Goal: Contribute content: Contribute content

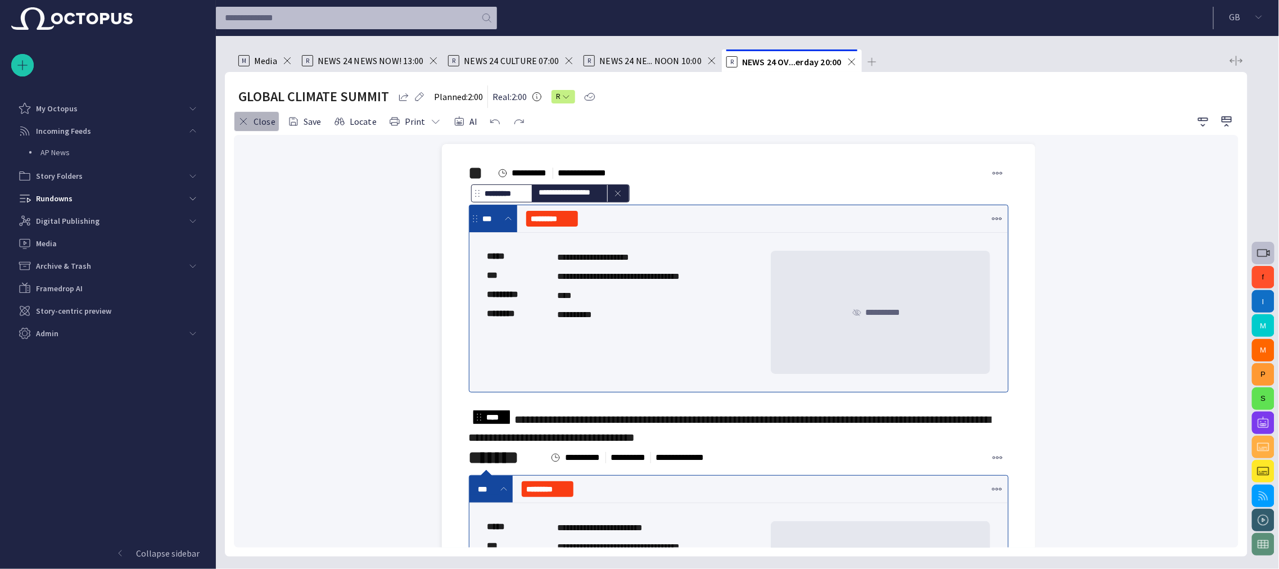
click at [265, 119] on button "Close" at bounding box center [257, 121] width 46 height 20
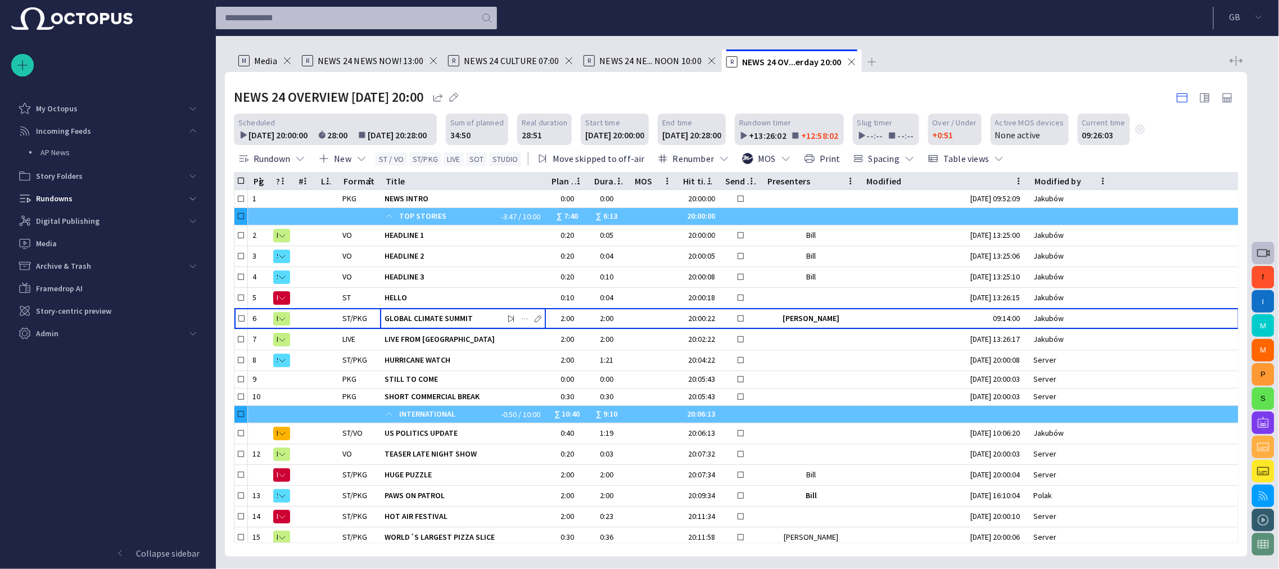
click at [710, 66] on div "R NEWS 24 NE... NOON 10:00" at bounding box center [650, 60] width 134 height 22
click at [713, 63] on span at bounding box center [711, 60] width 11 height 11
click at [568, 66] on div "R NEWS 24 CULTURE 07:00" at bounding box center [511, 60] width 126 height 22
click at [567, 67] on div "R NEWS 24 CULTURE 07:00" at bounding box center [511, 60] width 126 height 22
click at [269, 61] on span "Media" at bounding box center [265, 60] width 23 height 11
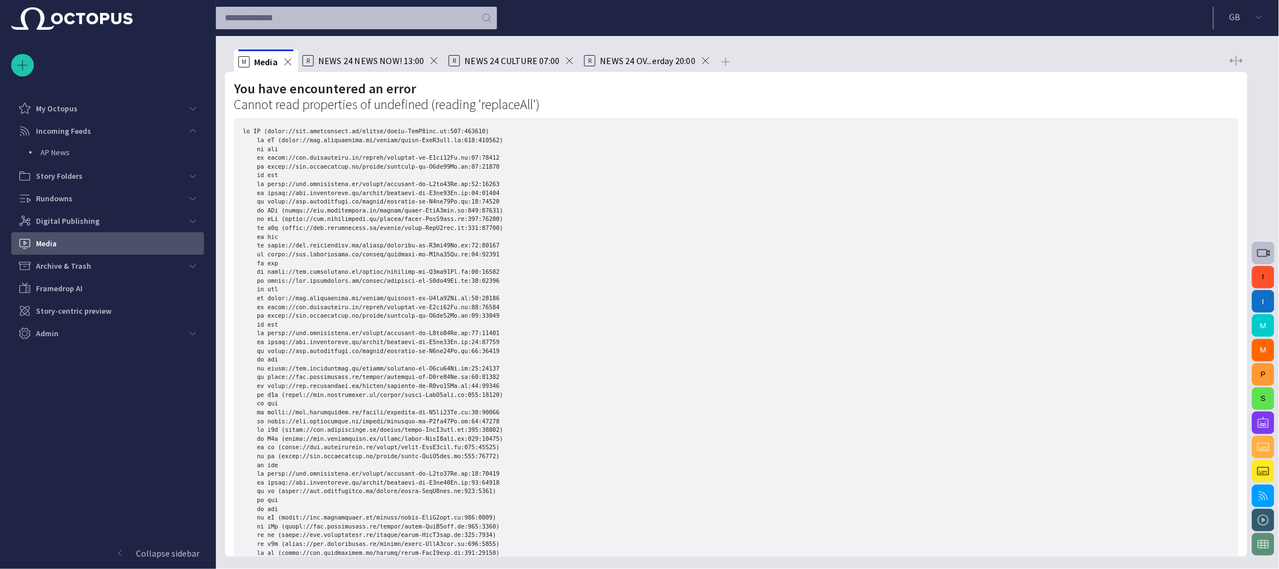
click at [291, 61] on span at bounding box center [287, 61] width 11 height 11
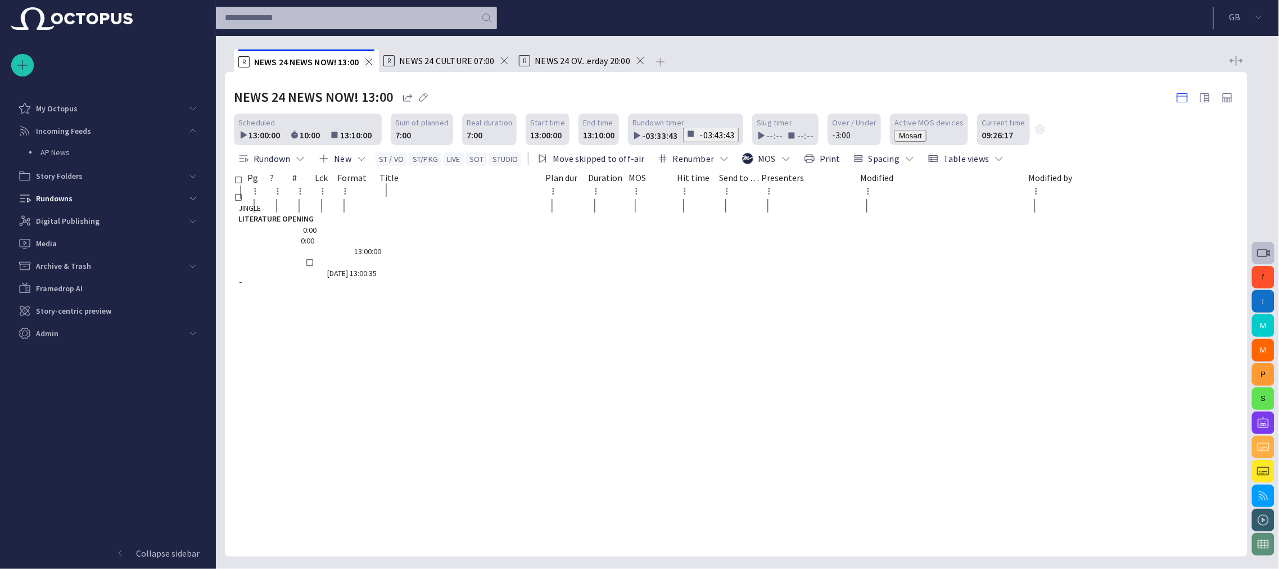
click at [374, 63] on span at bounding box center [368, 61] width 11 height 11
click at [425, 65] on span "NEWS 24 OV...erday 20:00" at bounding box center [436, 60] width 96 height 11
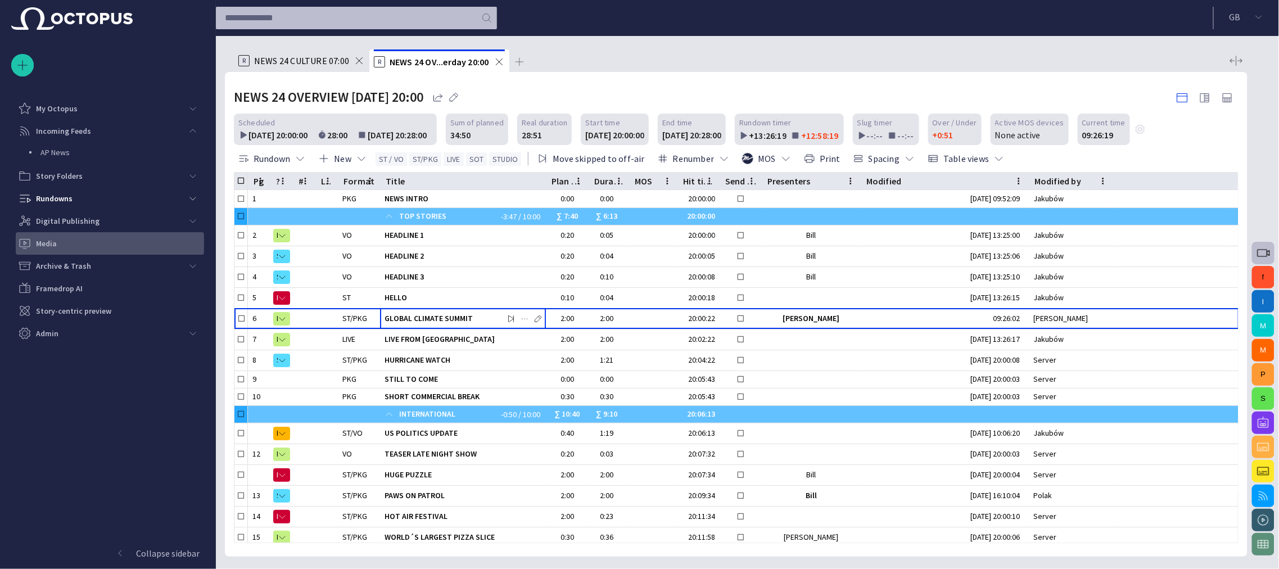
click at [65, 243] on div "Media" at bounding box center [111, 243] width 186 height 18
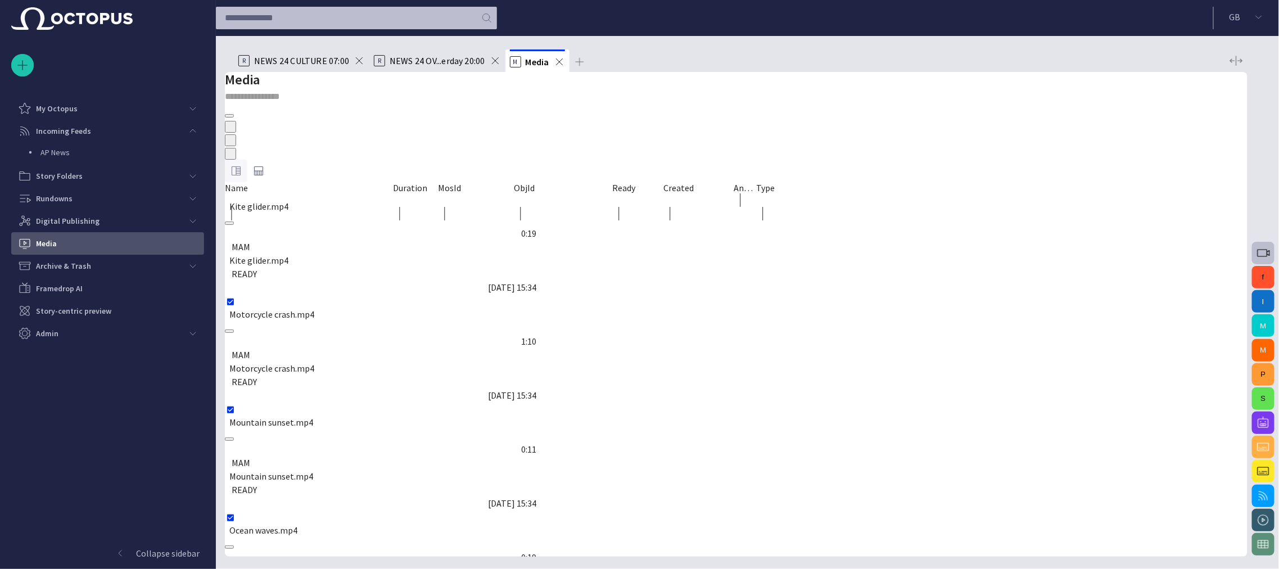
click at [243, 164] on span "button" at bounding box center [235, 170] width 13 height 13
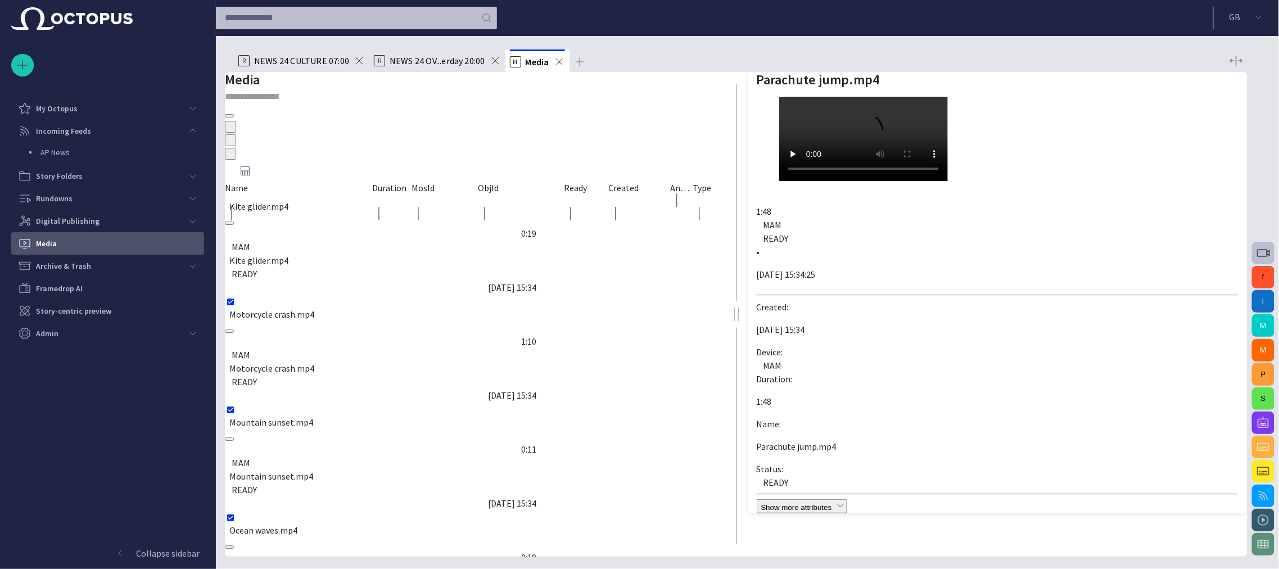
drag, startPoint x: 568, startPoint y: 276, endPoint x: 618, endPoint y: 69, distance: 212.7
drag, startPoint x: 626, startPoint y: 57, endPoint x: 836, endPoint y: 33, distance: 212.1
click at [836, 33] on header "G B" at bounding box center [747, 18] width 1063 height 36
click at [229, 171] on span "button" at bounding box center [229, 171] width 0 height 0
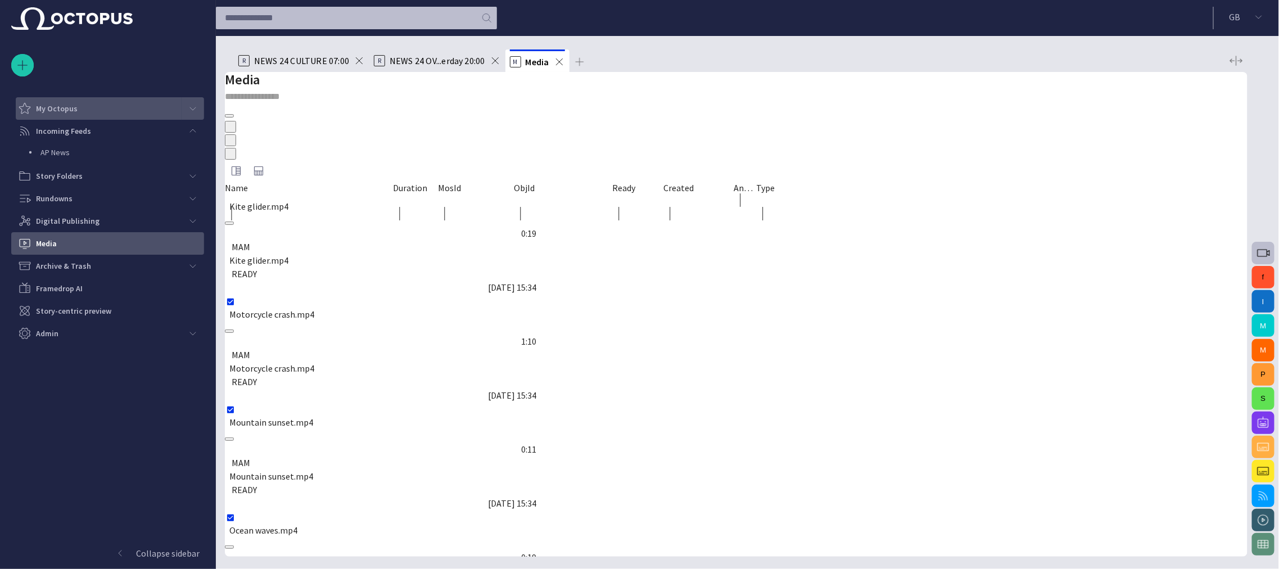
click at [132, 112] on div "My Octopus" at bounding box center [100, 108] width 164 height 18
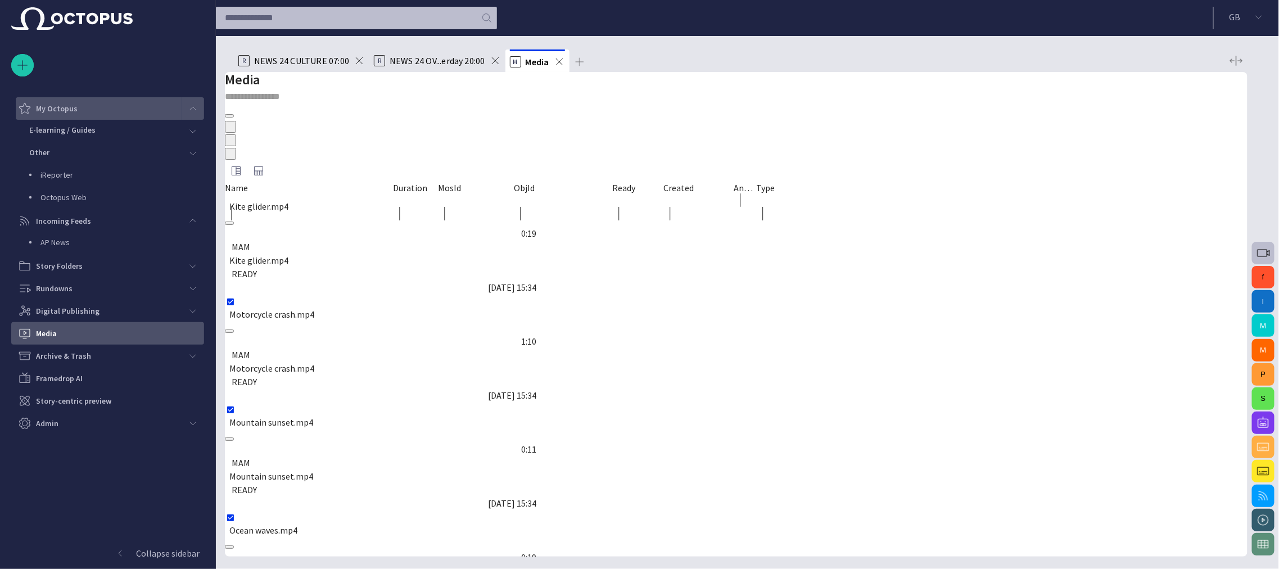
click at [190, 111] on span "main menu" at bounding box center [192, 108] width 9 height 9
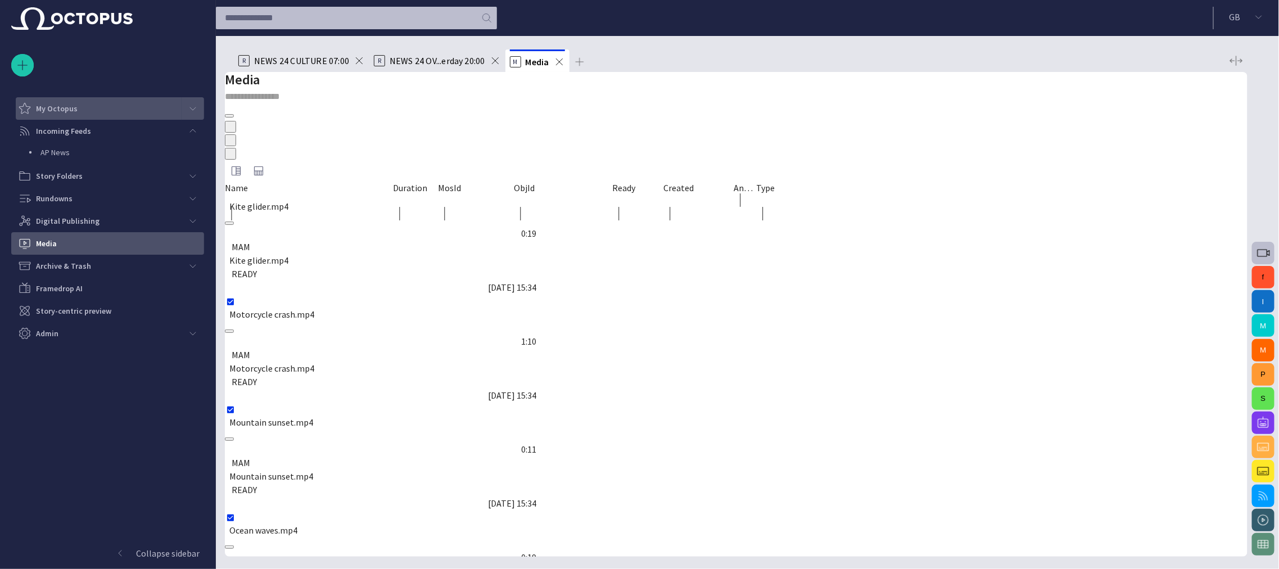
drag, startPoint x: 133, startPoint y: 269, endPoint x: 77, endPoint y: 373, distance: 117.7
click at [77, 373] on div "Story Rundown My Octopus Incoming Feeds AP News Story Folders Rundowns Digital …" at bounding box center [108, 284] width 216 height 569
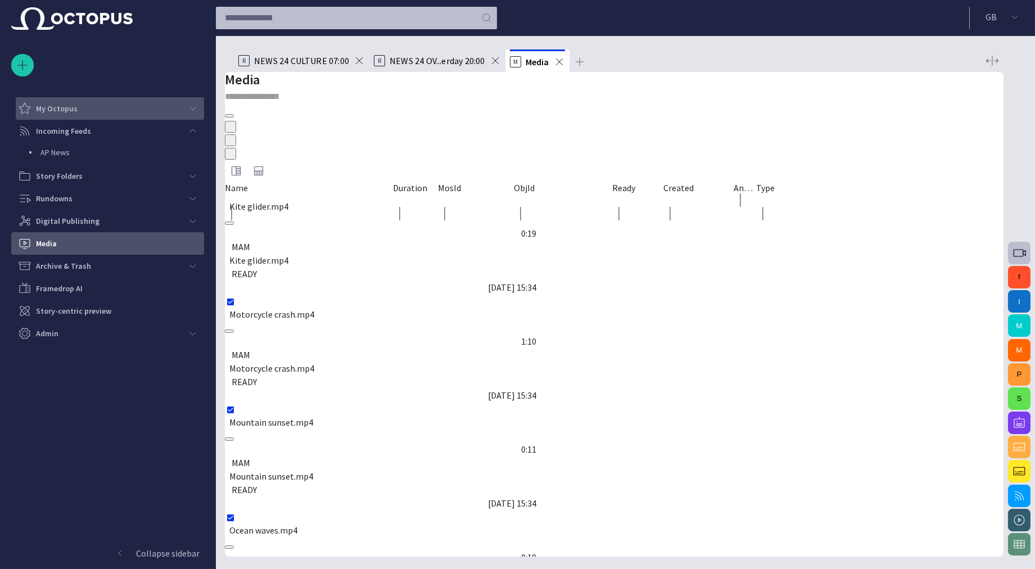
click at [121, 345] on div "Story Rundown My Octopus Incoming Feeds AP News Story Folders Rundowns Digital …" at bounding box center [108, 284] width 216 height 569
drag, startPoint x: 125, startPoint y: 333, endPoint x: 732, endPoint y: 19, distance: 683.7
click at [732, 19] on header "G B" at bounding box center [625, 18] width 819 height 36
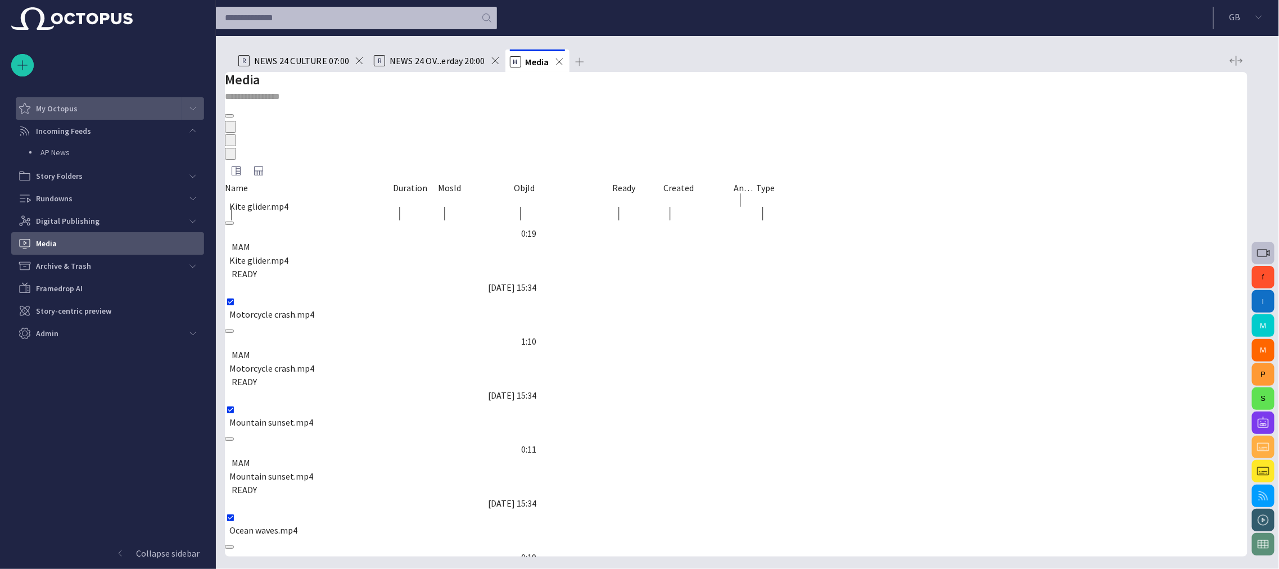
drag, startPoint x: 1007, startPoint y: 152, endPoint x: 895, endPoint y: 97, distance: 124.9
click at [895, 88] on div "Media" at bounding box center [736, 80] width 1022 height 16
drag, startPoint x: 894, startPoint y: 96, endPoint x: 719, endPoint y: 56, distance: 179.8
click at [719, 56] on ul "R NEWS 24 CULTURE 07:00 R NEWS 24 OV...erday 20:00 M Media" at bounding box center [729, 60] width 991 height 22
click at [446, 65] on span "NEWS 24 OV...erday 20:00" at bounding box center [437, 60] width 96 height 11
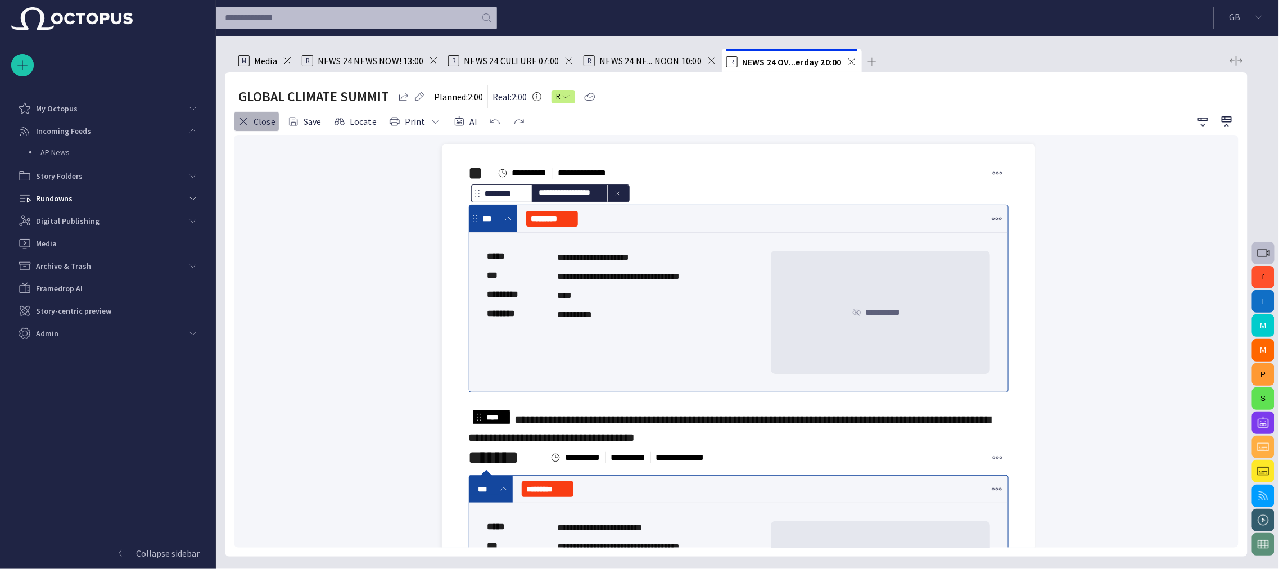
click at [263, 124] on button "Close" at bounding box center [257, 121] width 46 height 20
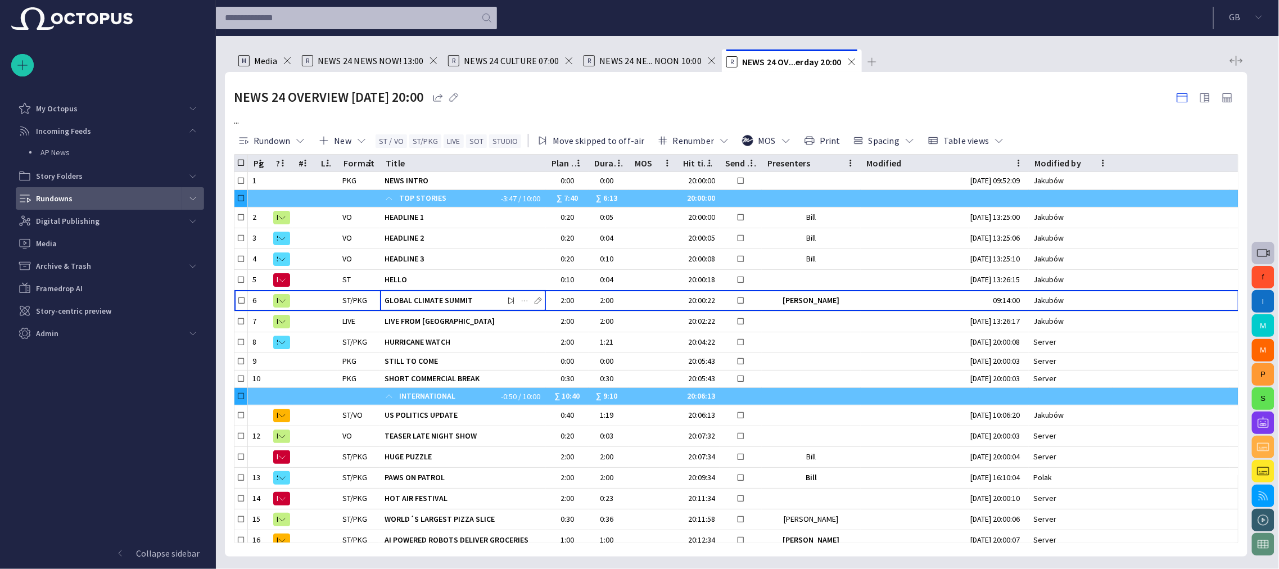
click at [191, 196] on span "main menu" at bounding box center [192, 198] width 9 height 9
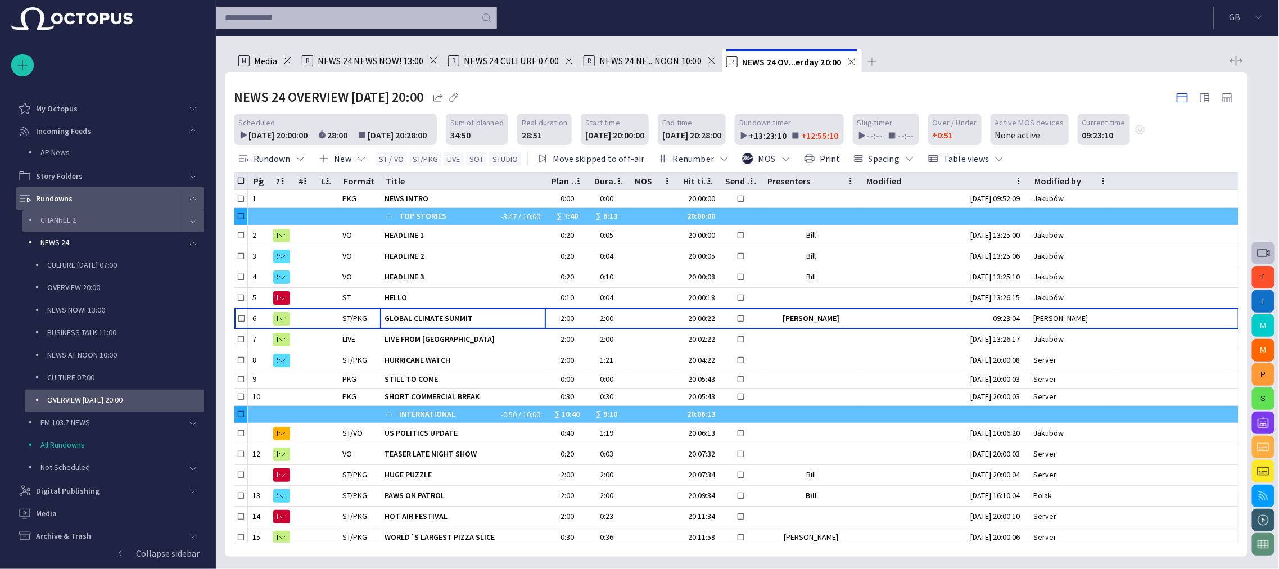
click at [192, 220] on span "main menu" at bounding box center [192, 220] width 9 height 9
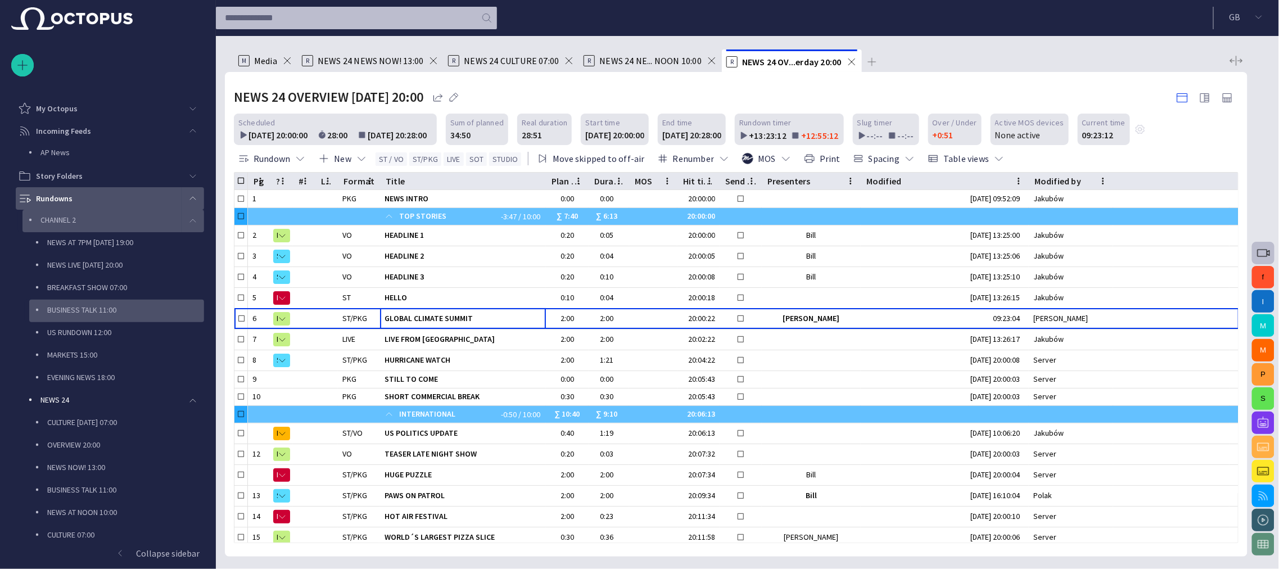
click at [144, 320] on div "BUSINESS TALK 11:00" at bounding box center [116, 311] width 175 height 22
click at [106, 327] on p "US RUNDOWN 12:00" at bounding box center [125, 332] width 157 height 11
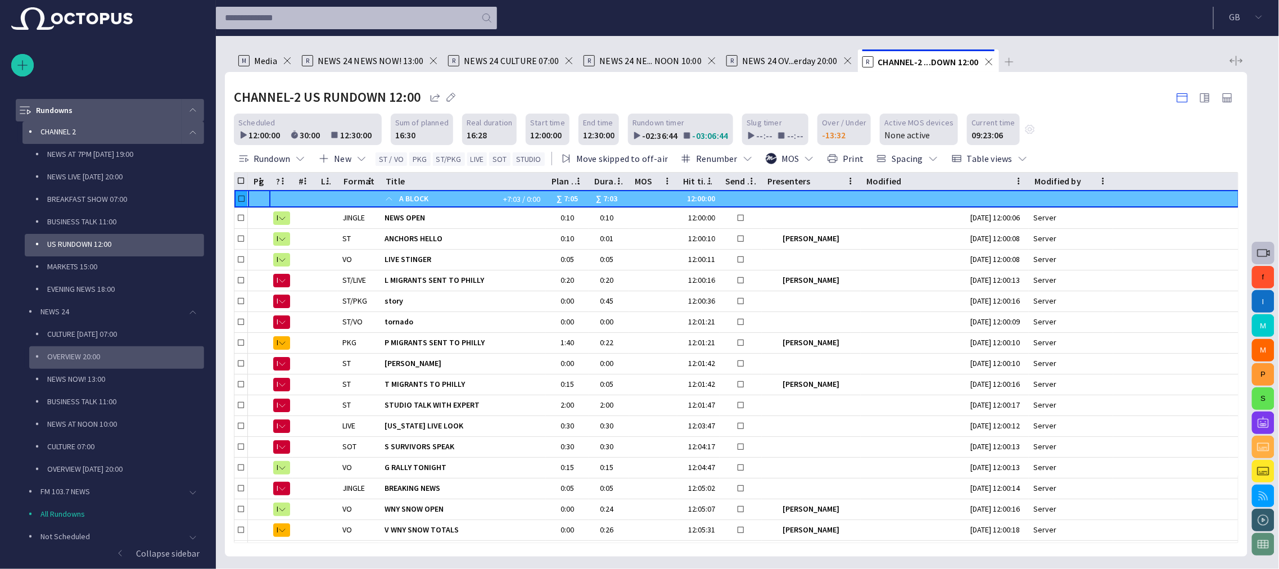
scroll to position [112, 0]
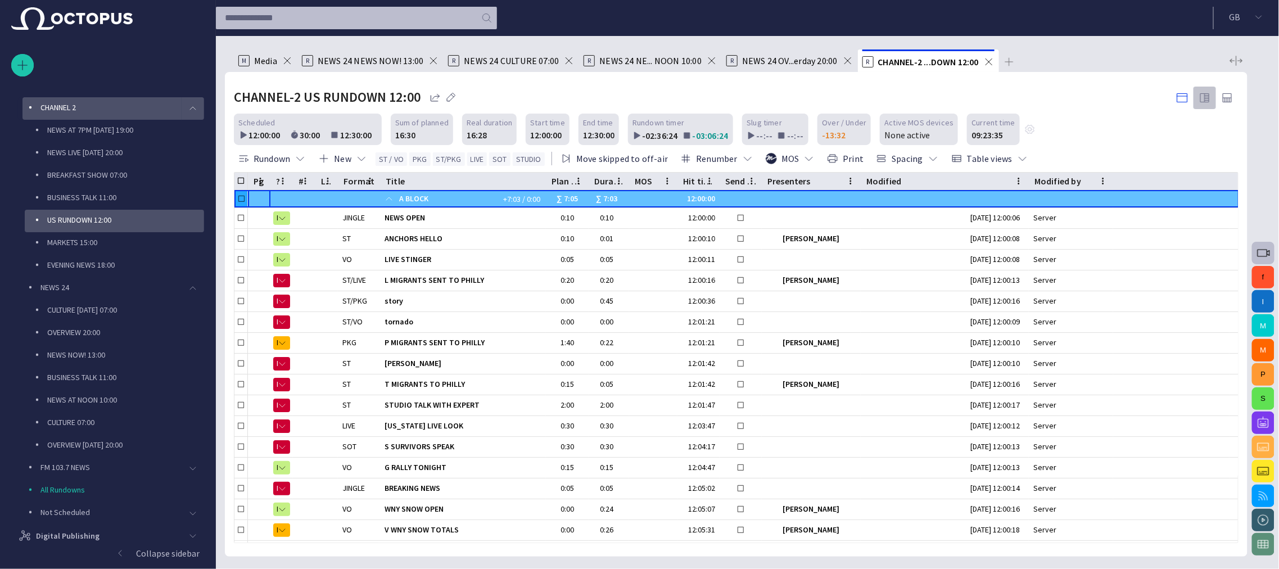
click at [1208, 97] on span "button" at bounding box center [1204, 97] width 13 height 13
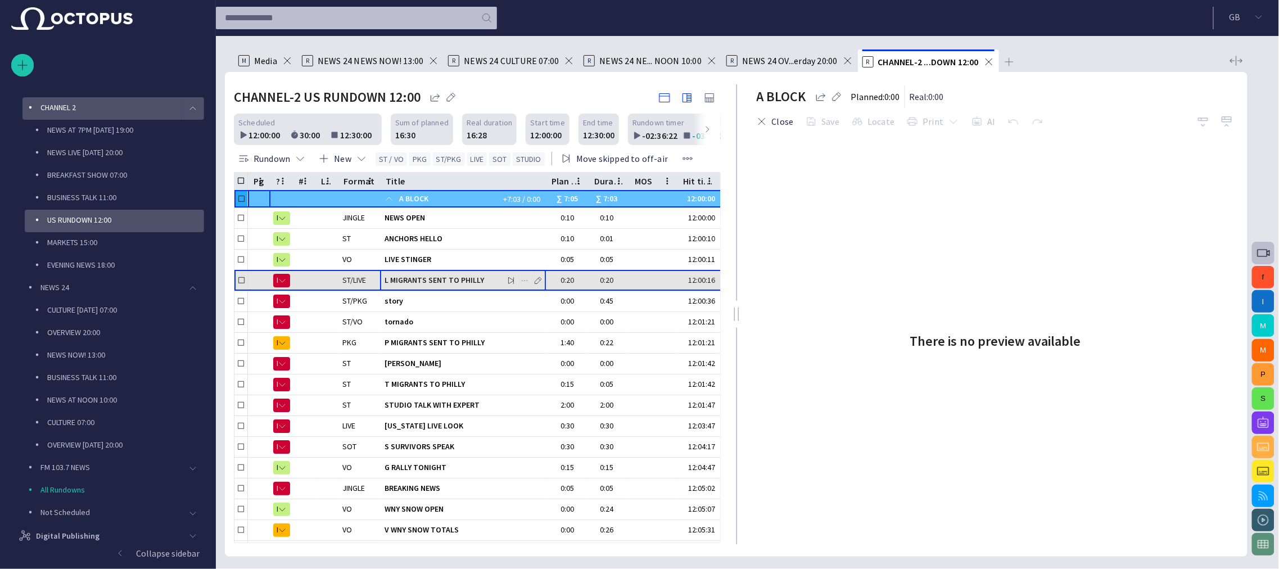
click at [448, 284] on div "L MIGRANTS SENT TO PHILLY" at bounding box center [462, 280] width 157 height 20
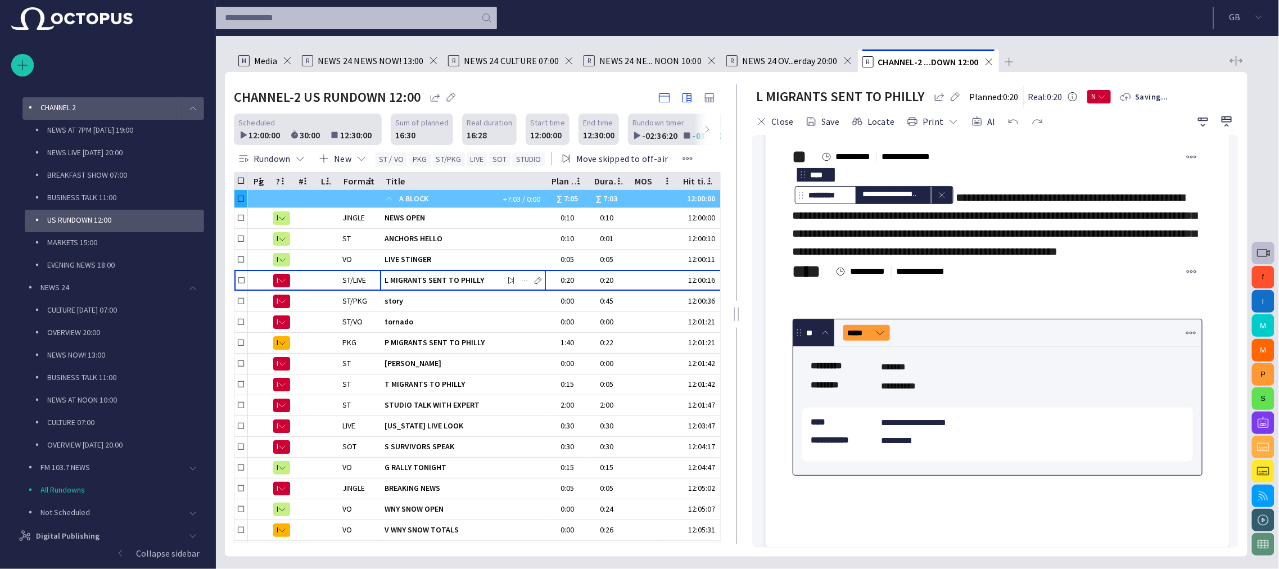
scroll to position [0, 0]
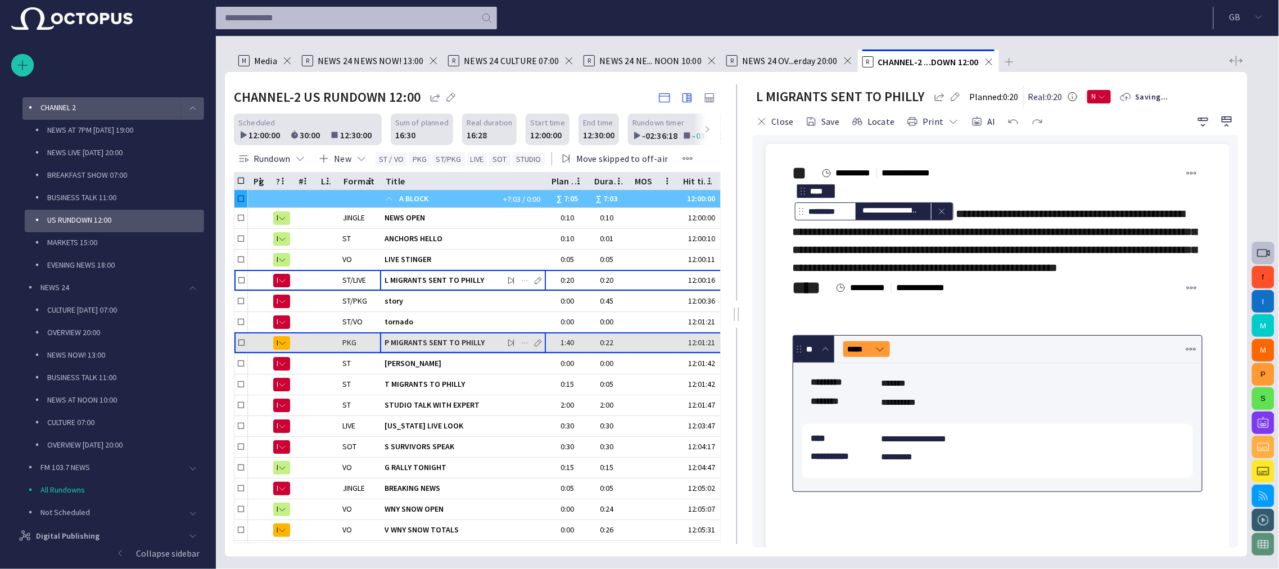
click at [444, 338] on span "P MIGRANTS SENT TO PHILLY" at bounding box center [462, 342] width 157 height 11
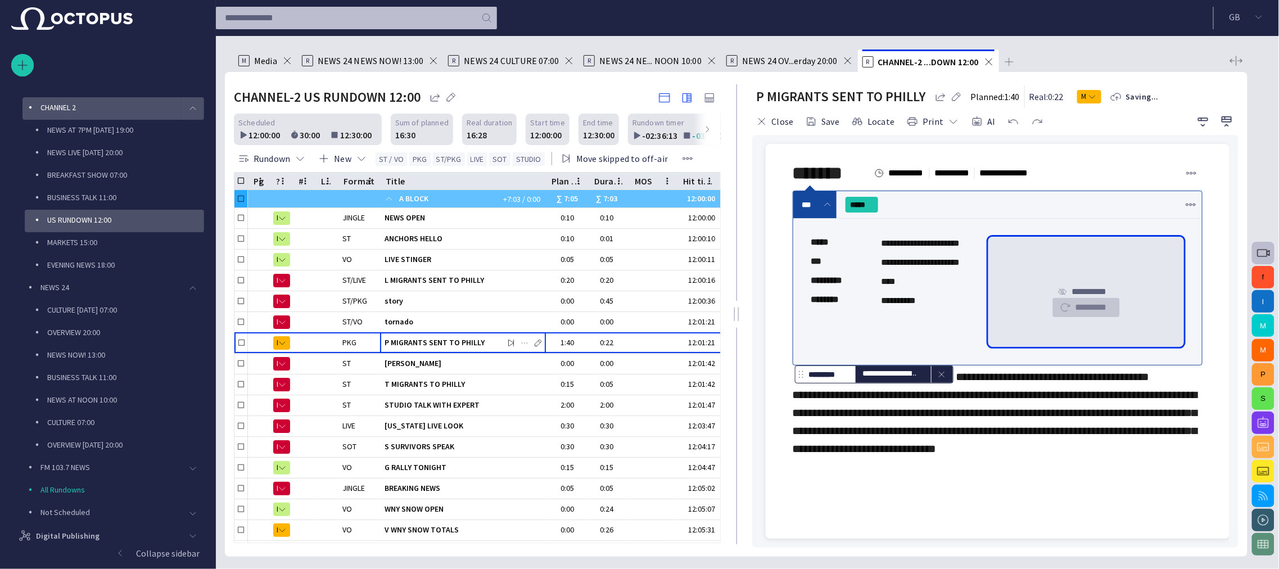
click at [1086, 308] on button "*********" at bounding box center [1086, 307] width 68 height 20
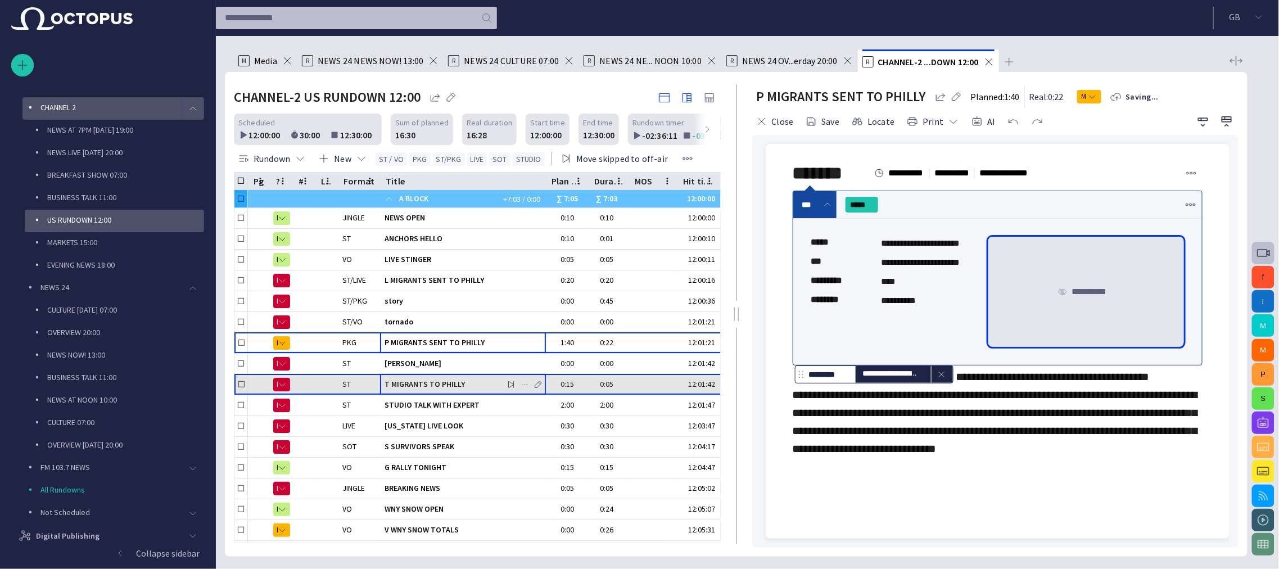
click at [496, 385] on span "T MIGRANTS TO PHILLY" at bounding box center [462, 384] width 157 height 11
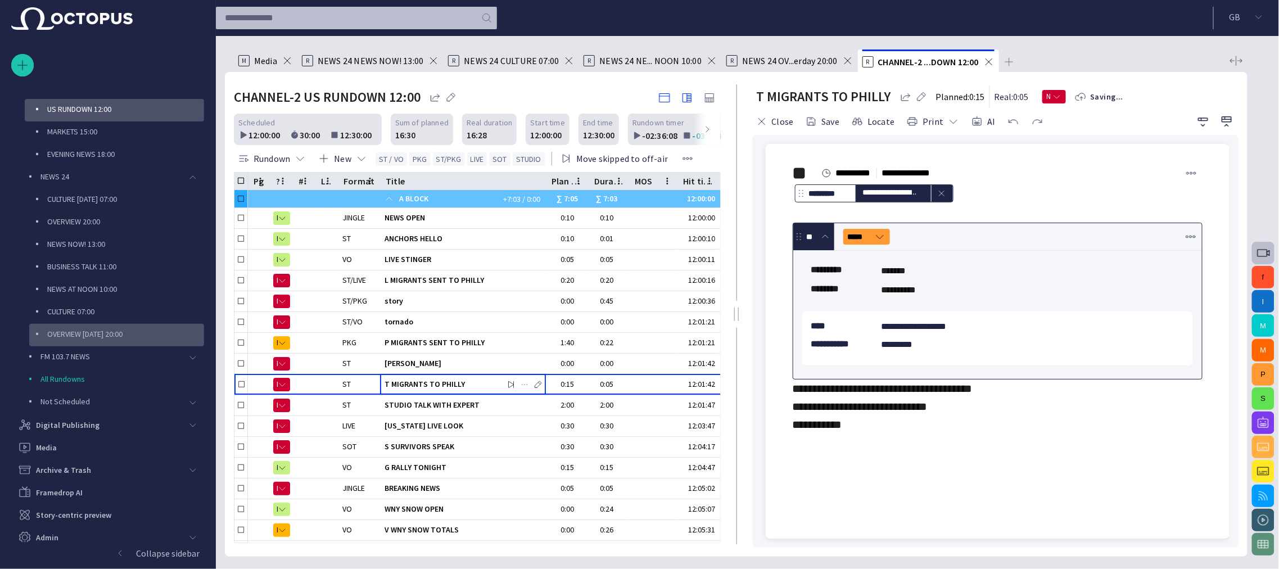
scroll to position [229, 0]
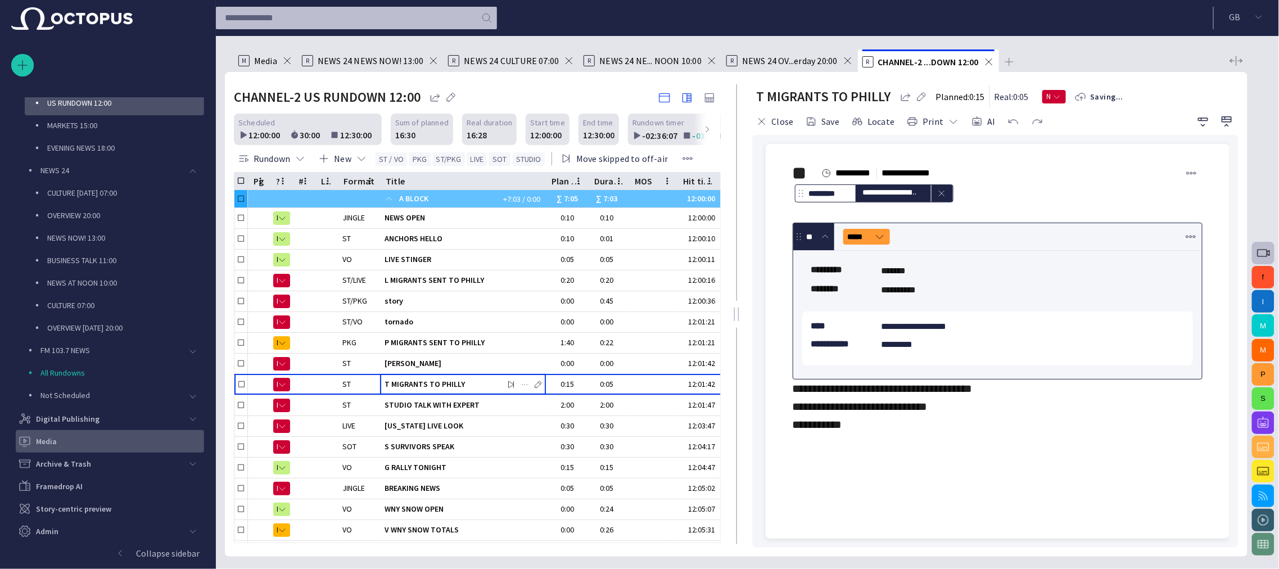
click at [99, 440] on div "Media" at bounding box center [111, 441] width 186 height 18
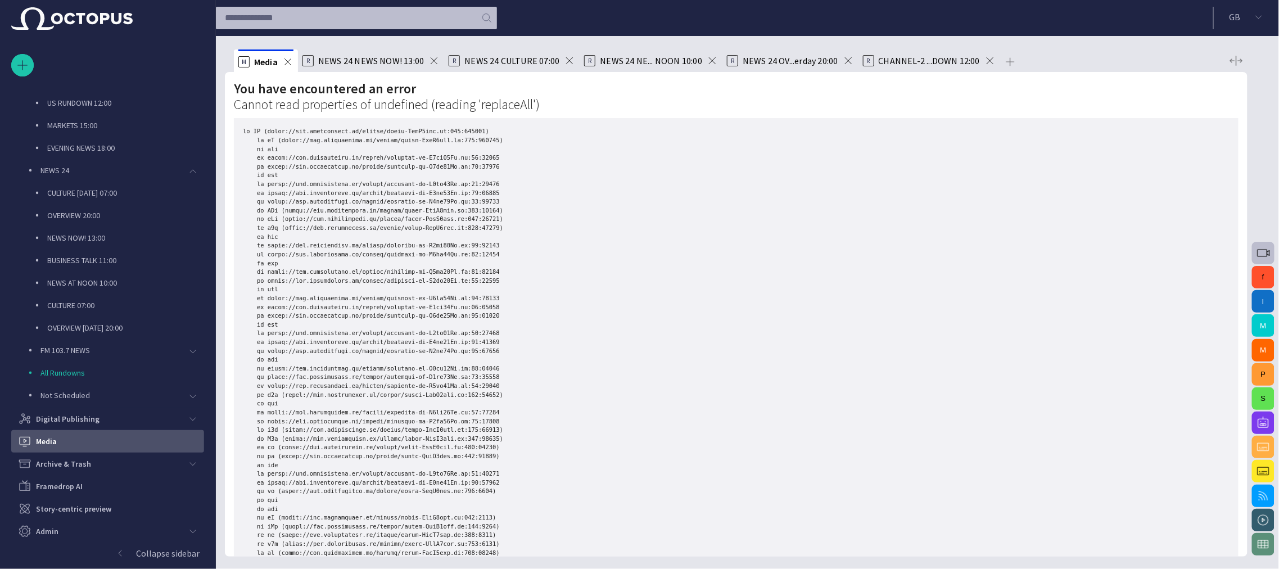
drag, startPoint x: 179, startPoint y: 427, endPoint x: 287, endPoint y: 61, distance: 381.6
click at [287, 61] on ul "M Media R NEWS 24 NEWS NOW! 13:00 R NEWS 24 CULTURE 07:00 R NEWS 24 NE... NOON …" at bounding box center [729, 60] width 991 height 22
click at [289, 61] on span at bounding box center [287, 61] width 11 height 11
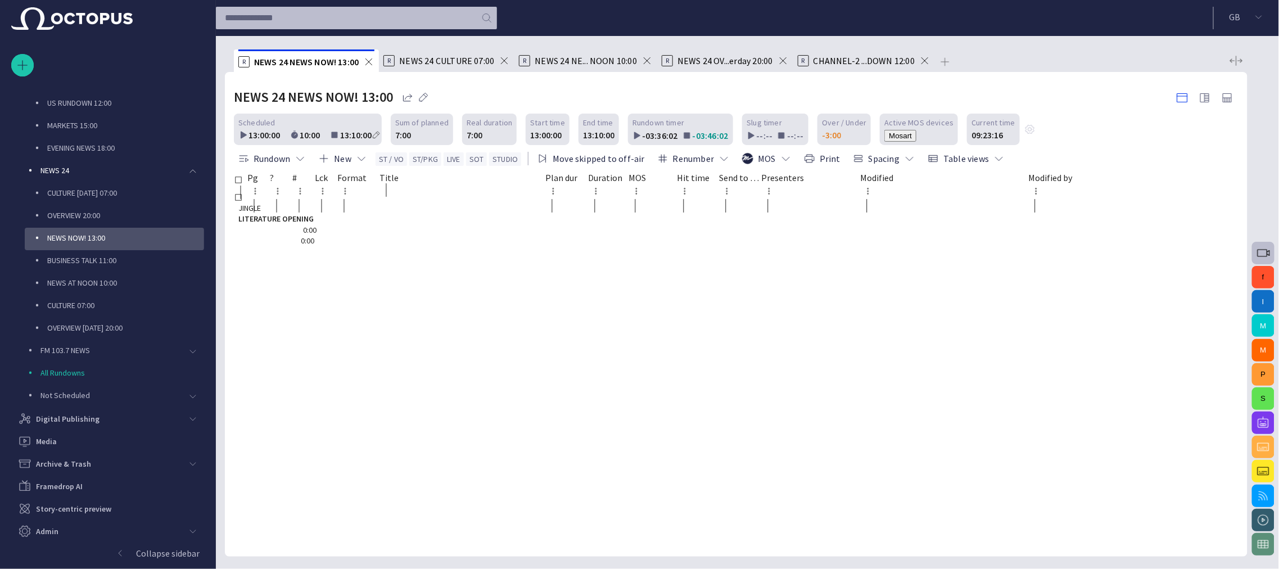
scroll to position [90, 0]
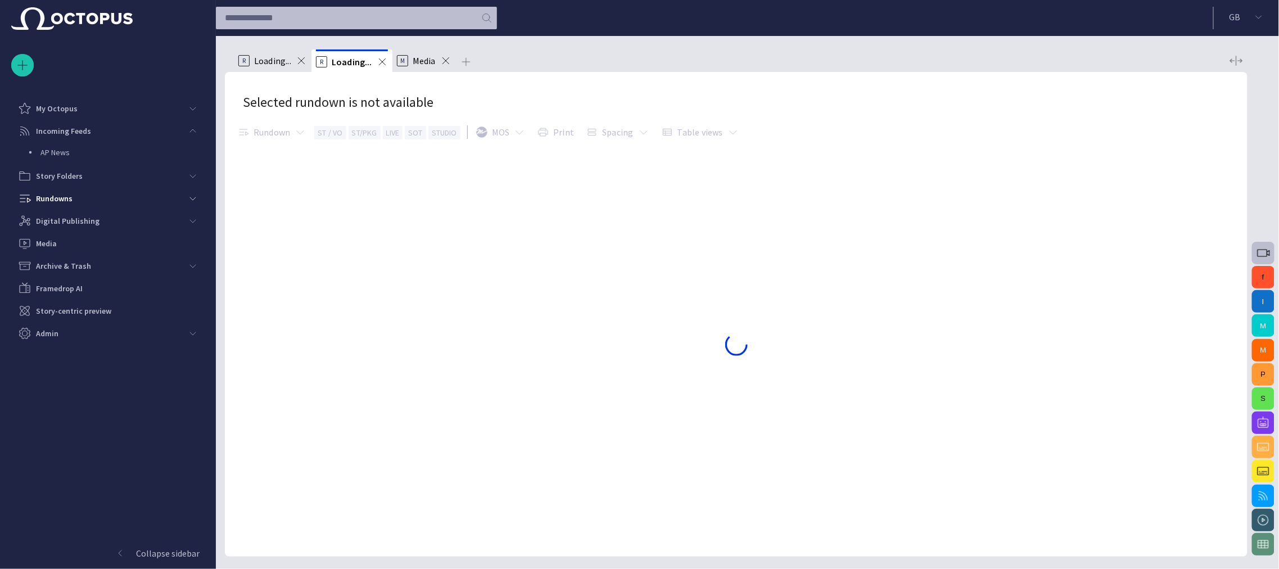
drag, startPoint x: 633, startPoint y: 286, endPoint x: 608, endPoint y: 38, distance: 249.6
click at [608, 38] on div "R Loading... R Loading... M Media Selected rundown is not available Rundown ST …" at bounding box center [736, 296] width 1022 height 520
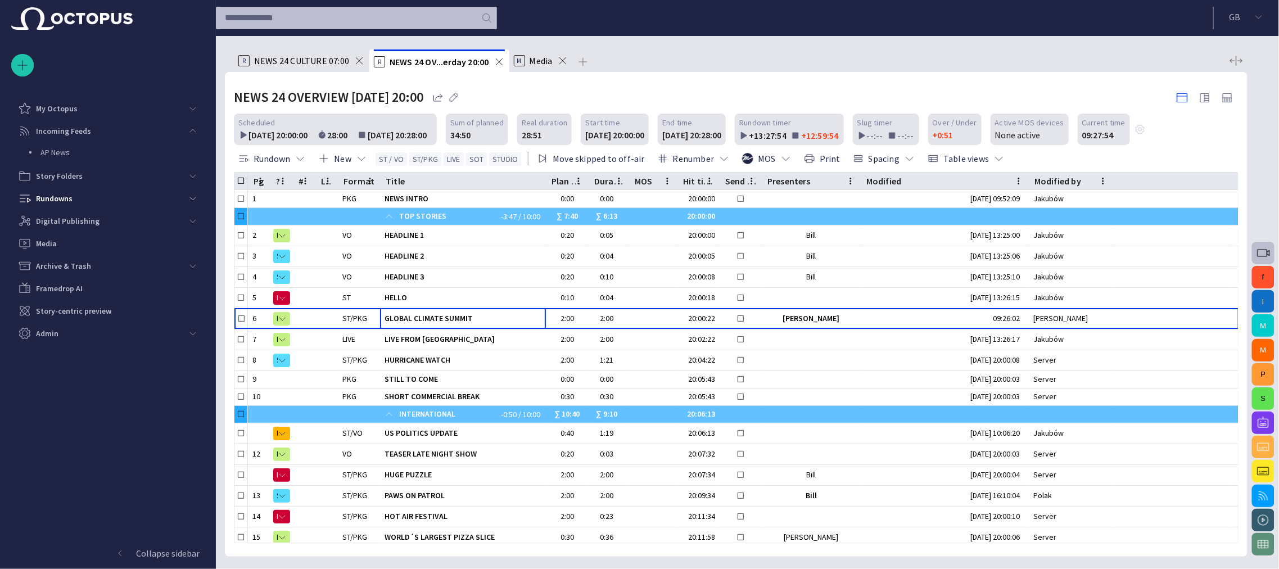
click at [297, 66] on span "NEWS 24 CULTURE 07:00" at bounding box center [301, 60] width 95 height 11
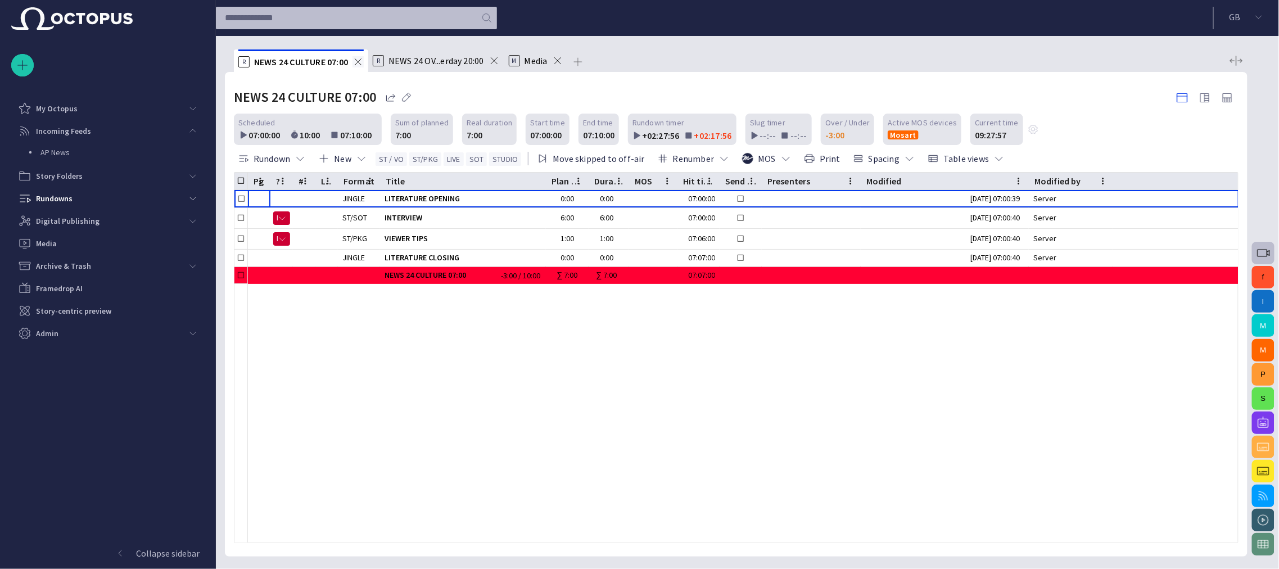
click at [361, 62] on span at bounding box center [357, 61] width 11 height 11
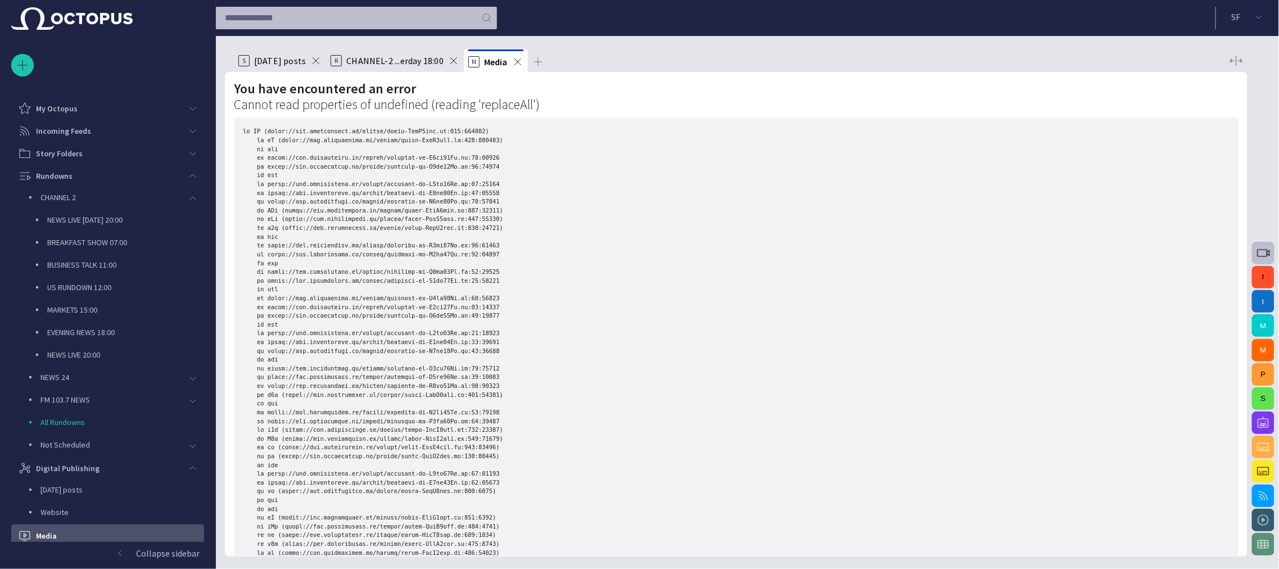
scroll to position [94, 0]
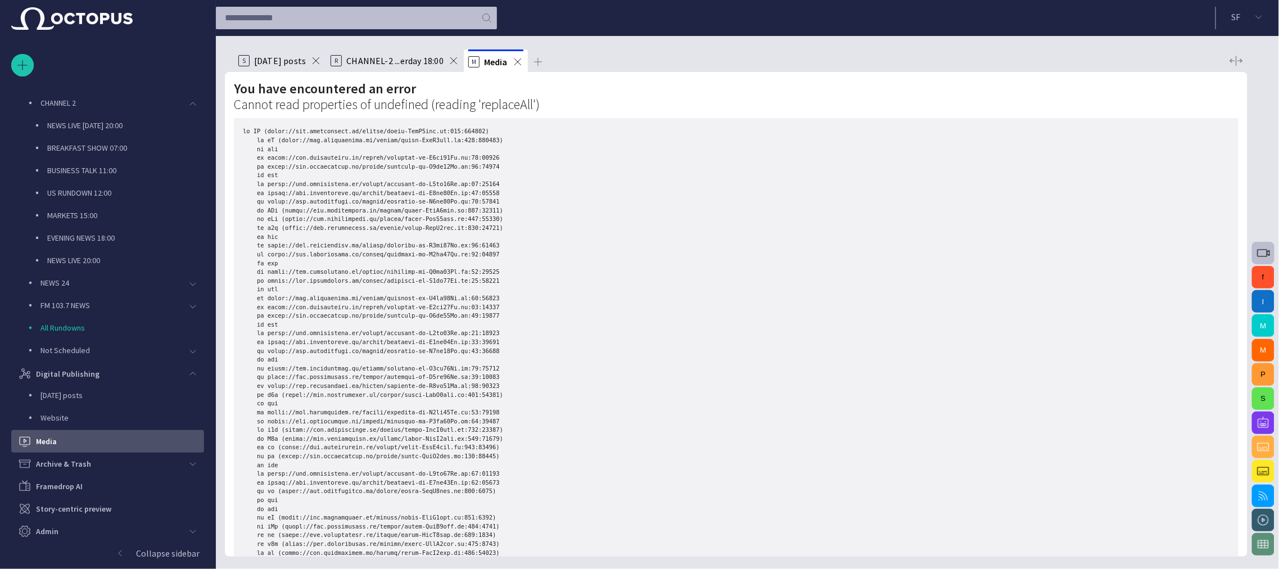
click at [516, 59] on span at bounding box center [517, 61] width 11 height 11
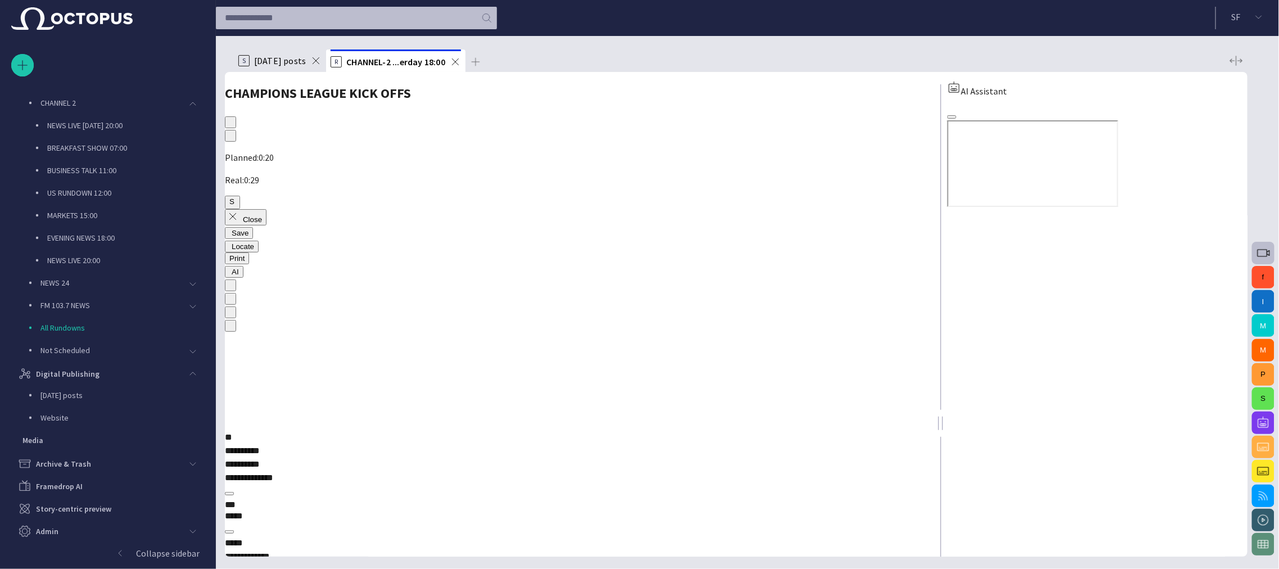
click at [281, 60] on span "Today's posts" at bounding box center [280, 60] width 52 height 11
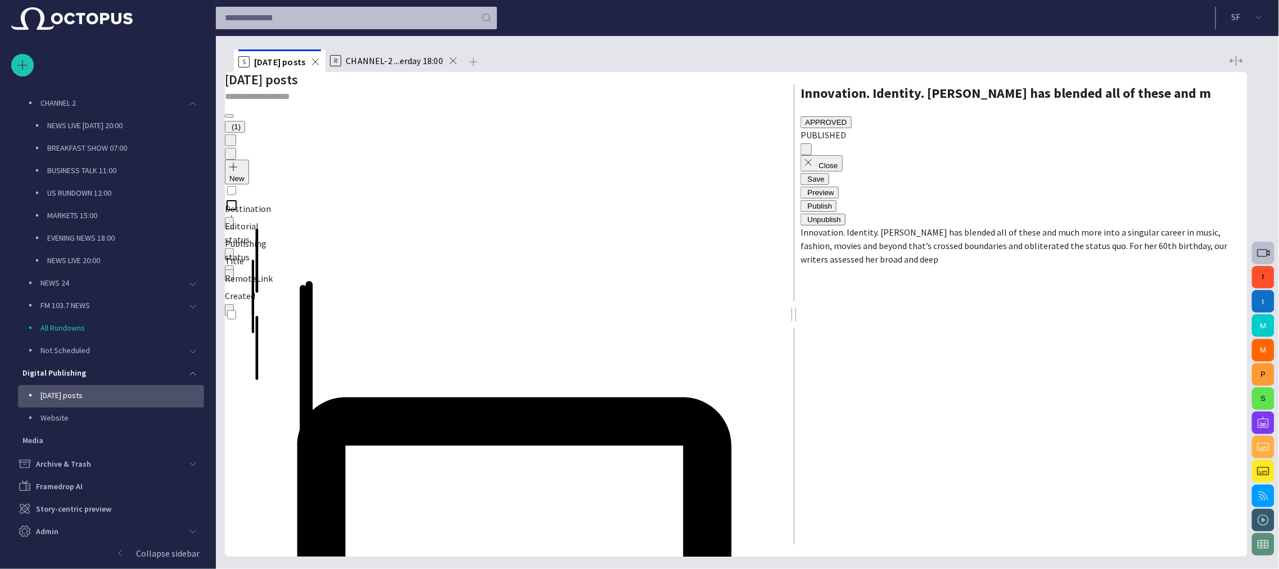
drag, startPoint x: 737, startPoint y: 233, endPoint x: 794, endPoint y: 237, distance: 57.5
click at [794, 237] on div at bounding box center [793, 314] width 13 height 484
click at [62, 415] on p "Website" at bounding box center [122, 417] width 164 height 11
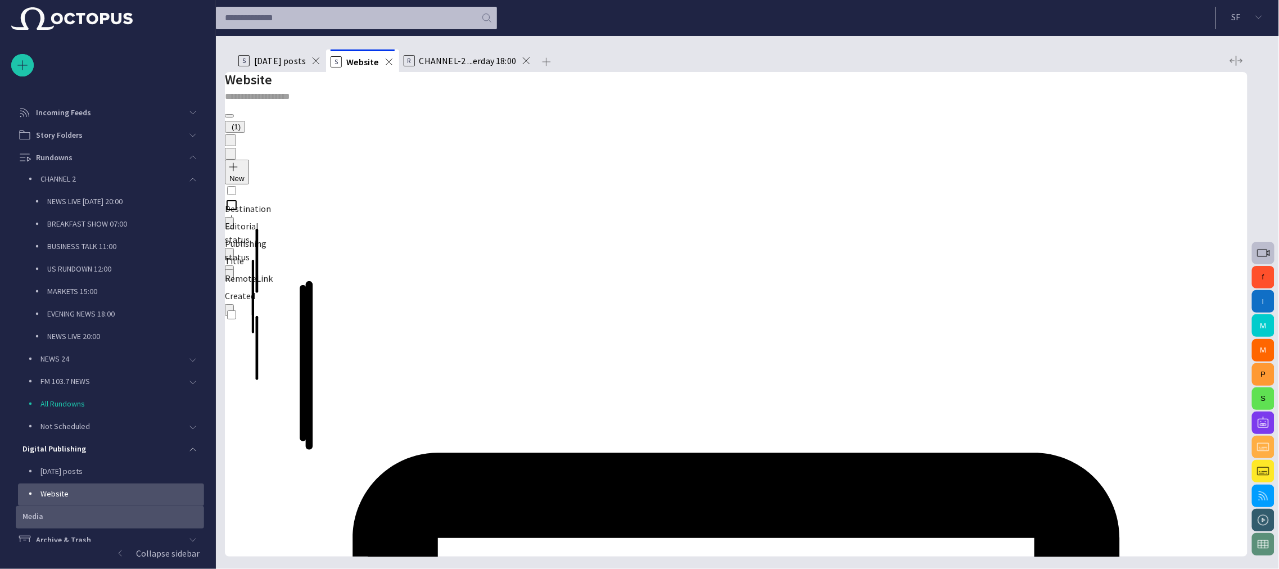
scroll to position [0, 0]
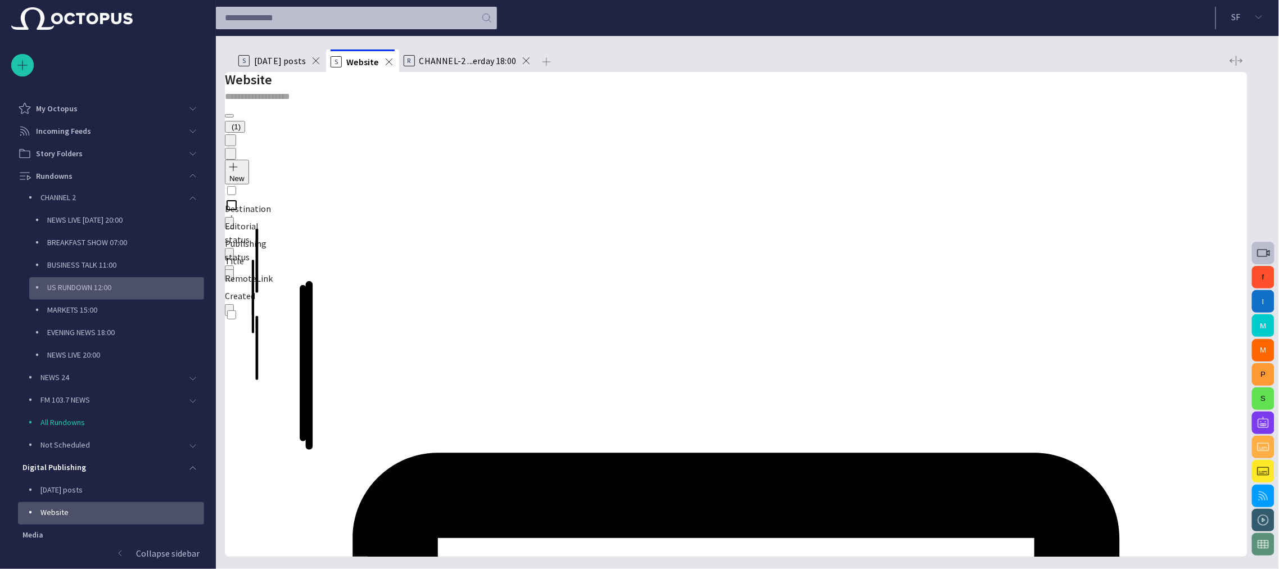
click at [108, 284] on p "US RUNDOWN 12:00" at bounding box center [125, 287] width 157 height 11
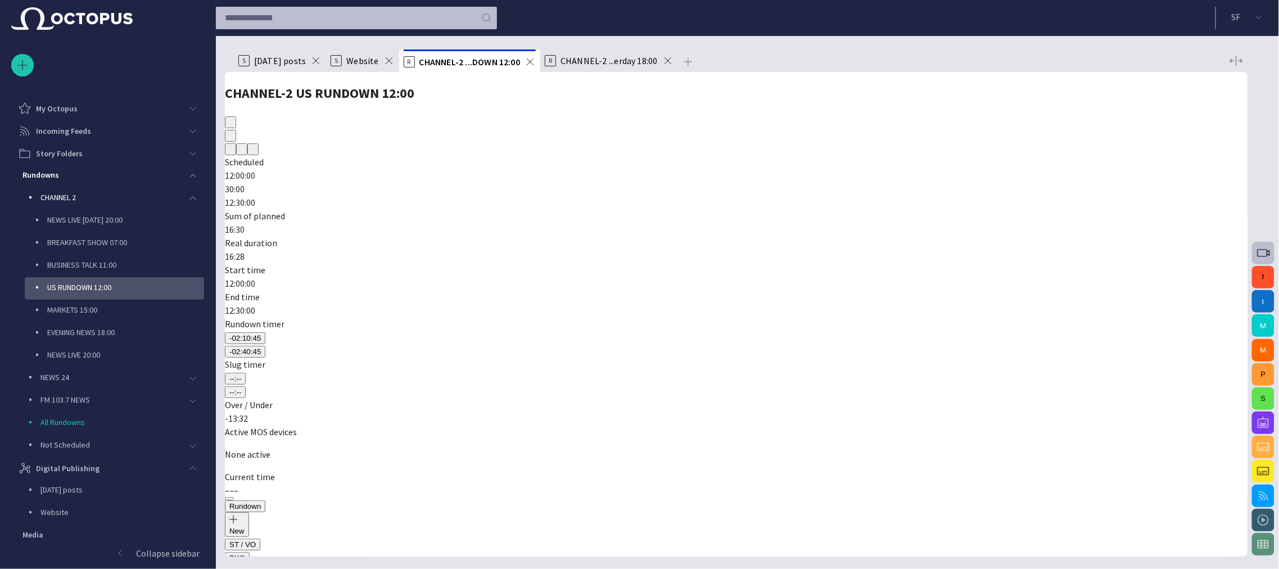
scroll to position [67, 0]
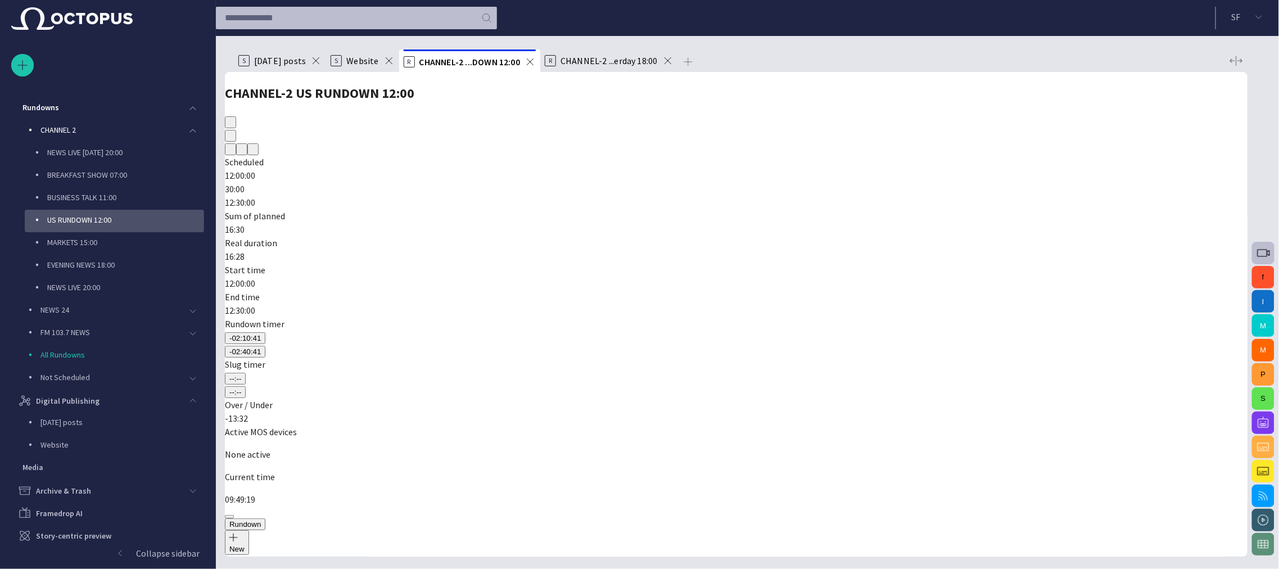
click at [238, 152] on span "button" at bounding box center [238, 152] width 0 height 0
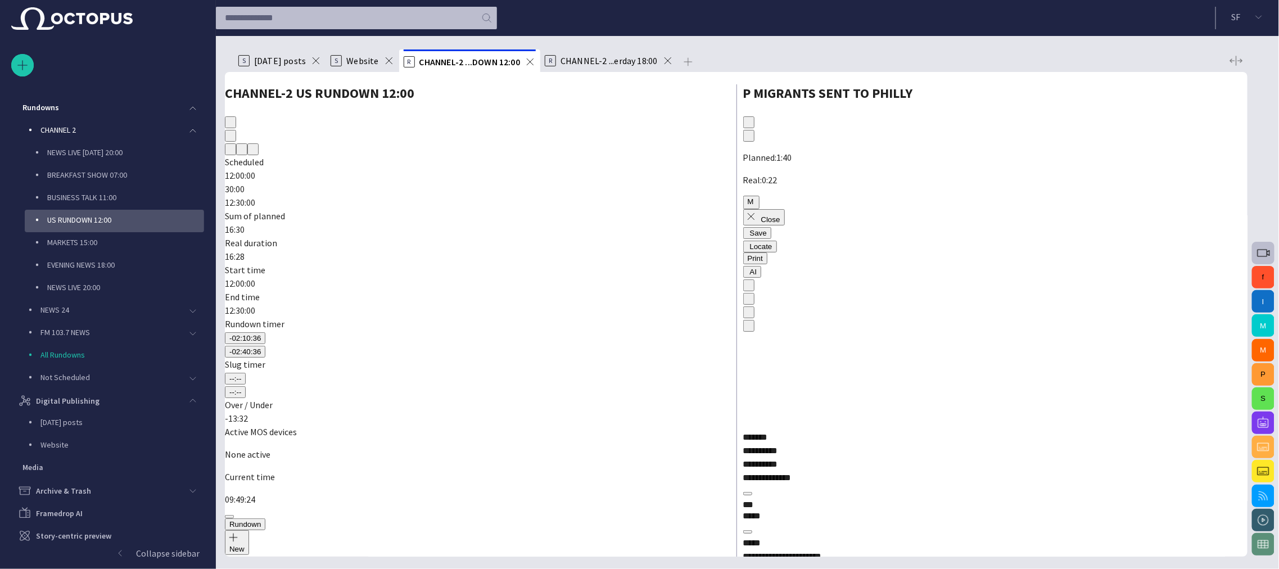
scroll to position [0, 0]
click at [762, 266] on button "AI" at bounding box center [752, 272] width 19 height 12
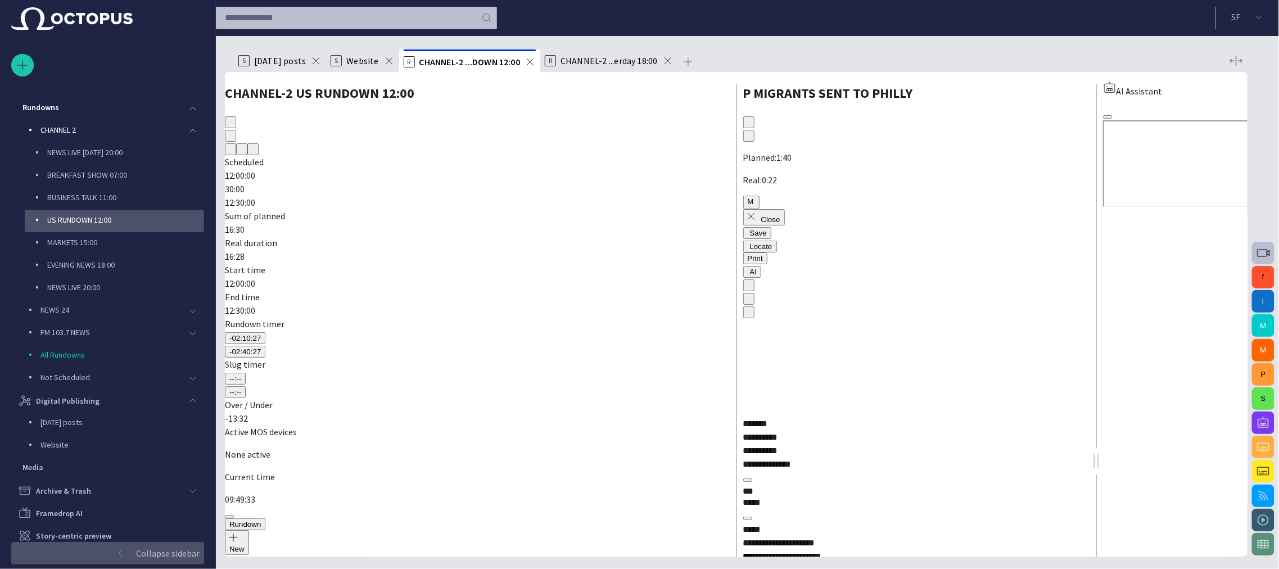
click at [166, 555] on p "Collapse sidebar" at bounding box center [168, 552] width 64 height 13
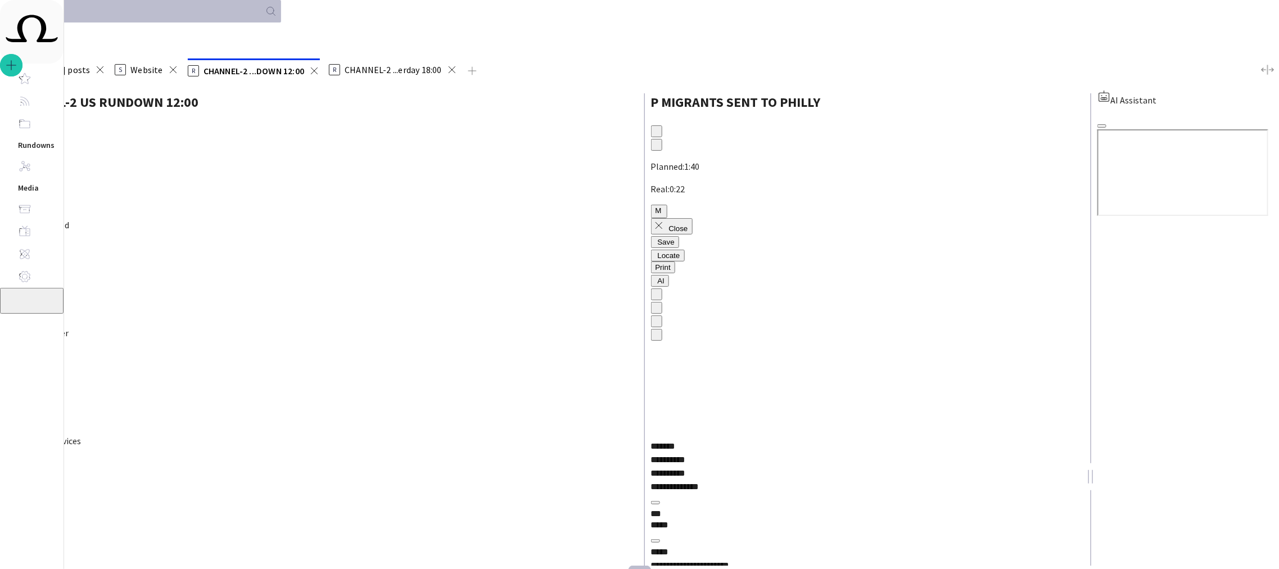
scroll to position [209, 0]
drag, startPoint x: 1074, startPoint y: 385, endPoint x: 1055, endPoint y: 442, distance: 59.9
click at [1102, 126] on span "button" at bounding box center [1102, 126] width 0 height 0
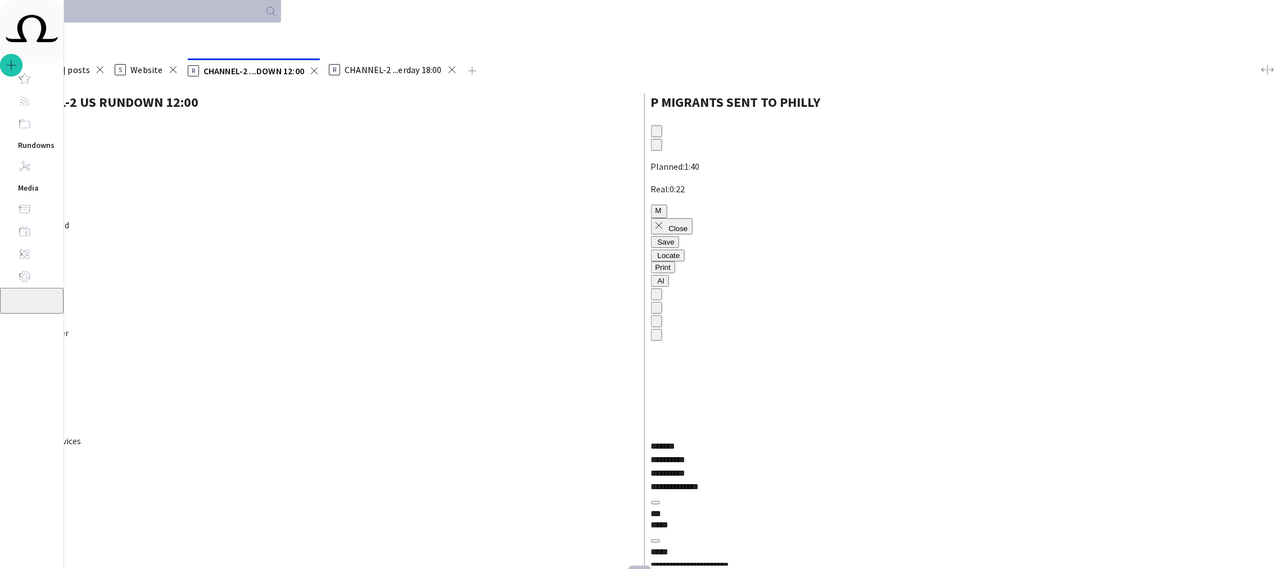
click at [22, 161] on span "button" at bounding box center [22, 161] width 0 height 0
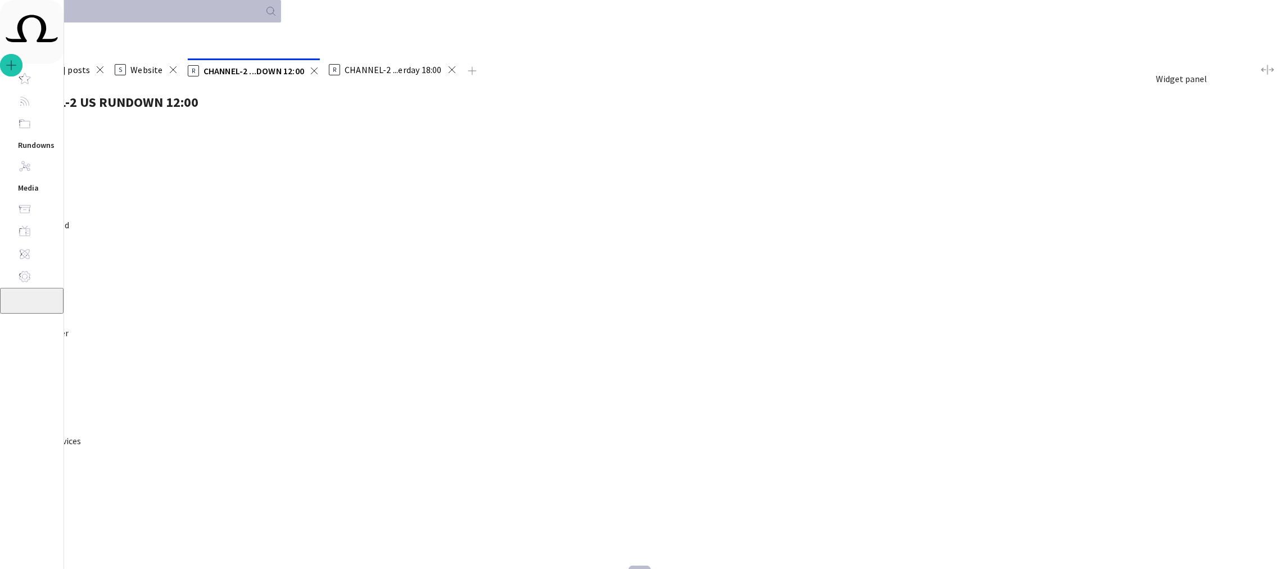
click at [11, 161] on span "button" at bounding box center [11, 161] width 0 height 0
click at [16, 301] on span "button" at bounding box center [16, 301] width 0 height 0
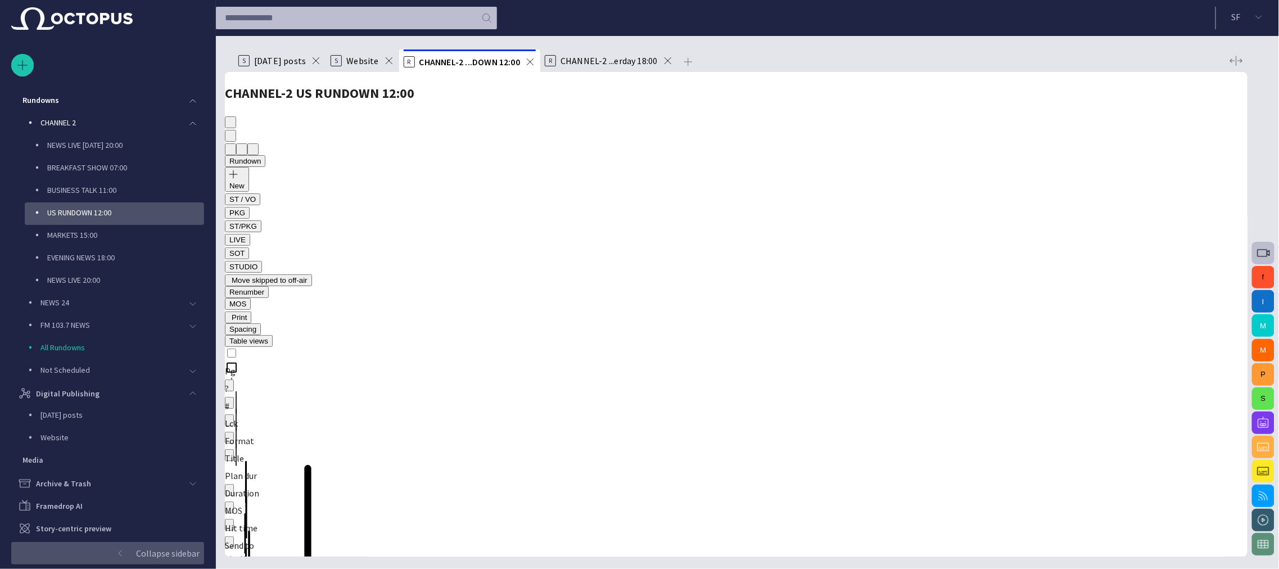
scroll to position [90, 0]
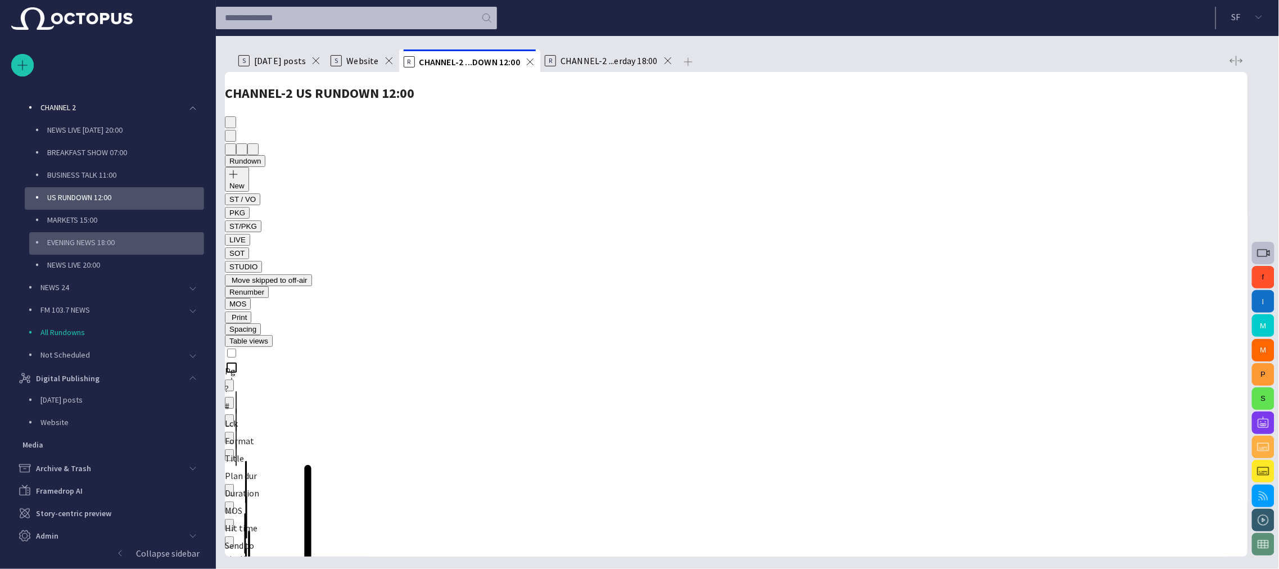
click at [83, 245] on p "EVENING NEWS 18:00" at bounding box center [80, 242] width 67 height 11
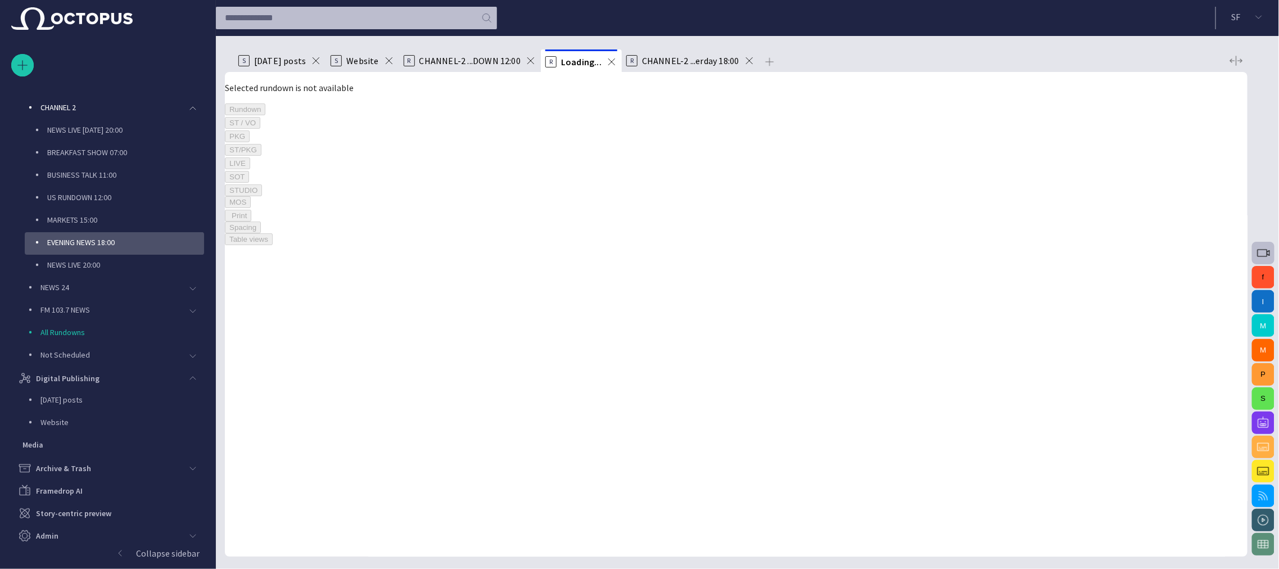
scroll to position [94, 0]
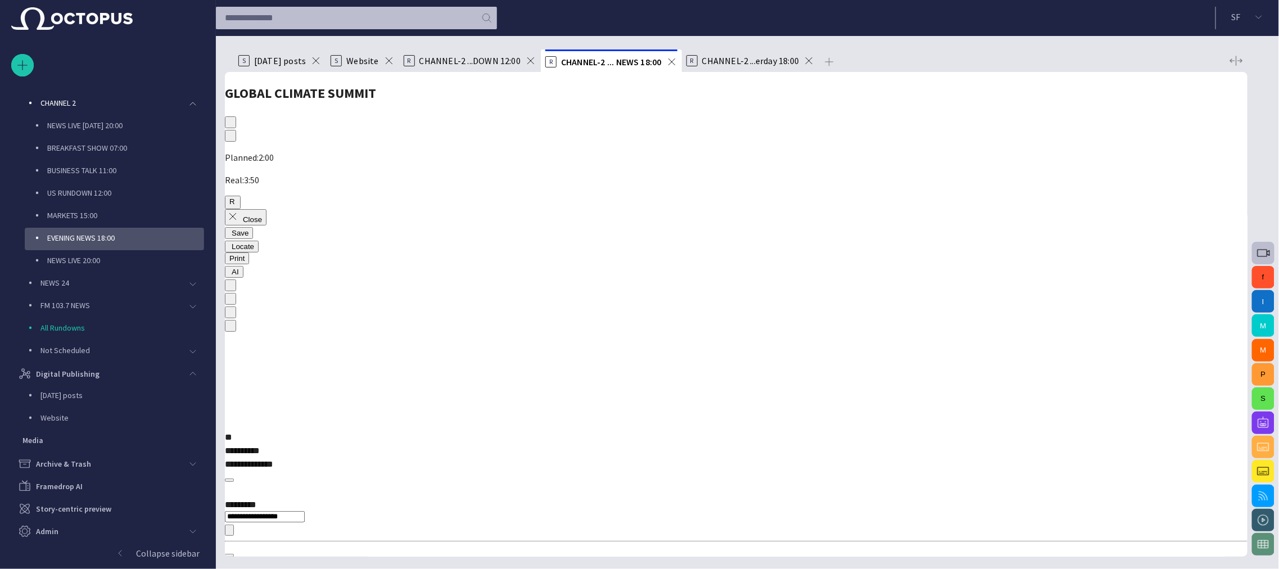
click at [700, 484] on div "**********" at bounding box center [736, 574] width 1022 height 181
click at [700, 474] on div "**********" at bounding box center [736, 564] width 1022 height 181
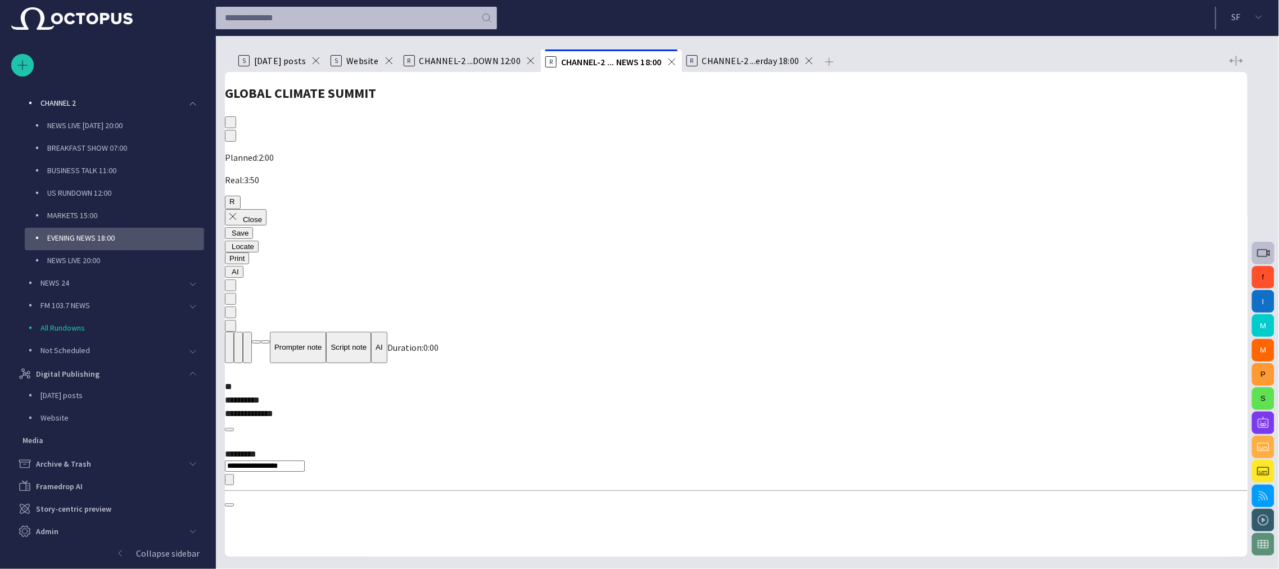
scroll to position [874, 0]
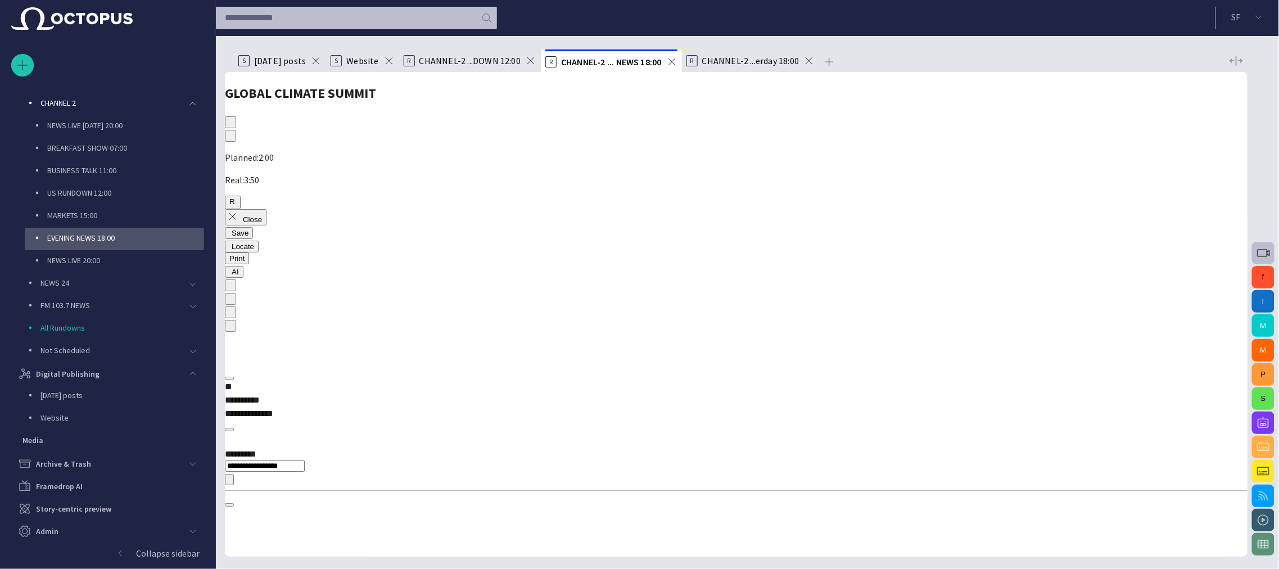
drag, startPoint x: 551, startPoint y: 359, endPoint x: 565, endPoint y: 361, distance: 14.3
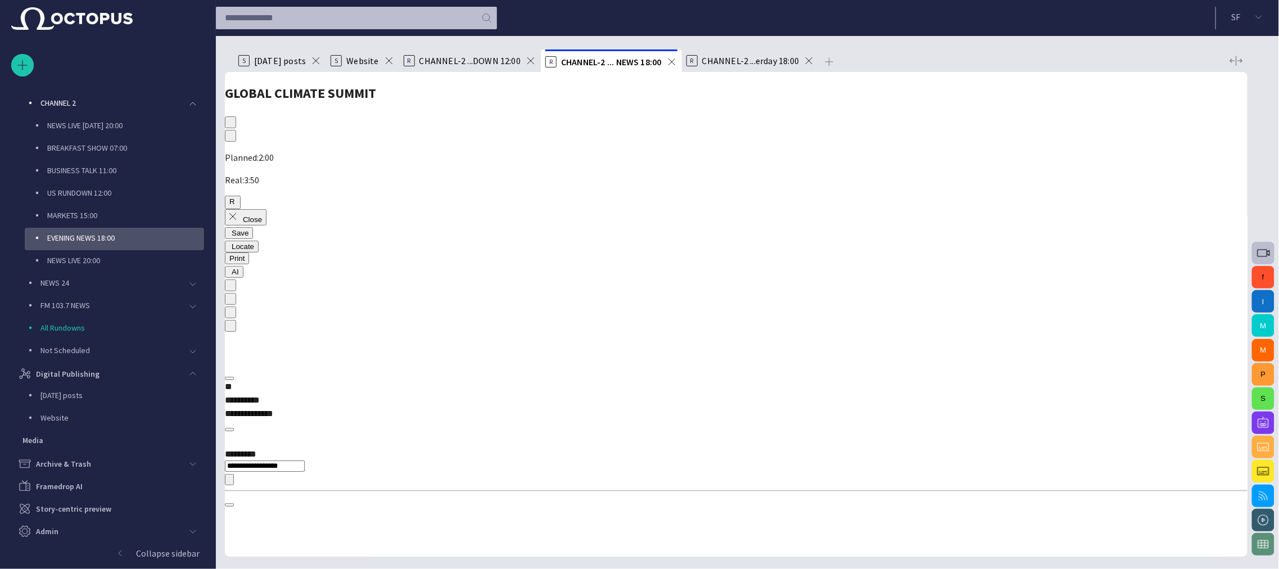
drag, startPoint x: 555, startPoint y: 378, endPoint x: 459, endPoint y: 380, distance: 96.7
click at [326, 355] on button "Prompter note" at bounding box center [298, 347] width 56 height 31
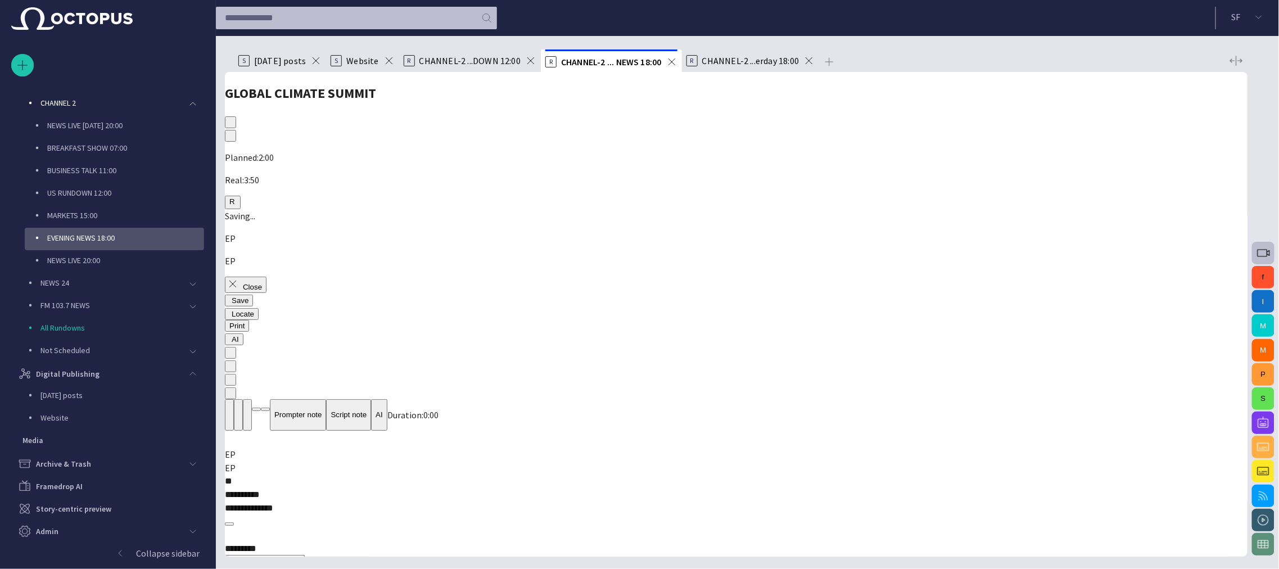
click at [371, 399] on button "Script note" at bounding box center [348, 414] width 45 height 31
drag, startPoint x: 560, startPoint y: 378, endPoint x: 461, endPoint y: 379, distance: 98.9
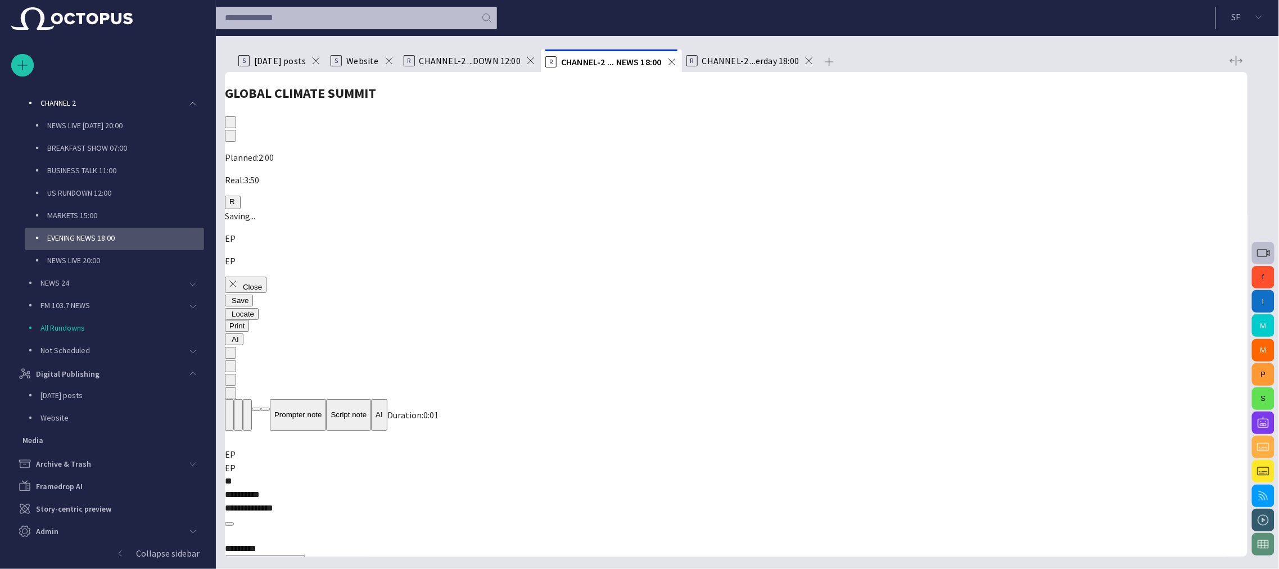
drag, startPoint x: 646, startPoint y: 450, endPoint x: 644, endPoint y: 444, distance: 6.1
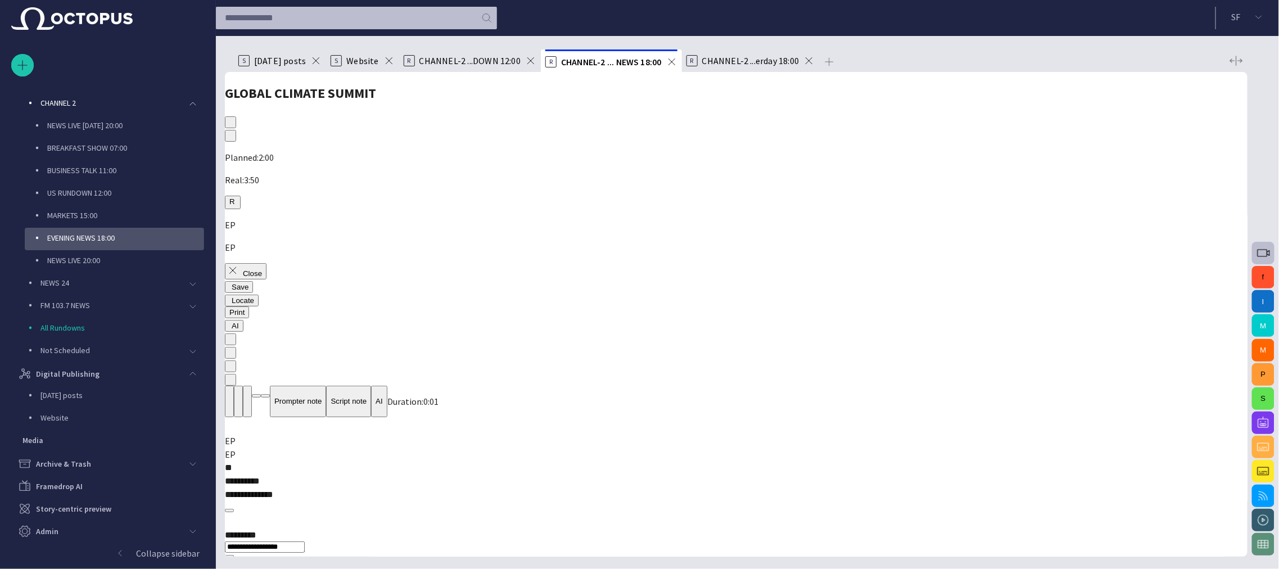
drag, startPoint x: 586, startPoint y: 377, endPoint x: 473, endPoint y: 375, distance: 113.5
click at [229, 432] on span "button" at bounding box center [229, 432] width 0 height 0
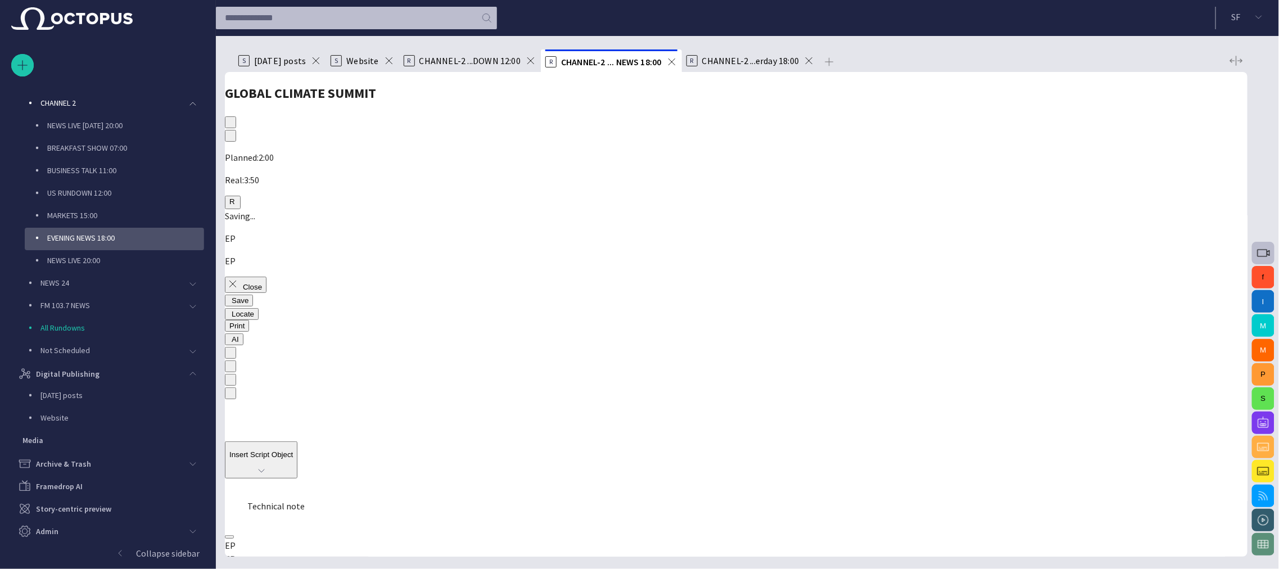
click at [305, 500] on span "Technical note" at bounding box center [275, 505] width 57 height 11
click at [229, 446] on span "button" at bounding box center [229, 446] width 0 height 0
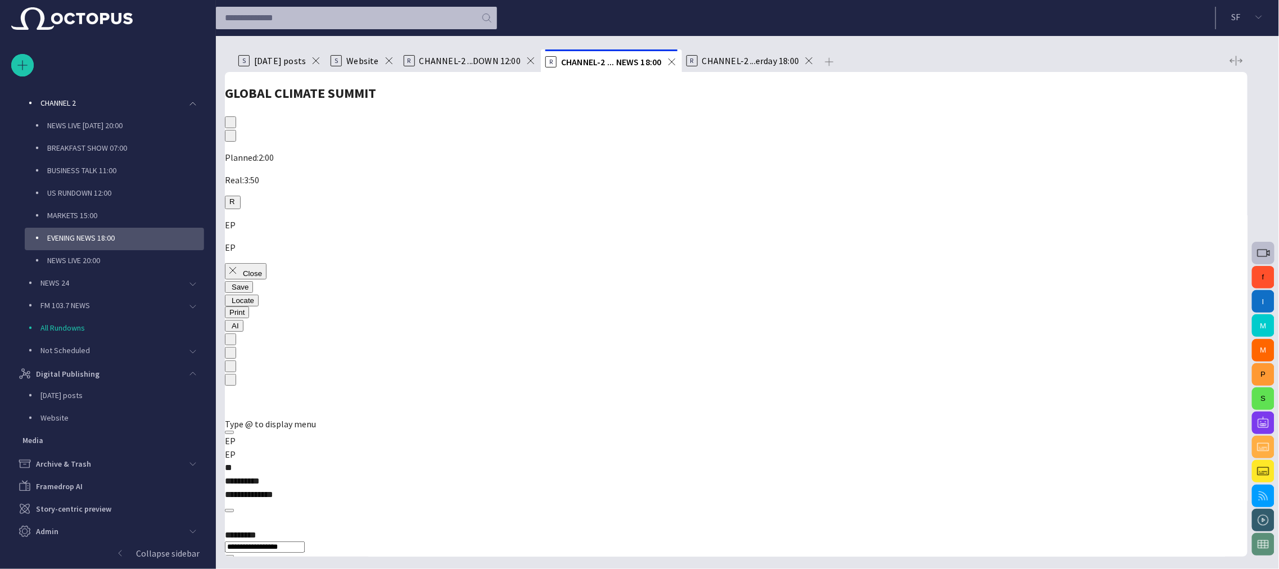
scroll to position [1124, 0]
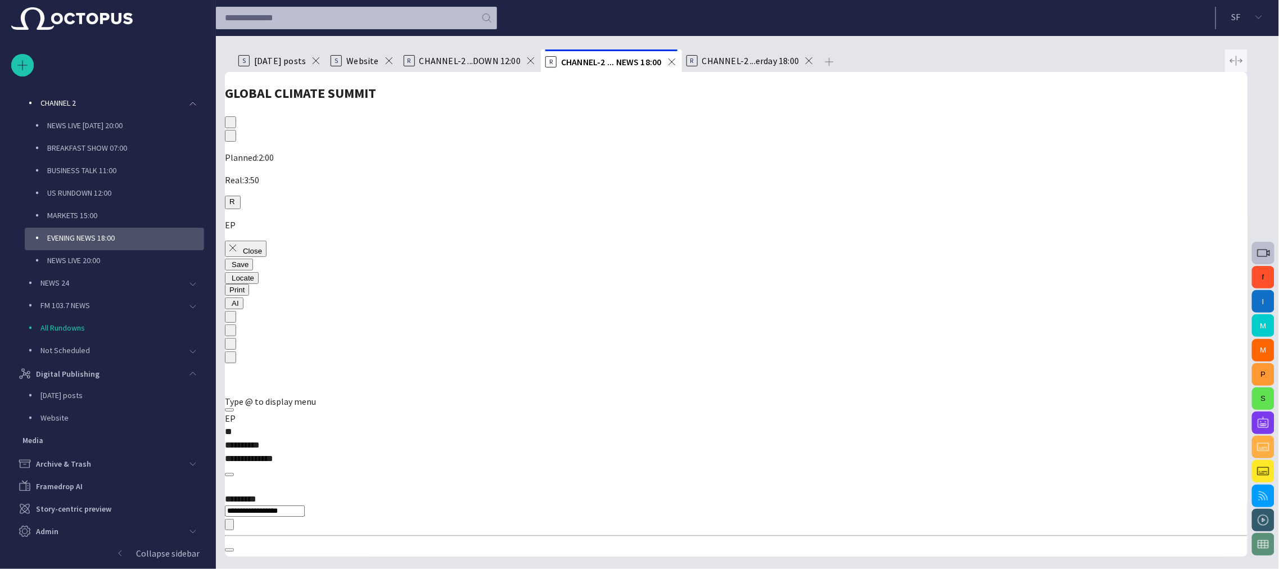
click at [1239, 63] on span "button" at bounding box center [1235, 60] width 13 height 13
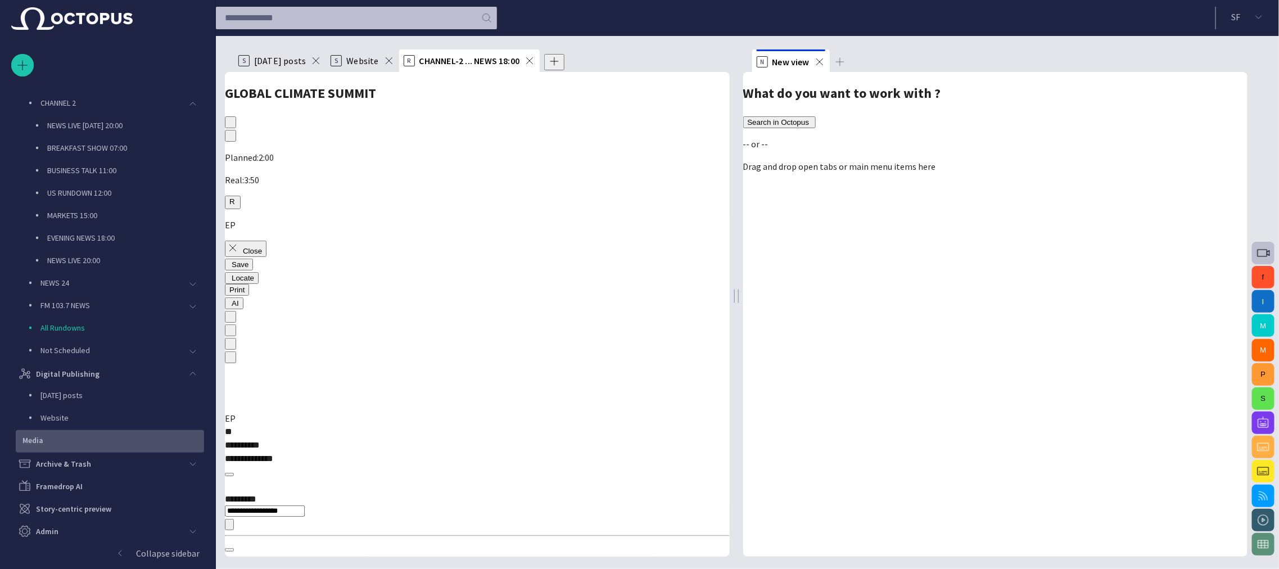
click at [118, 443] on div "Media" at bounding box center [111, 440] width 186 height 16
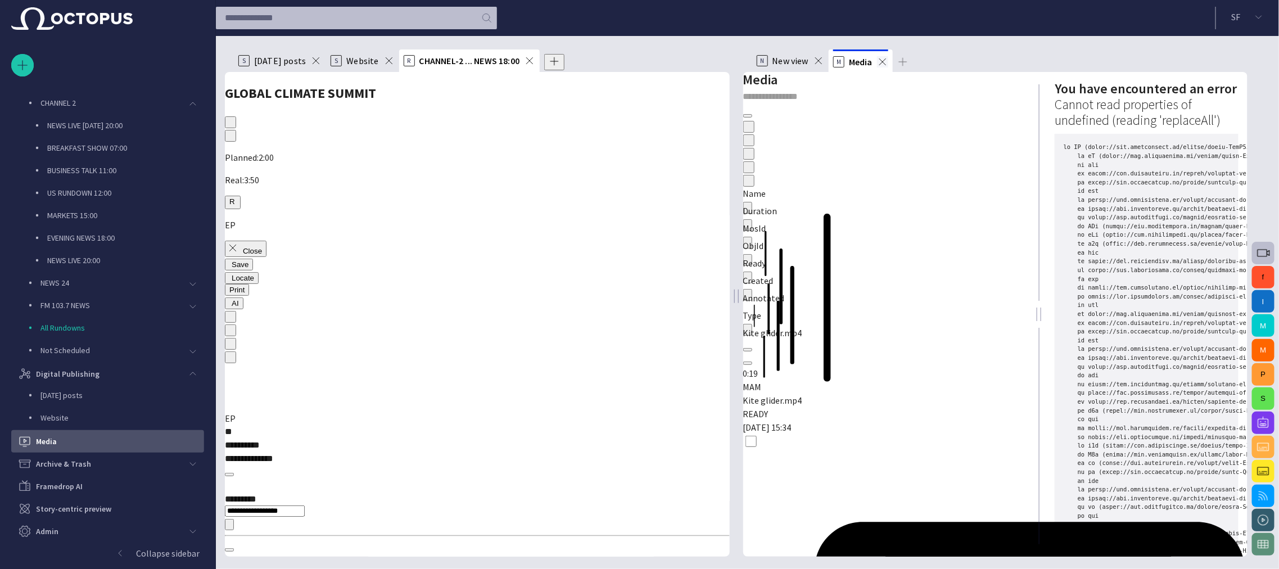
click at [884, 62] on span at bounding box center [882, 61] width 11 height 11
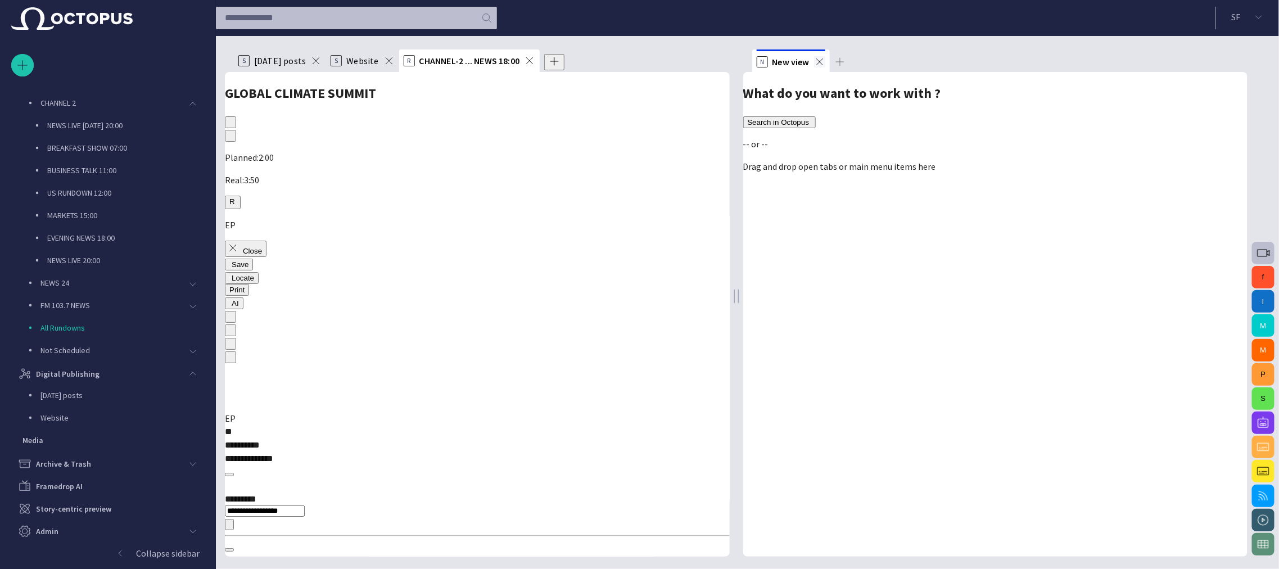
click at [821, 65] on span at bounding box center [819, 61] width 11 height 11
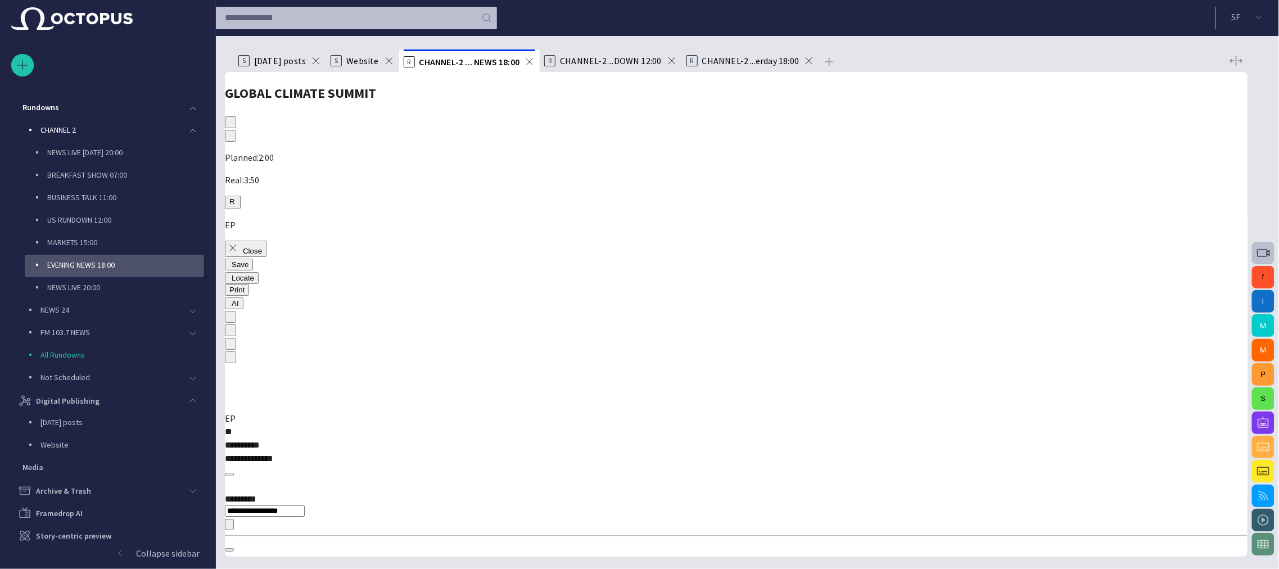
scroll to position [0, 0]
click at [227, 346] on span "button" at bounding box center [227, 346] width 0 height 0
click at [227, 360] on span "button" at bounding box center [227, 360] width 0 height 0
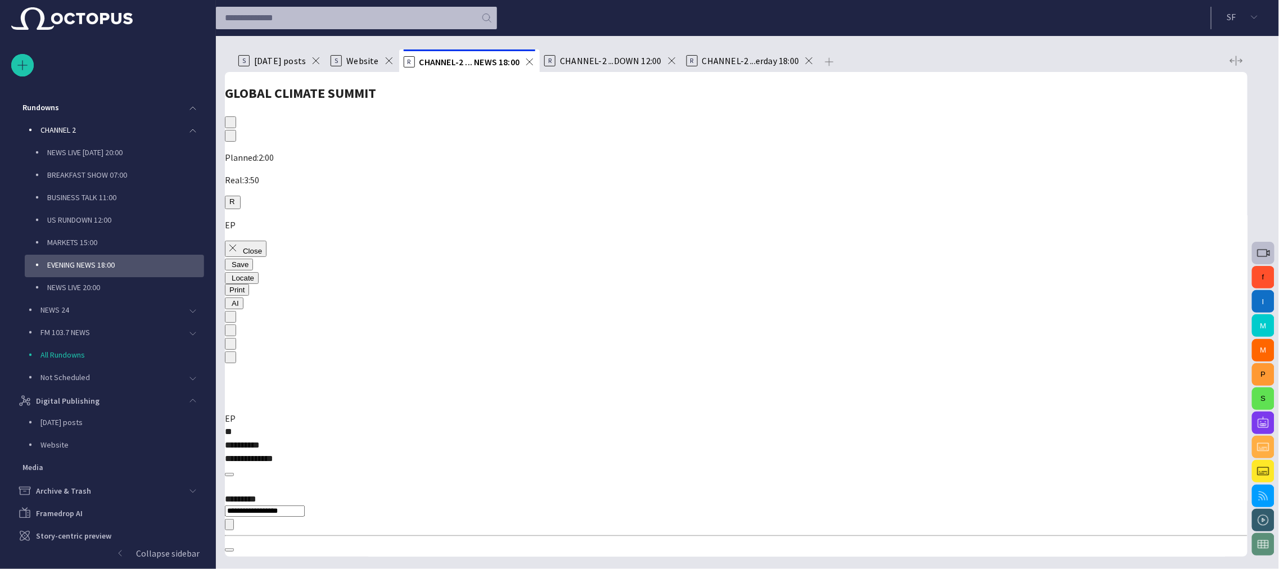
click at [227, 360] on span "button" at bounding box center [227, 360] width 0 height 0
click at [261, 241] on button "Close" at bounding box center [246, 249] width 42 height 16
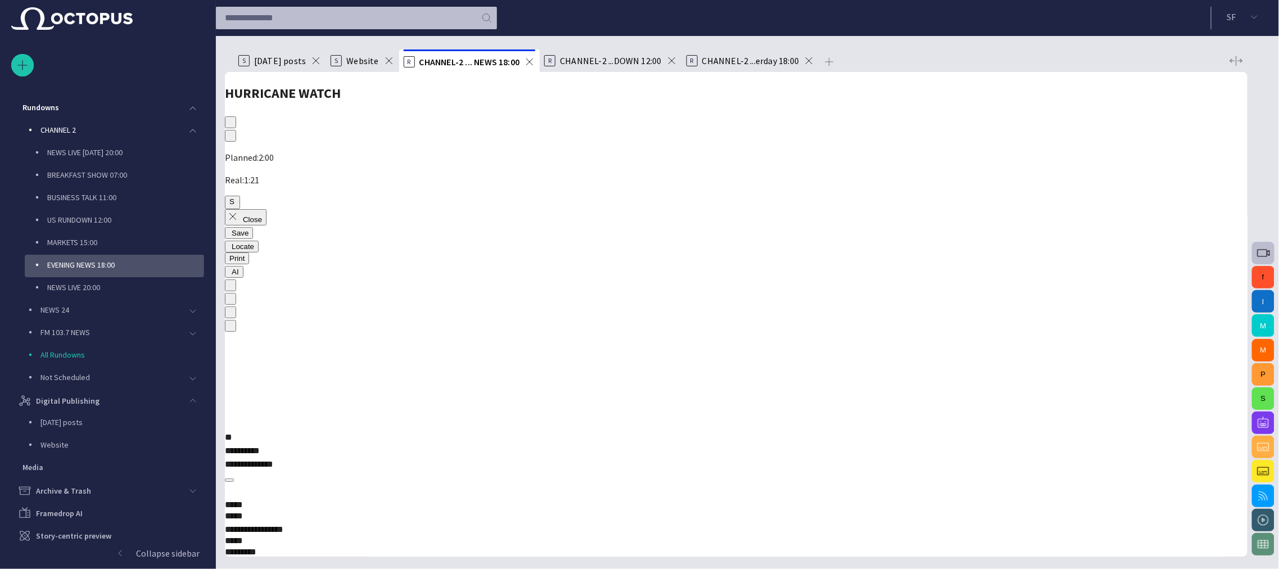
click at [265, 209] on button "Close" at bounding box center [246, 217] width 42 height 16
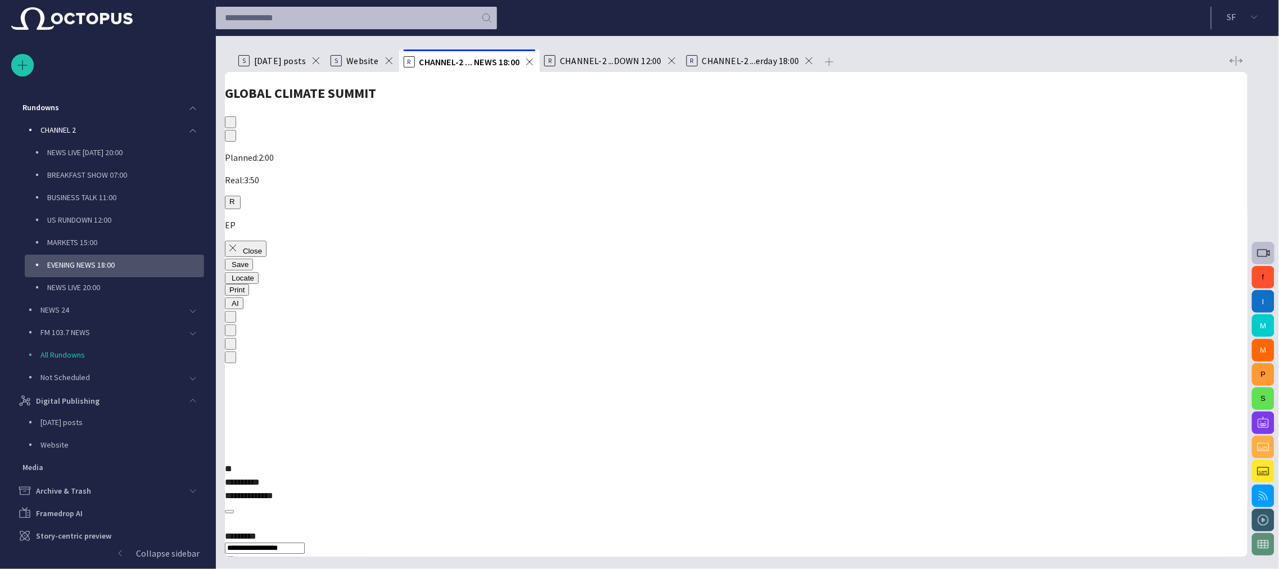
click at [250, 241] on button "Close" at bounding box center [246, 249] width 42 height 16
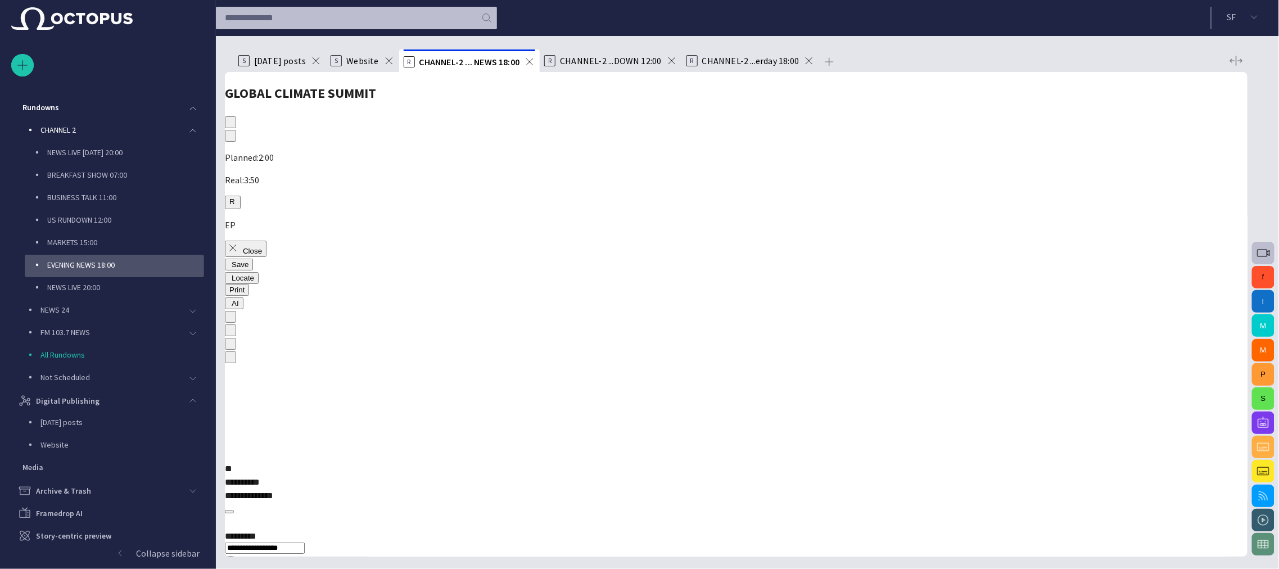
click at [243, 297] on button "AI" at bounding box center [234, 303] width 19 height 12
click at [227, 306] on span "button" at bounding box center [227, 306] width 0 height 0
click at [952, 117] on span "button" at bounding box center [952, 117] width 0 height 0
click at [262, 241] on button "Close" at bounding box center [246, 249] width 42 height 16
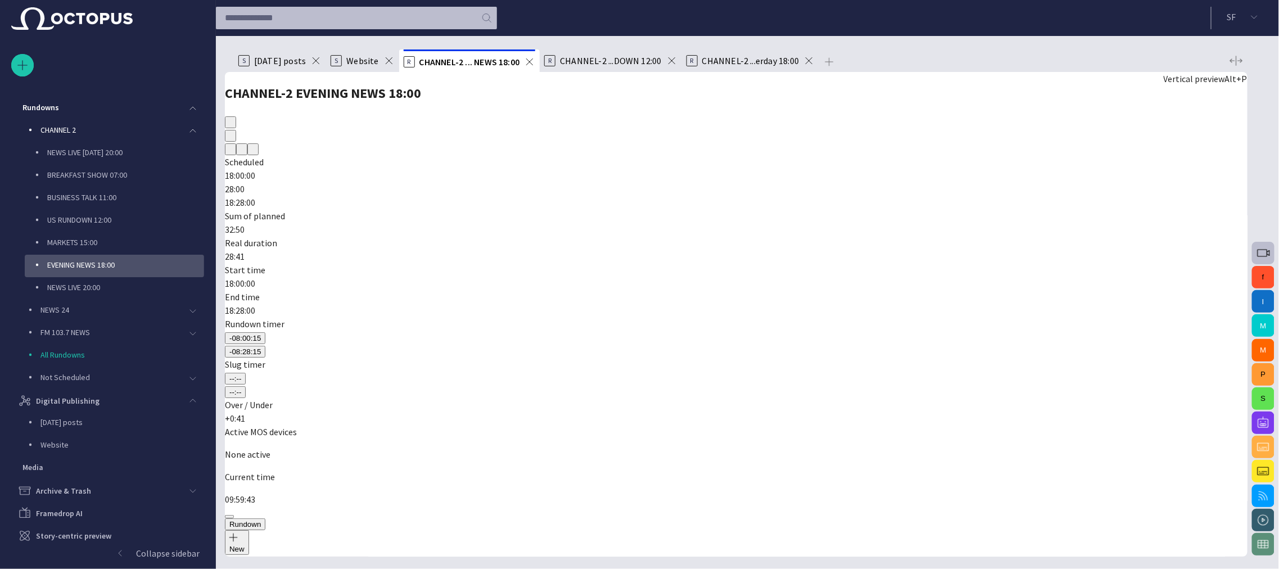
click at [238, 152] on span "button" at bounding box center [238, 152] width 0 height 0
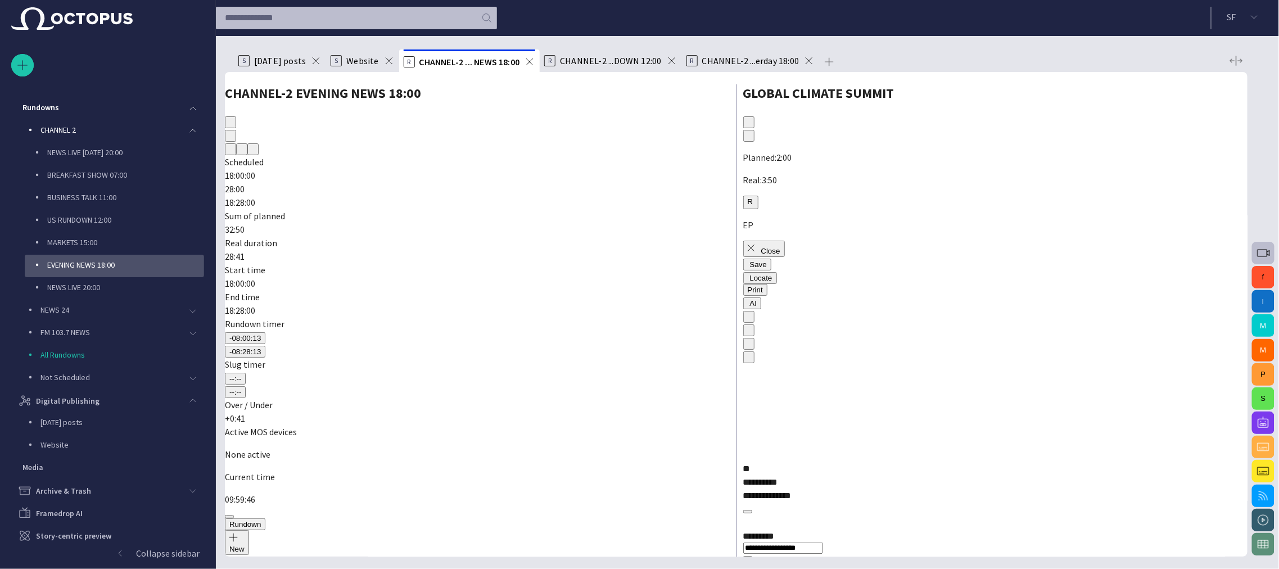
scroll to position [213, 0]
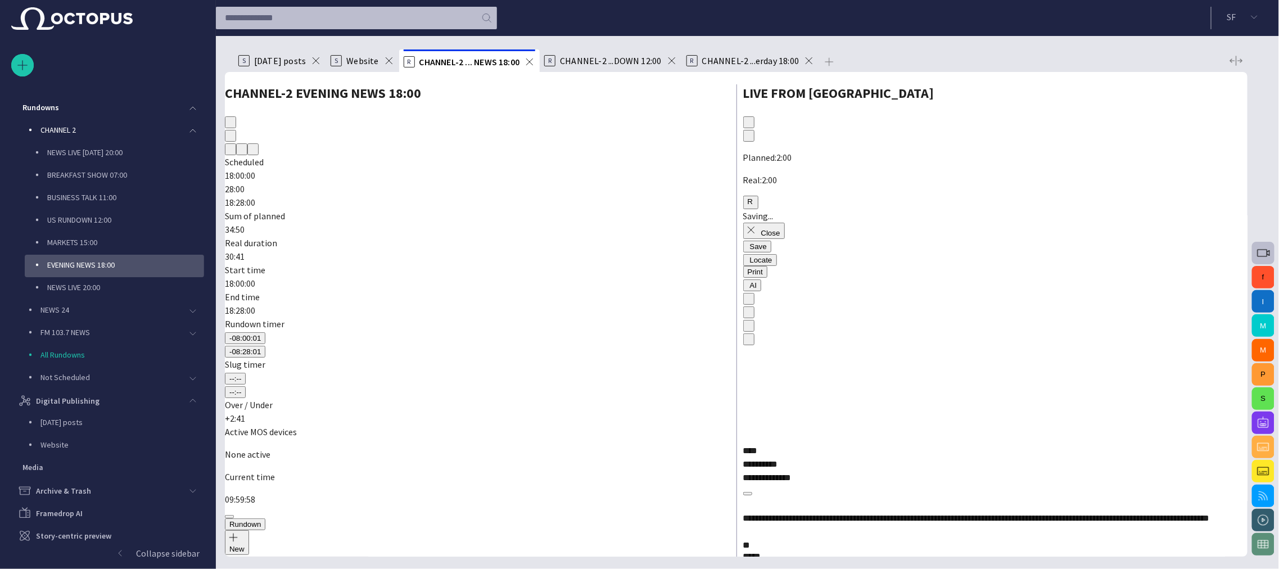
drag, startPoint x: 750, startPoint y: 53, endPoint x: 746, endPoint y: 62, distance: 10.6
click at [748, 60] on ul "S Today's posts S Website R CHANNEL-2 ... NEWS 18:00 R CHANNEL-2 ...DOWN 12:00 …" at bounding box center [729, 60] width 991 height 22
click at [745, 59] on span "CHANNEL-2 ...erday 18:00" at bounding box center [750, 60] width 97 height 11
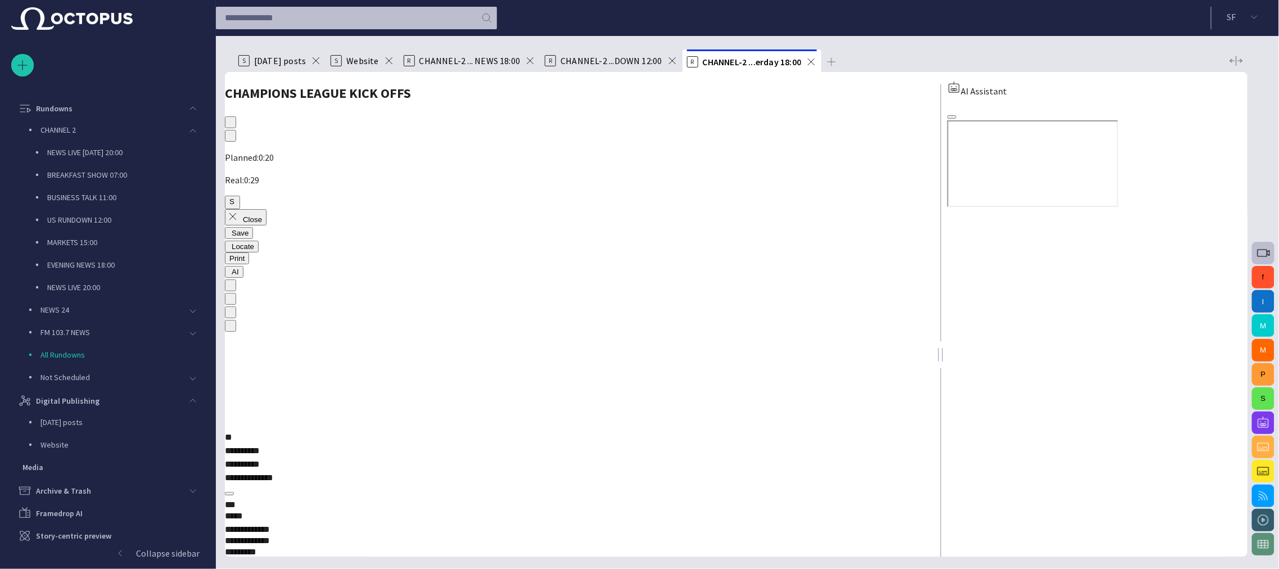
click at [628, 63] on span "CHANNEL-2 ...DOWN 12:00" at bounding box center [610, 60] width 101 height 11
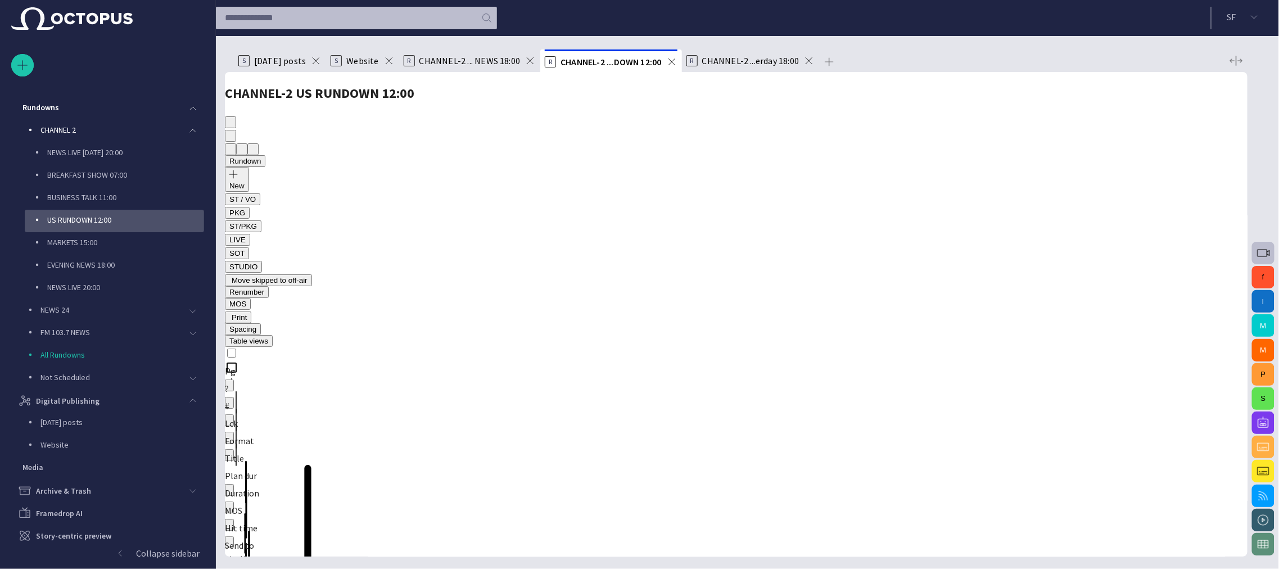
click at [293, 60] on span "Today's posts" at bounding box center [280, 60] width 52 height 11
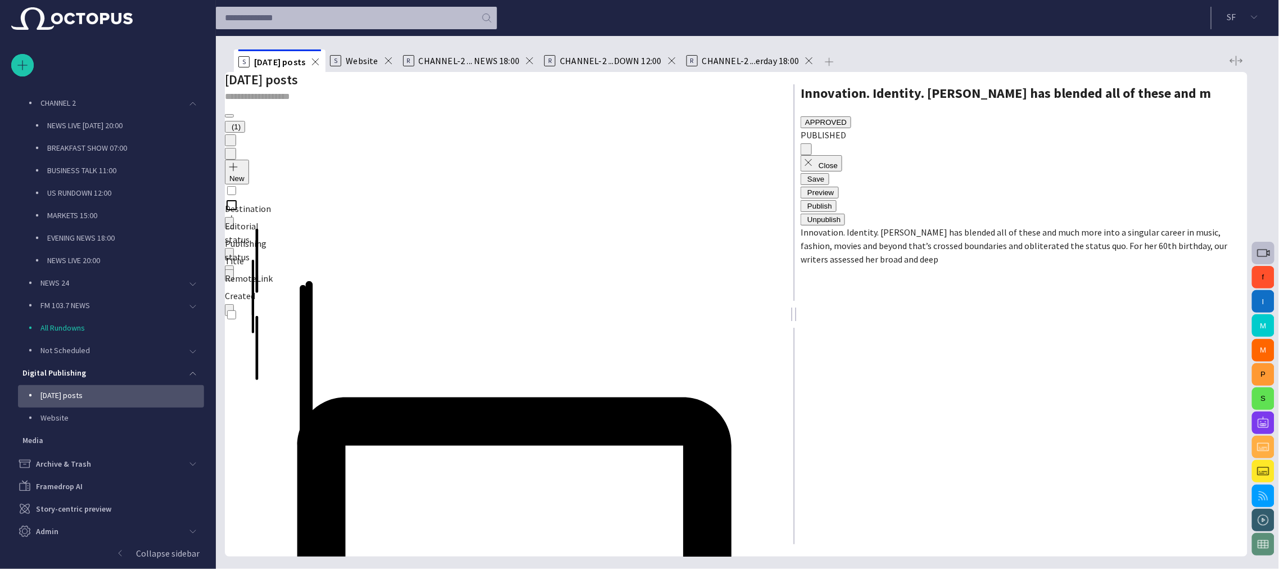
scroll to position [0, 0]
click at [454, 65] on span "CHANNEL-2 ... NEWS 18:00" at bounding box center [469, 60] width 101 height 11
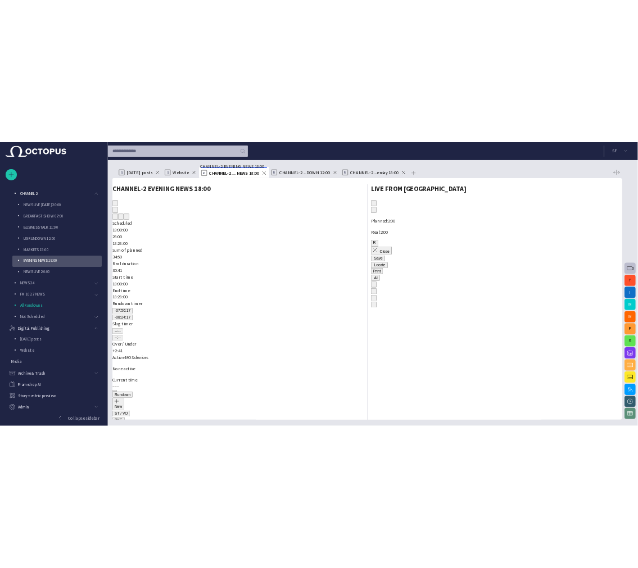
scroll to position [67, 0]
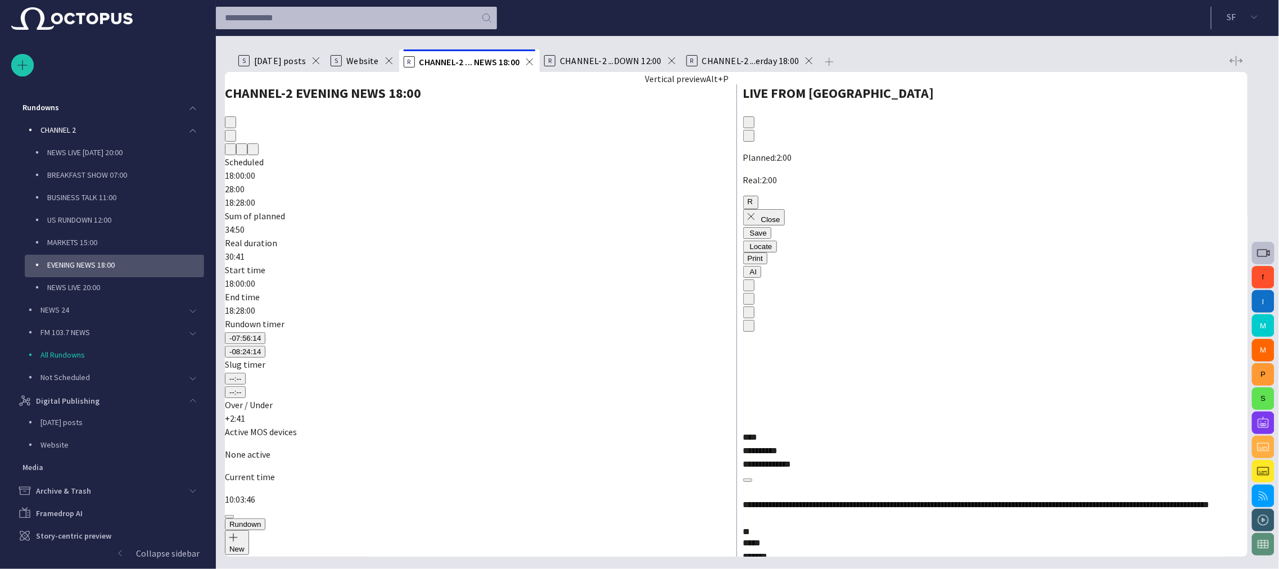
click at [238, 152] on span "button" at bounding box center [238, 152] width 0 height 0
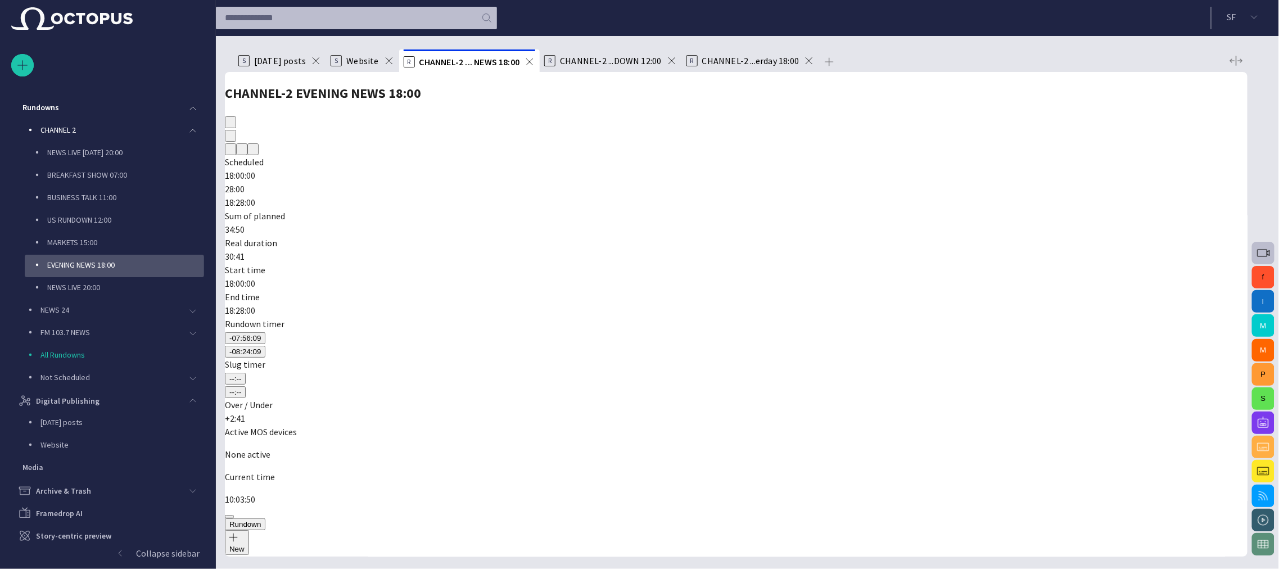
click at [1007, 568] on div at bounding box center [639, 578] width 1279 height 0
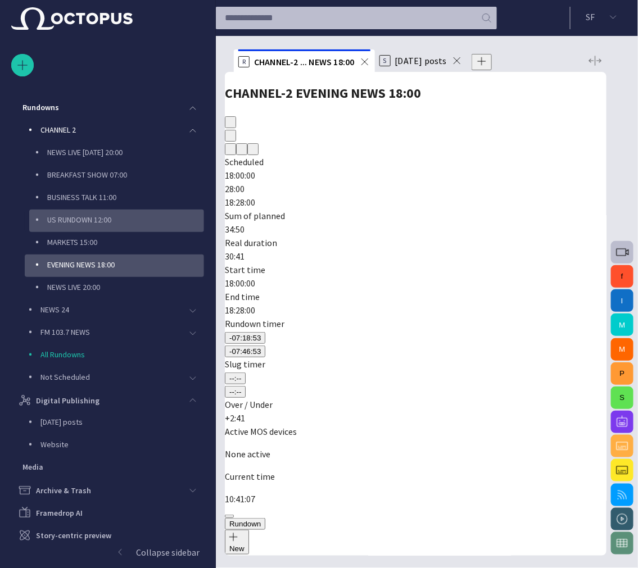
click at [113, 220] on div "US RUNDOWN 12:00" at bounding box center [117, 220] width 173 height 16
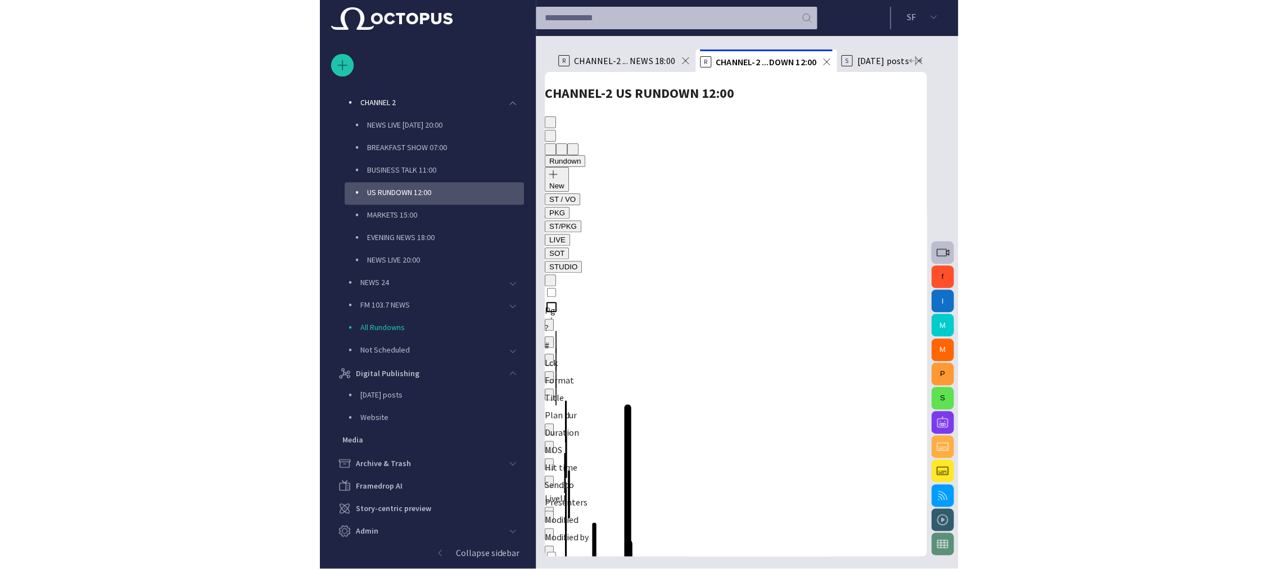
scroll to position [94, 0]
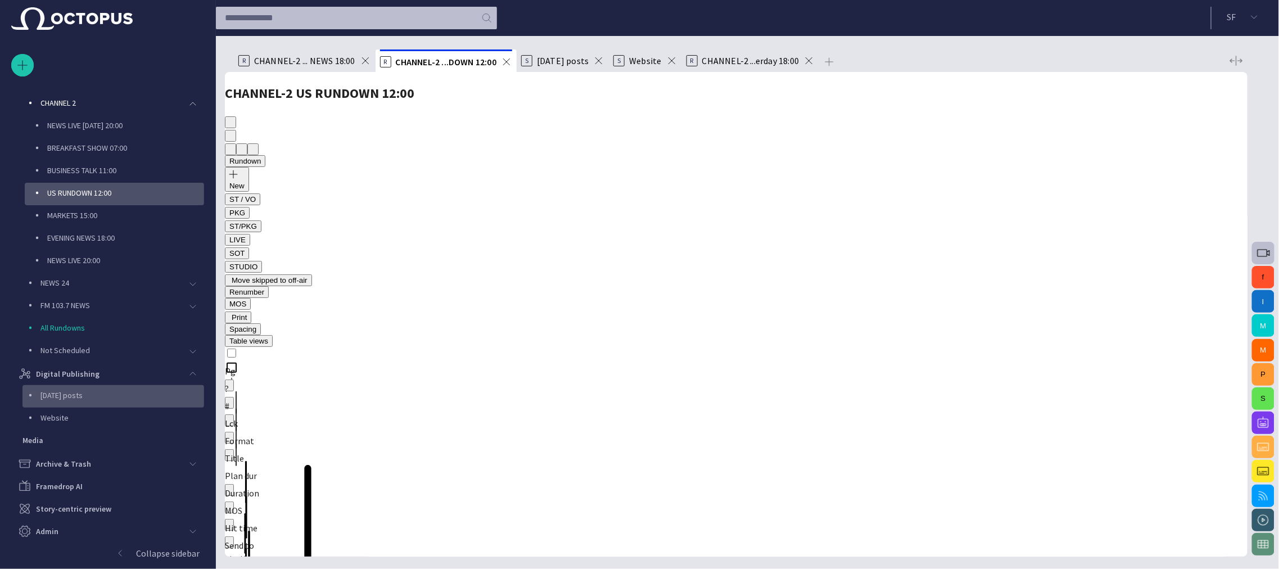
click at [69, 395] on p "Today's posts" at bounding box center [61, 394] width 42 height 11
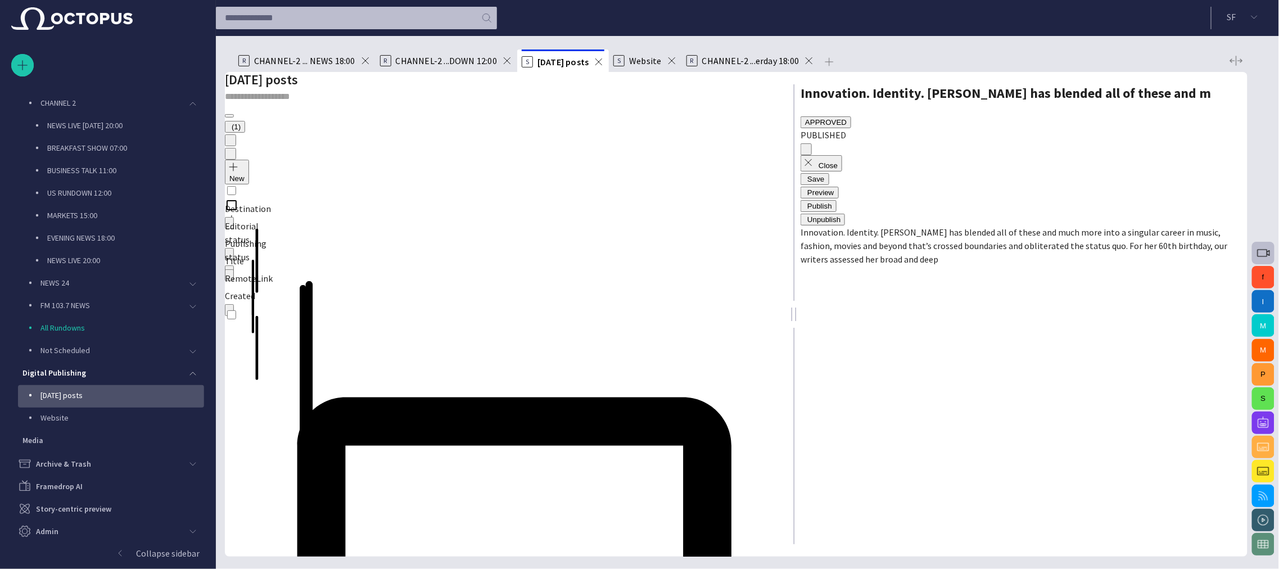
click at [130, 235] on div "EVENING NEWS 18:00" at bounding box center [117, 238] width 173 height 16
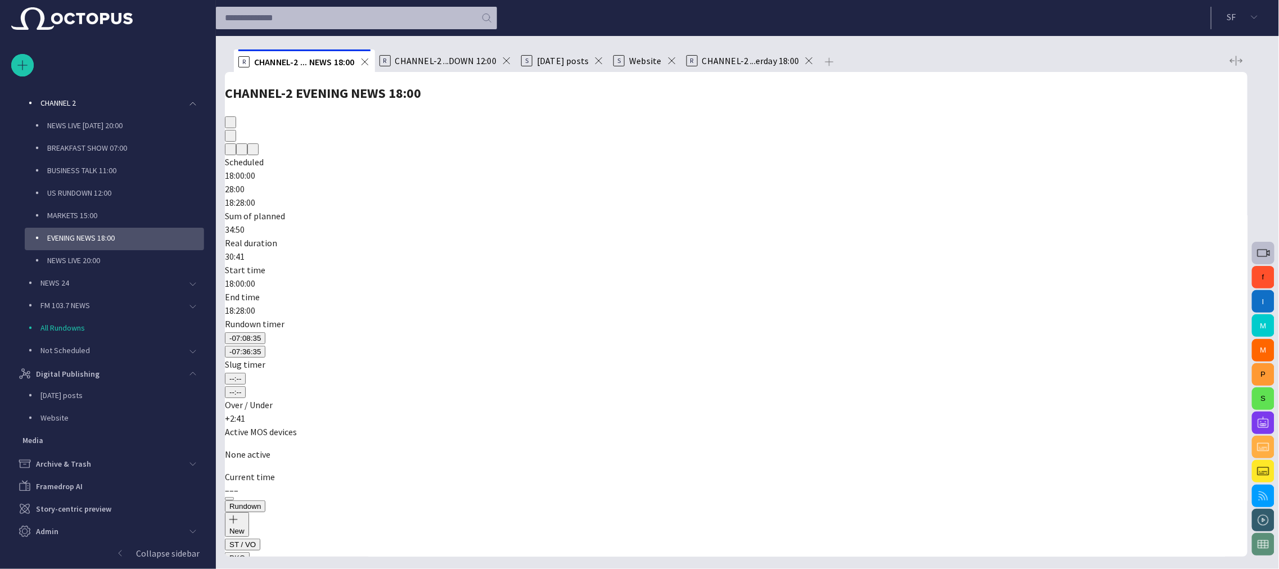
scroll to position [67, 0]
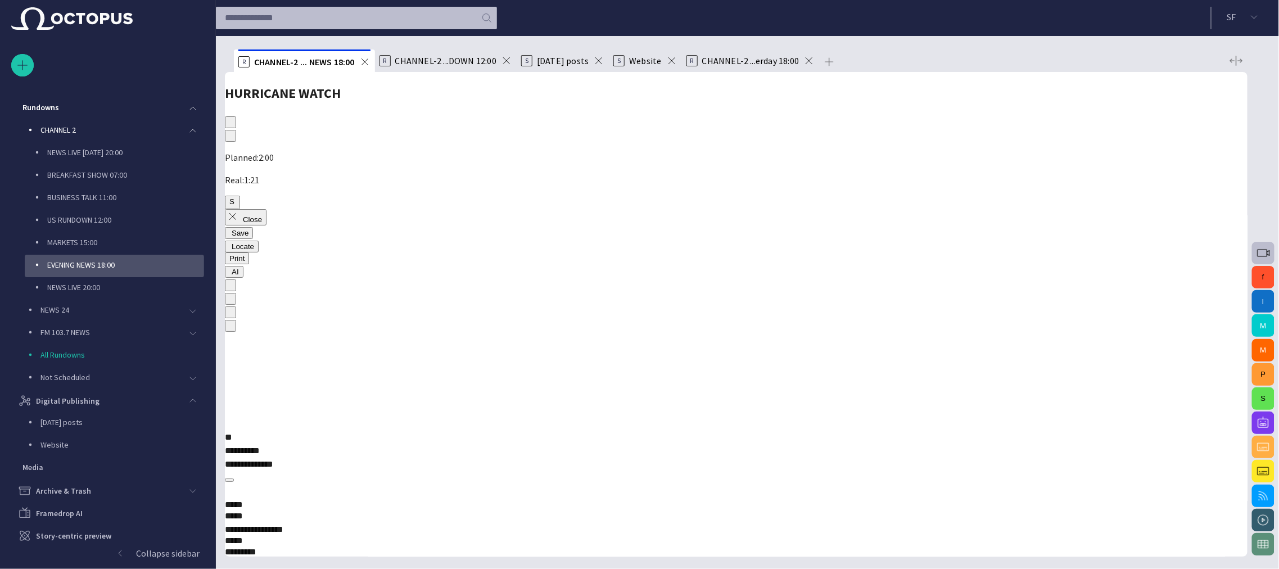
scroll to position [0, 0]
click at [227, 274] on span "button" at bounding box center [227, 274] width 0 height 0
click at [952, 117] on span "button" at bounding box center [952, 117] width 0 height 0
click at [266, 209] on button "Close" at bounding box center [246, 217] width 42 height 16
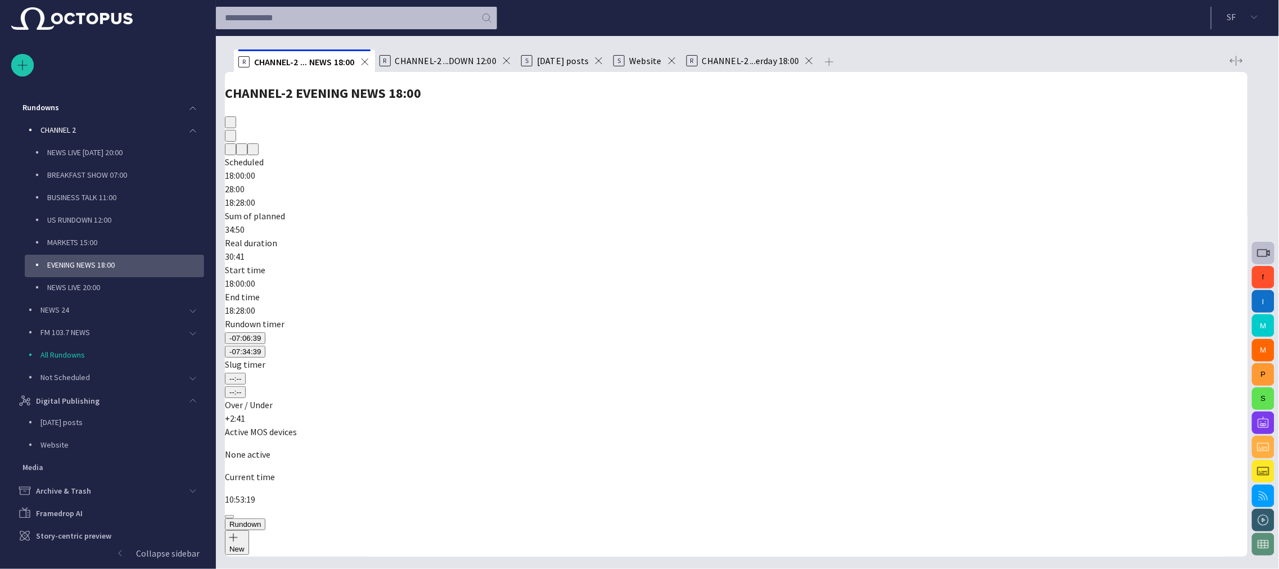
scroll to position [238, 0]
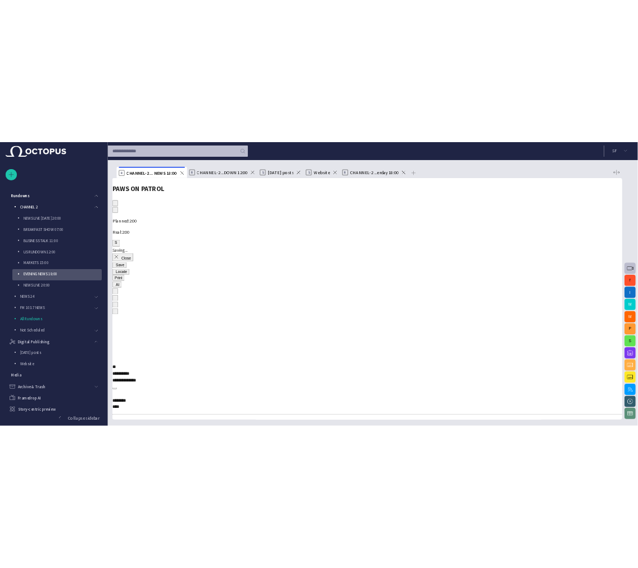
scroll to position [0, 0]
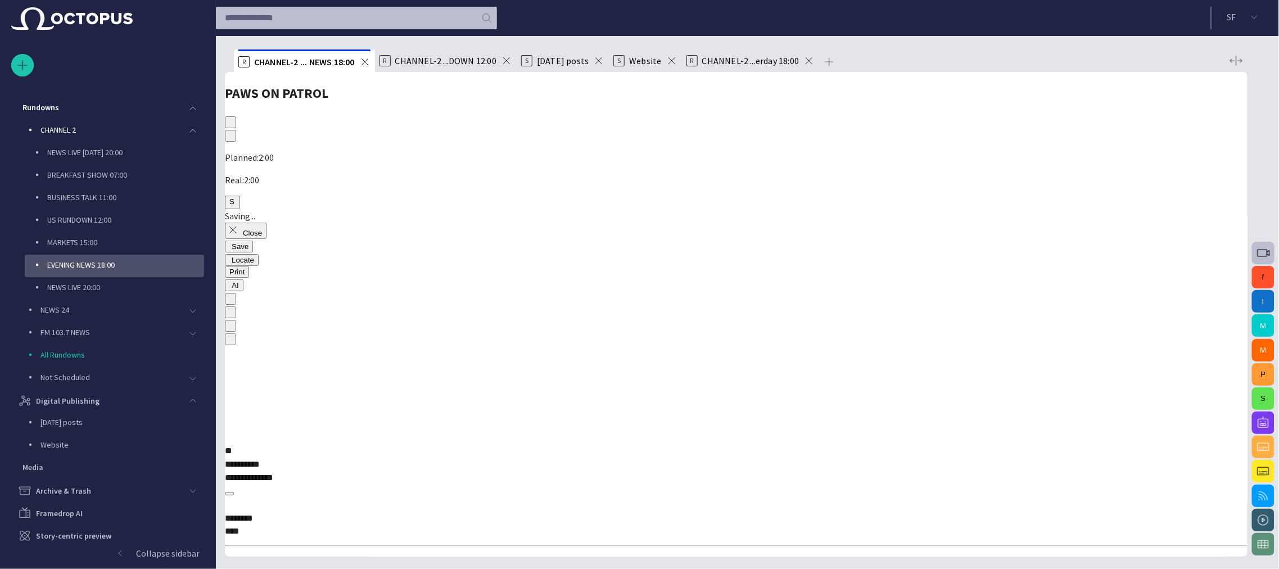
click at [227, 288] on span "button" at bounding box center [227, 288] width 0 height 0
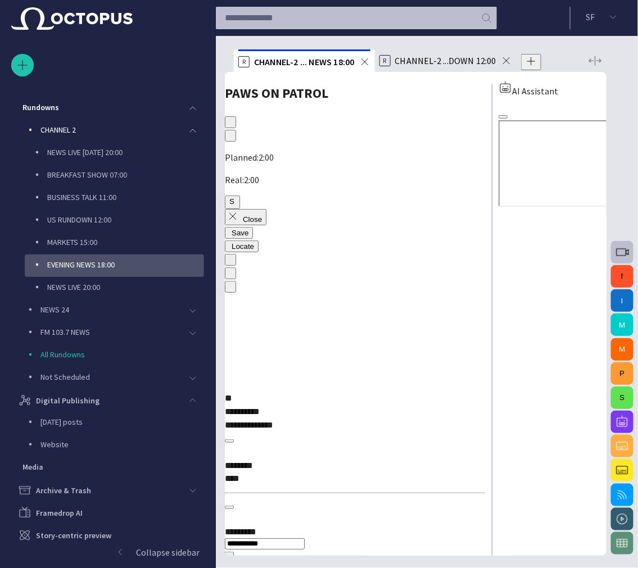
click at [256, 209] on button "Close" at bounding box center [246, 217] width 42 height 16
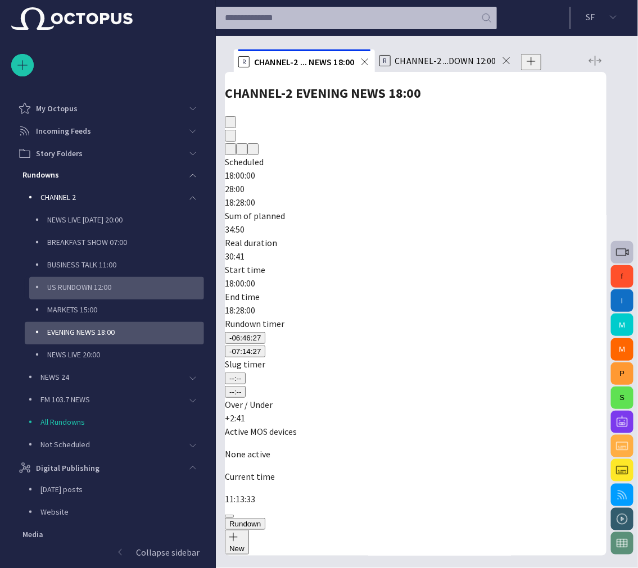
drag, startPoint x: 110, startPoint y: 291, endPoint x: 119, endPoint y: 293, distance: 9.1
click at [110, 291] on p "US RUNDOWN 12:00" at bounding box center [79, 287] width 64 height 11
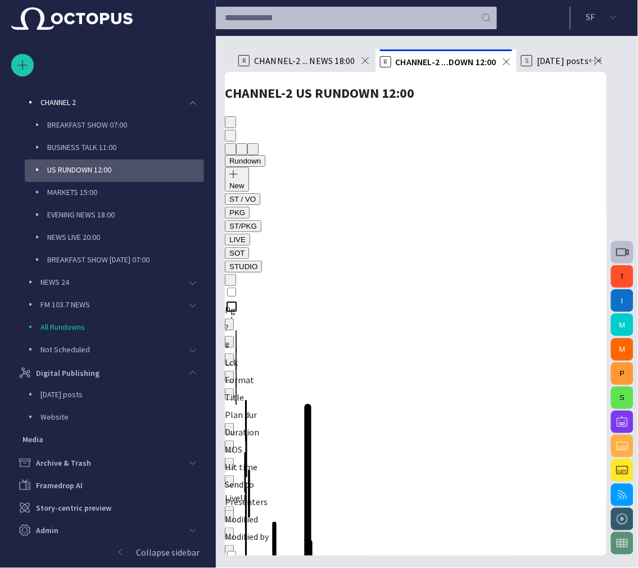
scroll to position [94, 0]
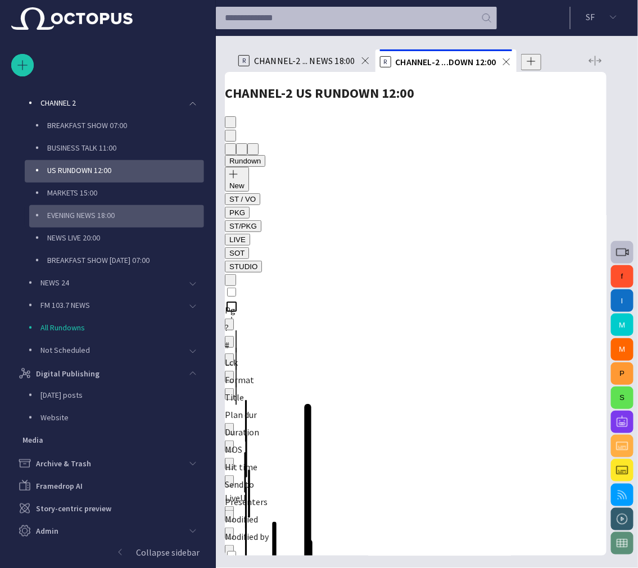
click at [155, 207] on div "EVENING NEWS 18:00" at bounding box center [117, 215] width 173 height 16
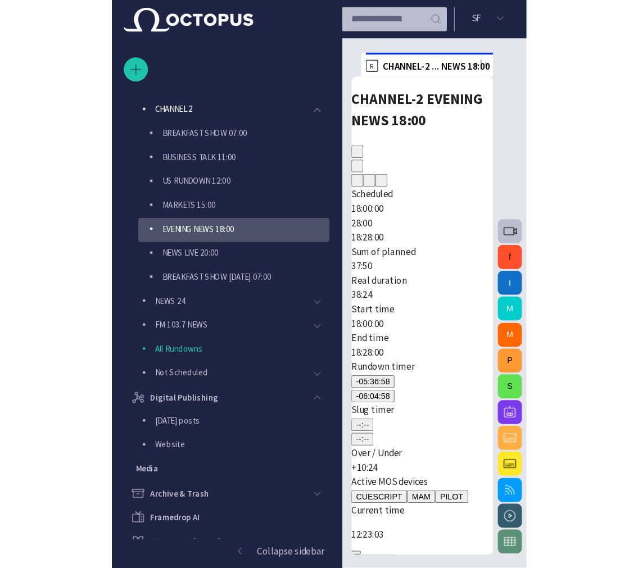
scroll to position [0, 0]
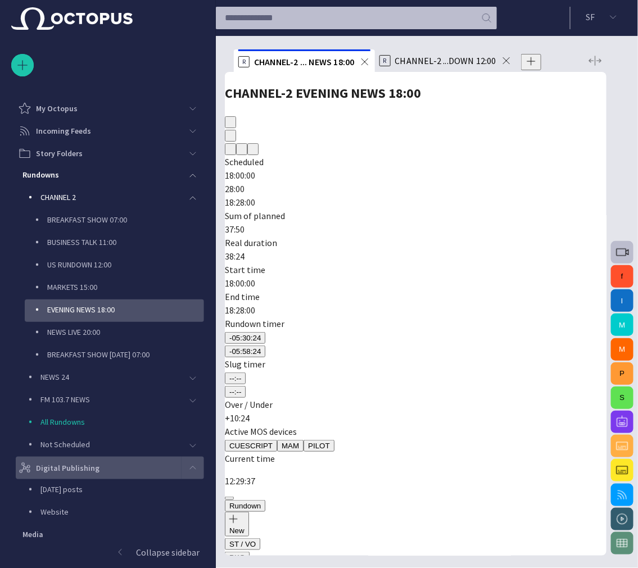
click at [87, 468] on p "Digital Publishing" at bounding box center [68, 468] width 64 height 11
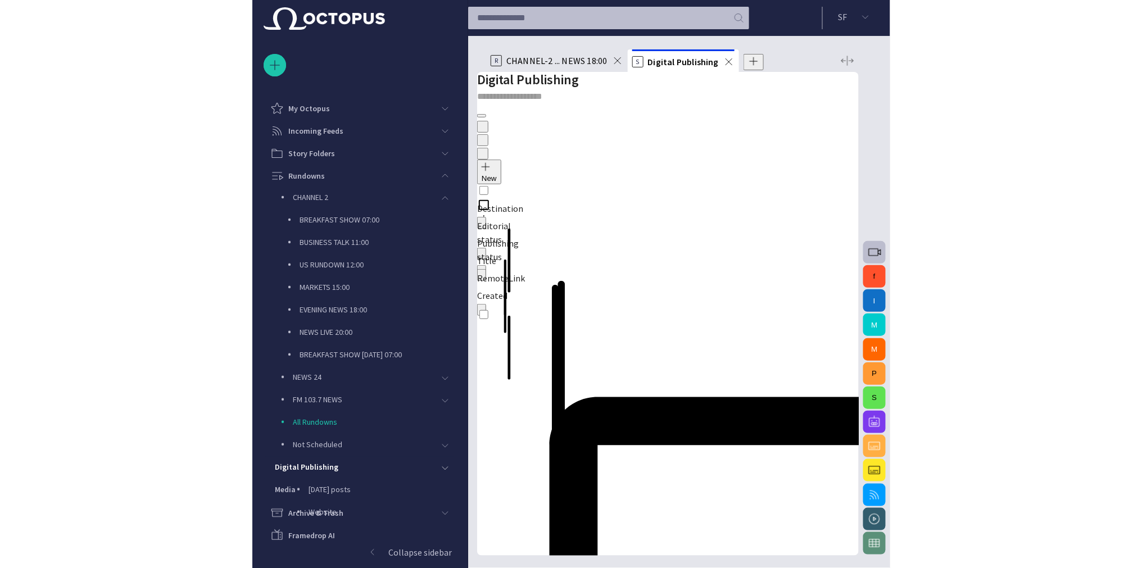
scroll to position [51, 0]
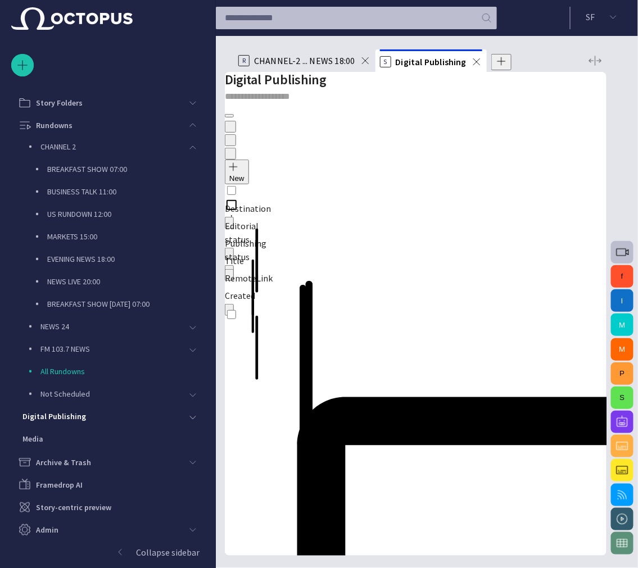
click at [240, 183] on span "button" at bounding box center [240, 183] width 0 height 0
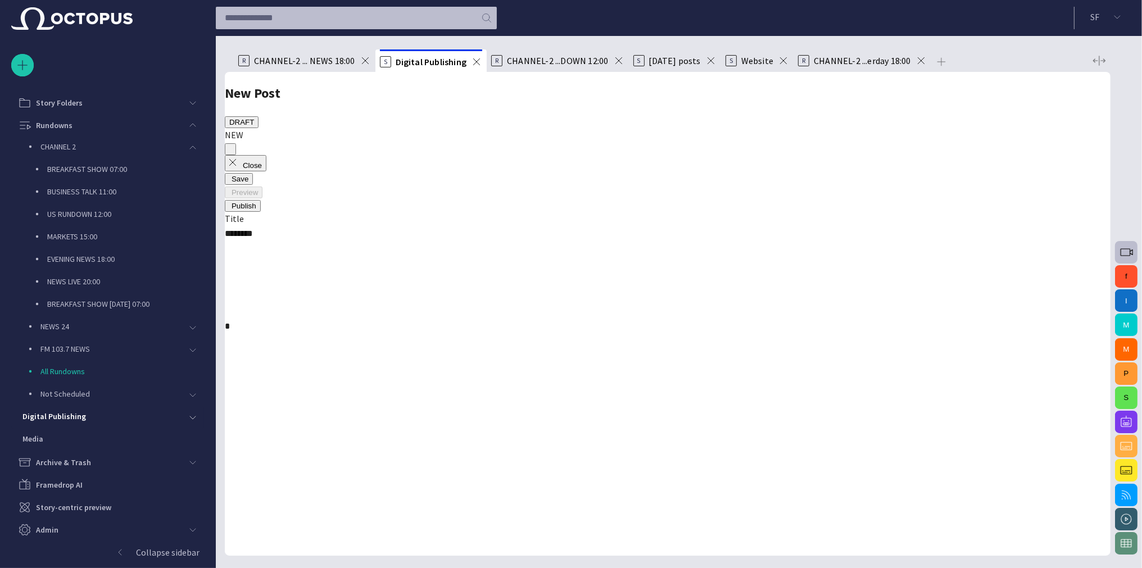
click at [227, 152] on span "button" at bounding box center [227, 152] width 0 height 0
click at [523, 320] on div at bounding box center [487, 320] width 525 height 0
click at [799, 168] on div "Metadata" at bounding box center [783, 172] width 31 height 8
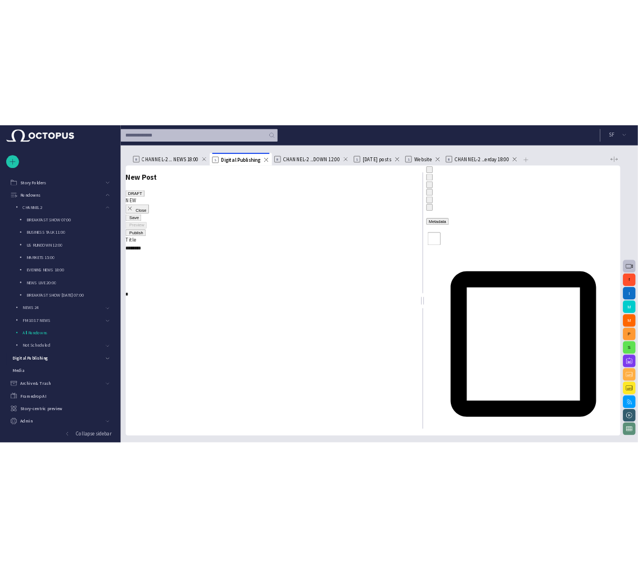
scroll to position [180, 0]
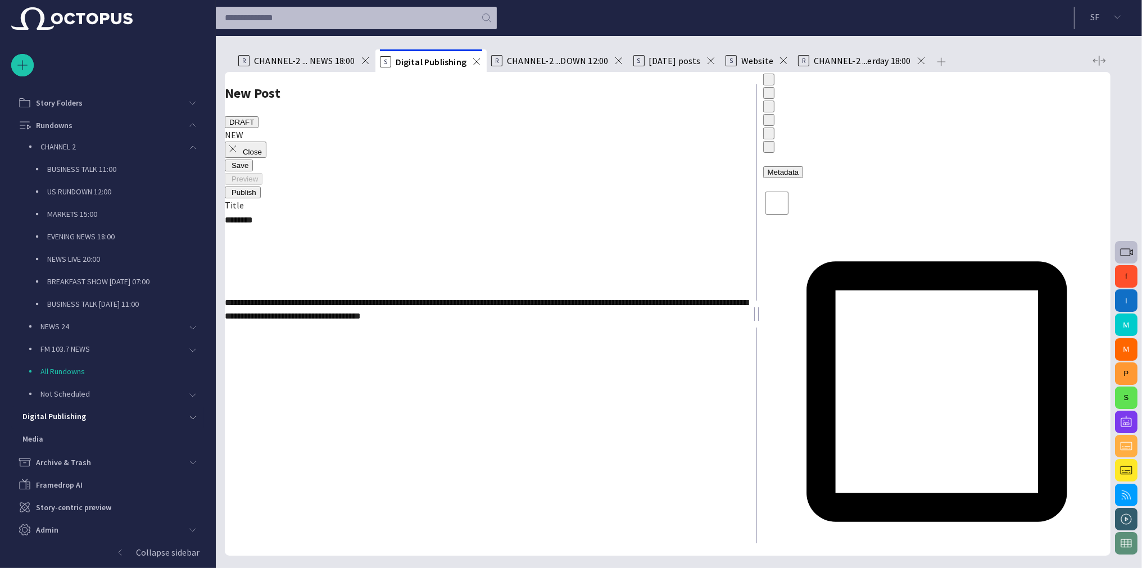
type input "**********"
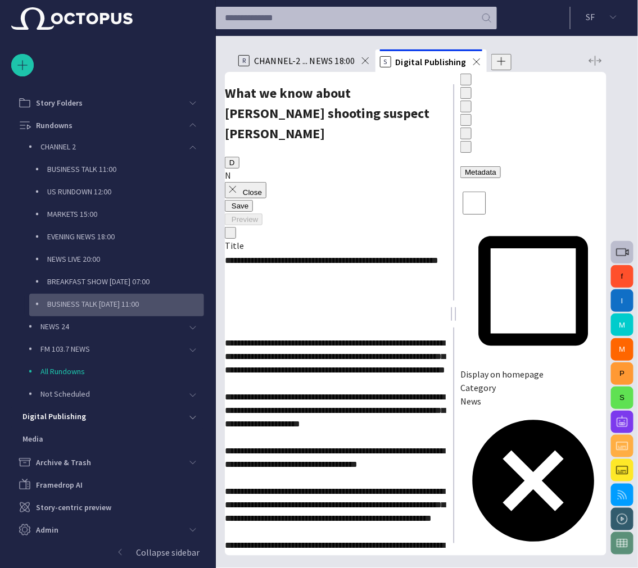
scroll to position [0, 0]
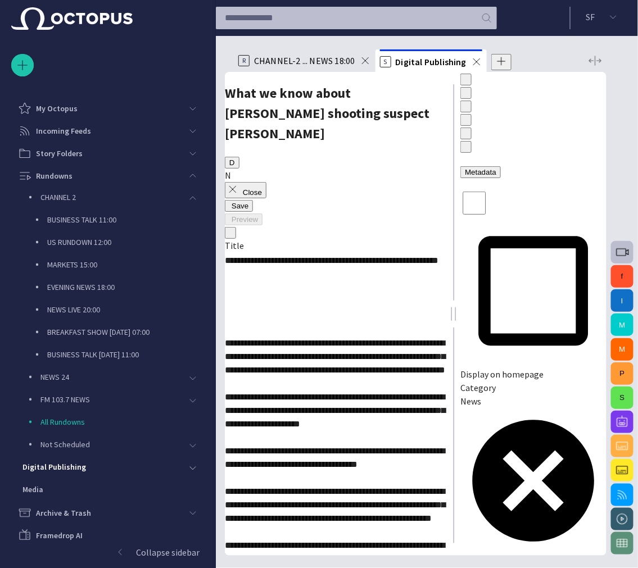
click at [263, 182] on button "Close" at bounding box center [246, 190] width 42 height 16
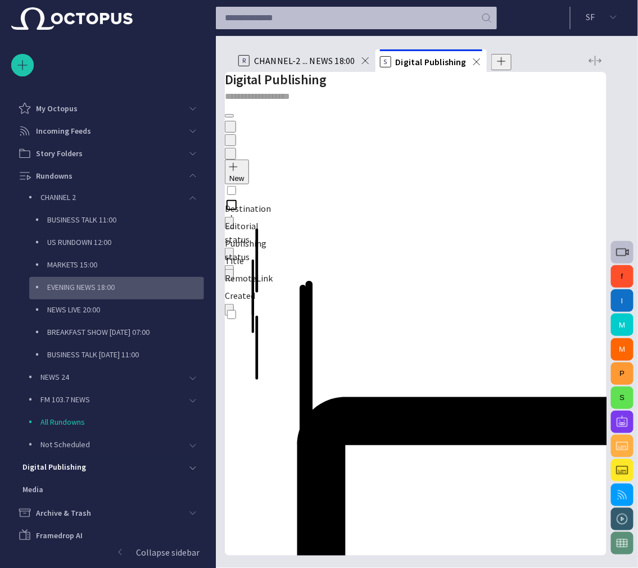
click at [89, 282] on p "EVENING NEWS 18:00" at bounding box center [80, 287] width 67 height 11
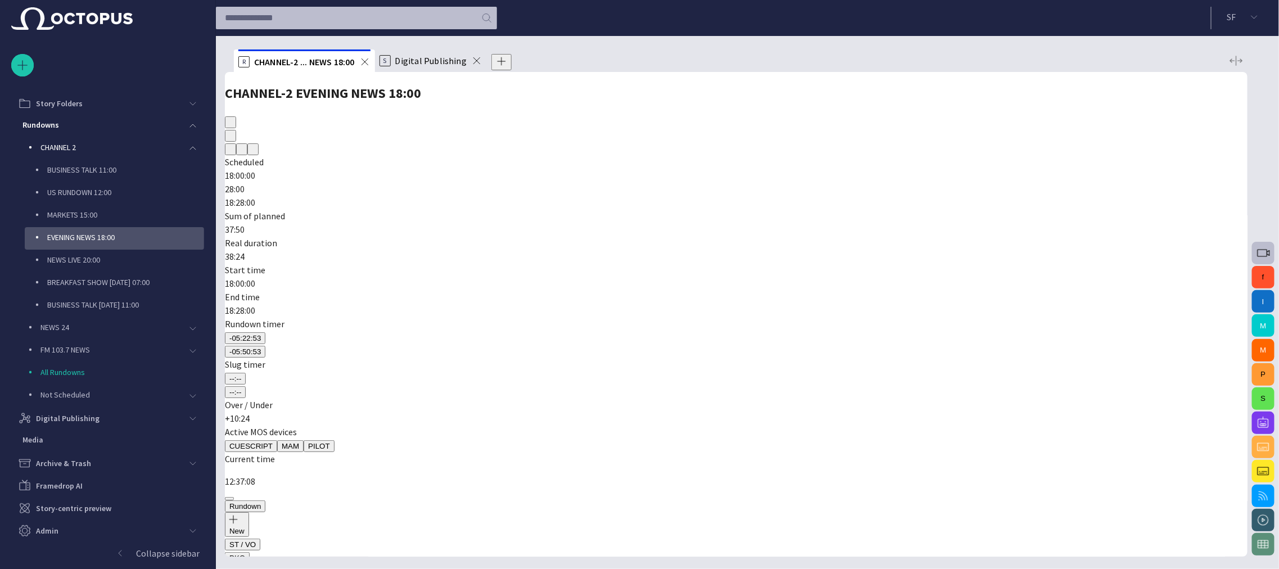
scroll to position [49, 0]
click at [99, 329] on div "NEWS 24" at bounding box center [103, 328] width 157 height 16
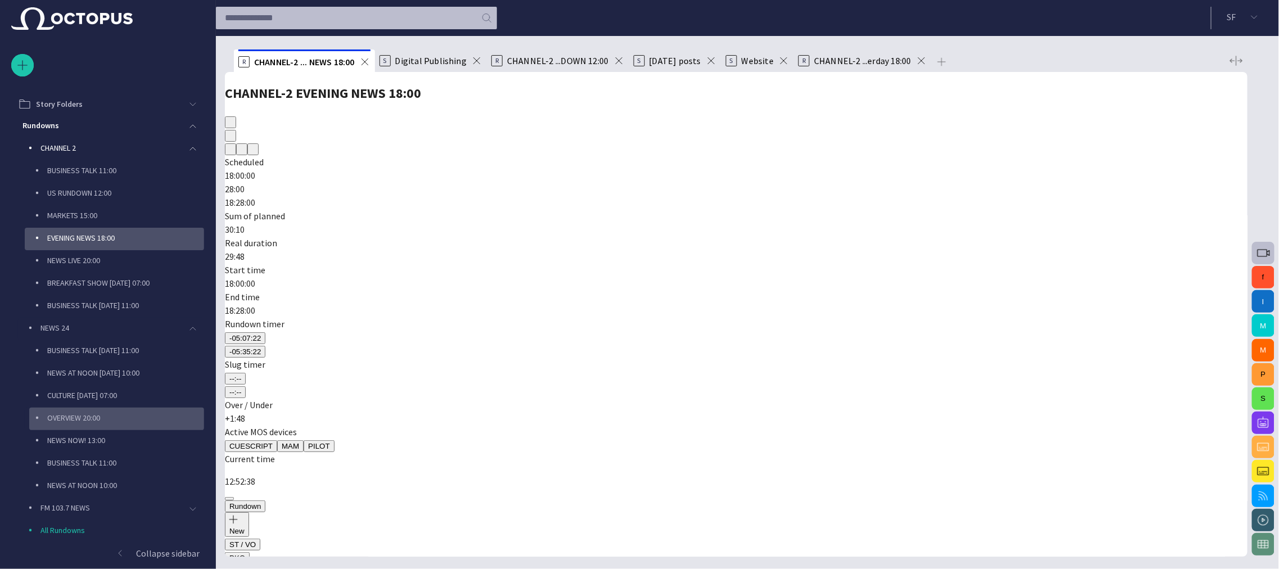
click at [105, 419] on p "OVERVIEW 20:00" at bounding box center [125, 417] width 157 height 11
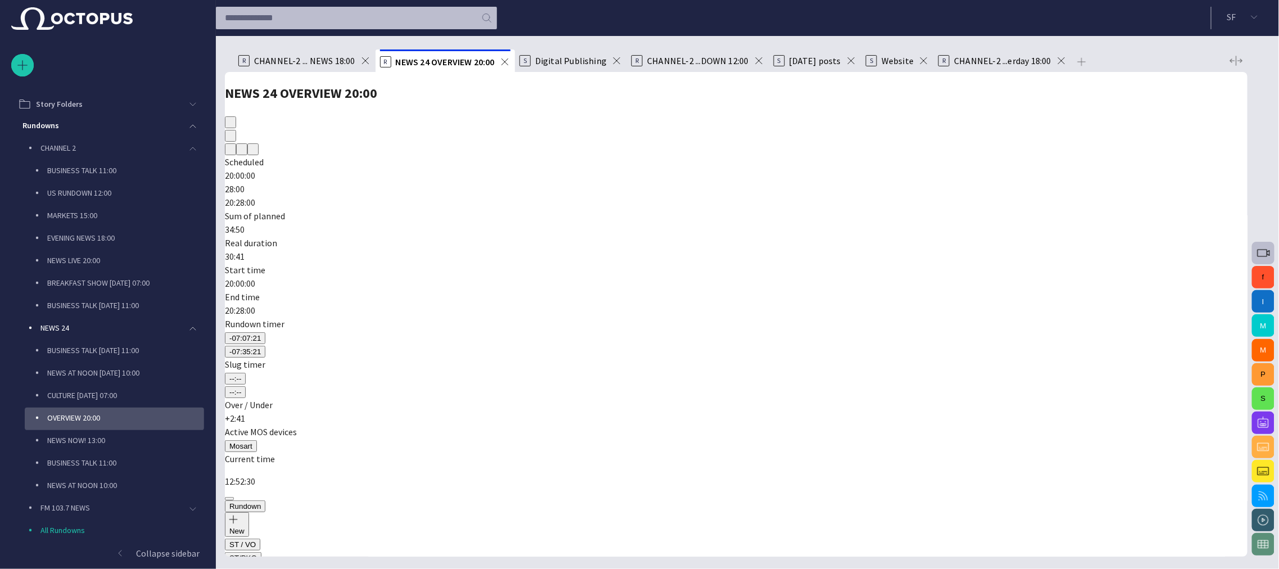
scroll to position [207, 0]
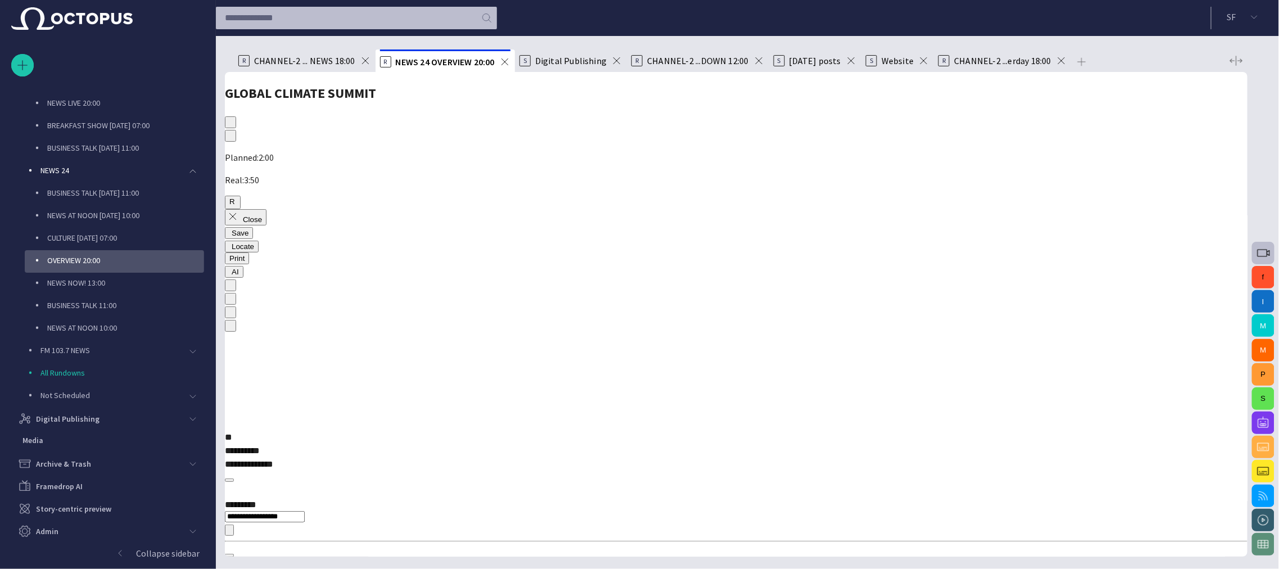
click at [243, 266] on button "AI" at bounding box center [234, 272] width 19 height 12
click at [251, 209] on button "Close" at bounding box center [246, 217] width 42 height 16
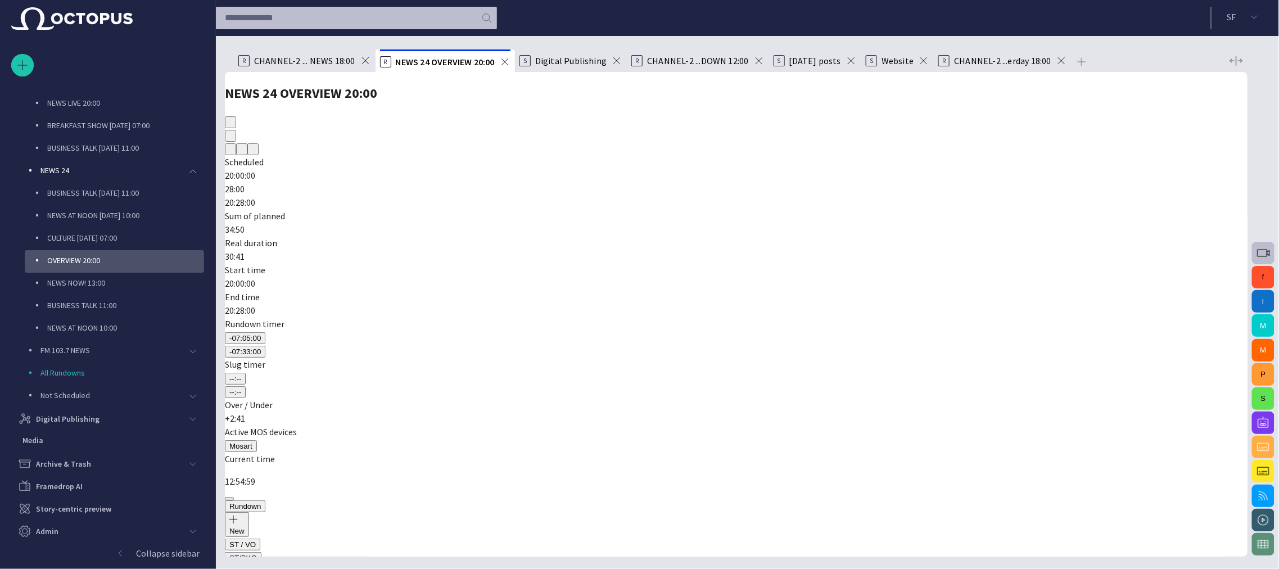
click at [1259, 419] on span "button" at bounding box center [1262, 422] width 13 height 13
click at [431, 568] on div at bounding box center [639, 569] width 1279 height 0
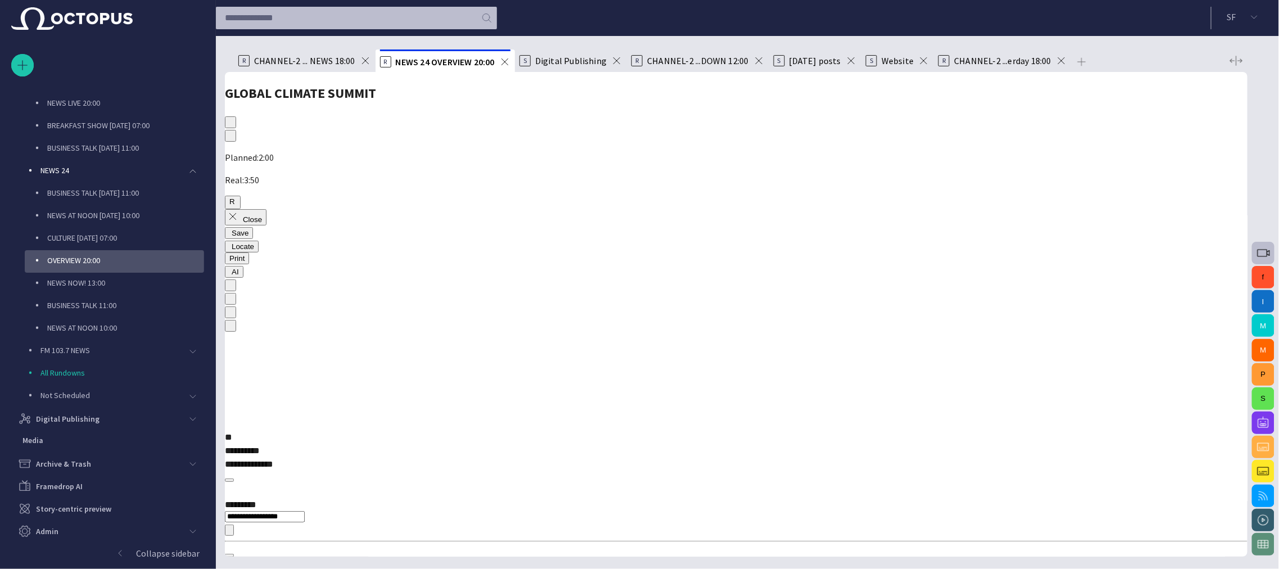
click at [243, 266] on button "AI" at bounding box center [234, 272] width 19 height 12
